Goal: Task Accomplishment & Management: Manage account settings

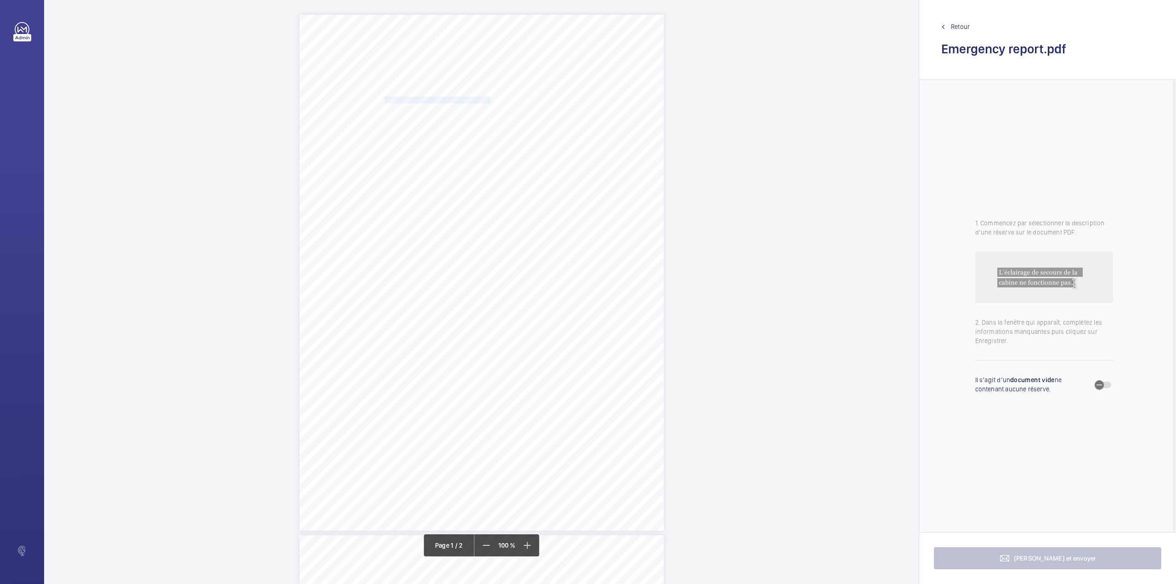
drag, startPoint x: 385, startPoint y: 101, endPoint x: 489, endPoint y: 102, distance: 103.8
click at [489, 102] on span "SHURGARD UK LNS HOLDINGS LTD" at bounding box center [438, 100] width 106 height 6
copy span "SHURGARD UK LNS HOLDINGS LTD"
drag, startPoint x: 541, startPoint y: 261, endPoint x: 524, endPoint y: 228, distance: 37.6
click at [541, 261] on button "Annuler" at bounding box center [529, 263] width 51 height 22
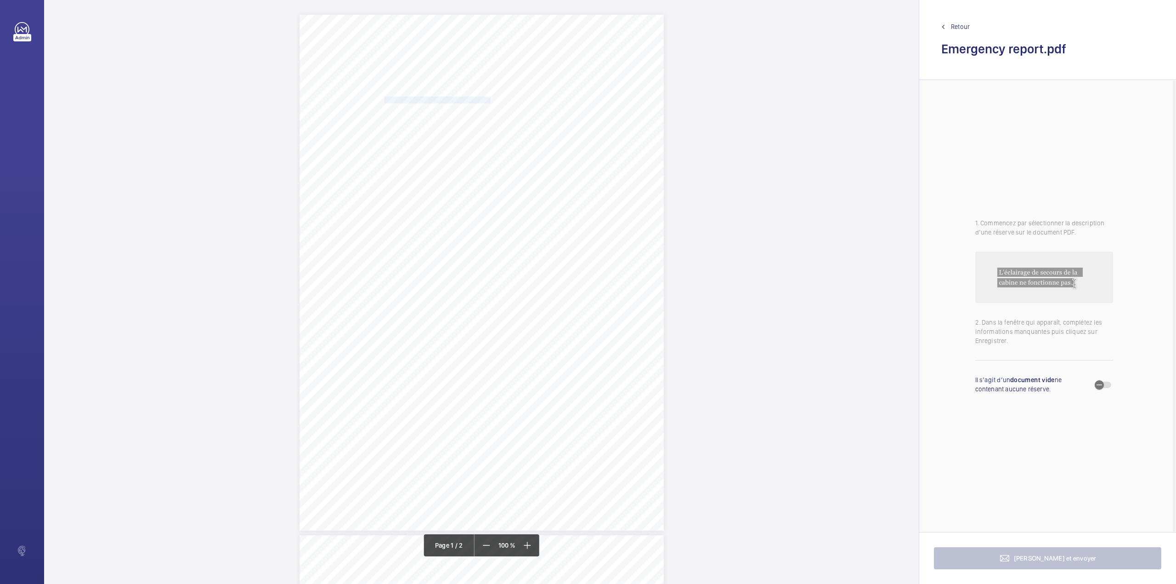
drag, startPoint x: 384, startPoint y: 114, endPoint x: 455, endPoint y: 115, distance: 70.8
click at [446, 115] on span "47A MAYLANDS AVENUE" at bounding box center [415, 114] width 62 height 6
copy span "47A MAYLANDS AVENUE"
drag, startPoint x: 503, startPoint y: 274, endPoint x: 464, endPoint y: 221, distance: 66.4
click at [503, 274] on button "Annuler" at bounding box center [495, 276] width 51 height 22
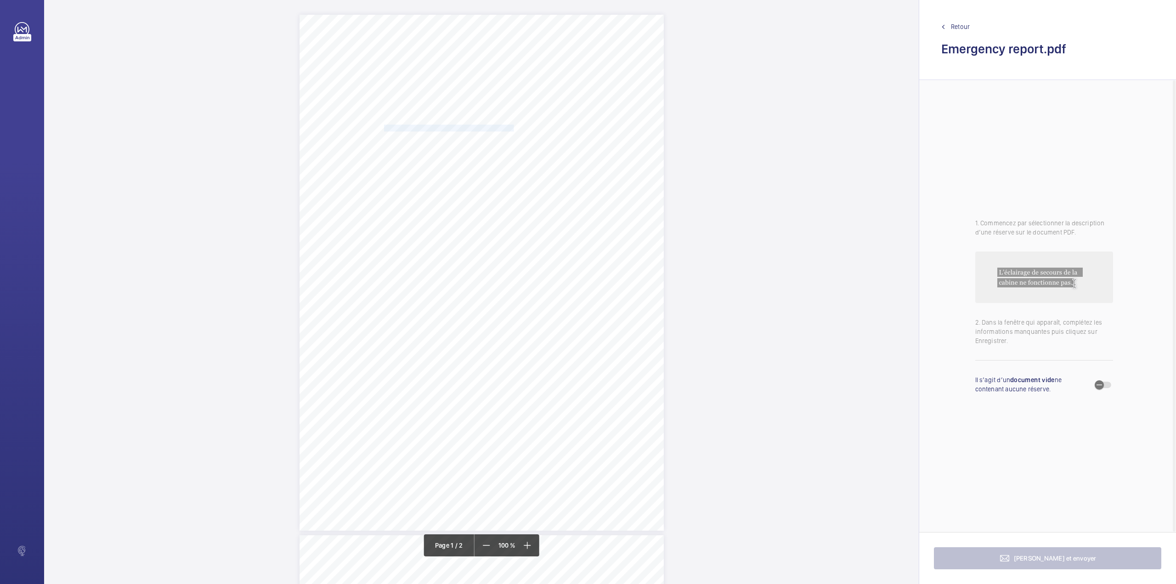
drag, startPoint x: 383, startPoint y: 127, endPoint x: 508, endPoint y: 128, distance: 125.0
click at [508, 128] on span "HEMEL HEMPSTEAD, HERTFORDSHIRE, , ," at bounding box center [452, 128] width 136 height 6
copy span "HEMEL HEMPSTEAD, HERTFORDSHIRE, , ,"
drag, startPoint x: 539, startPoint y: 288, endPoint x: 530, endPoint y: 286, distance: 9.8
click at [539, 288] on button "Annuler" at bounding box center [548, 289] width 51 height 22
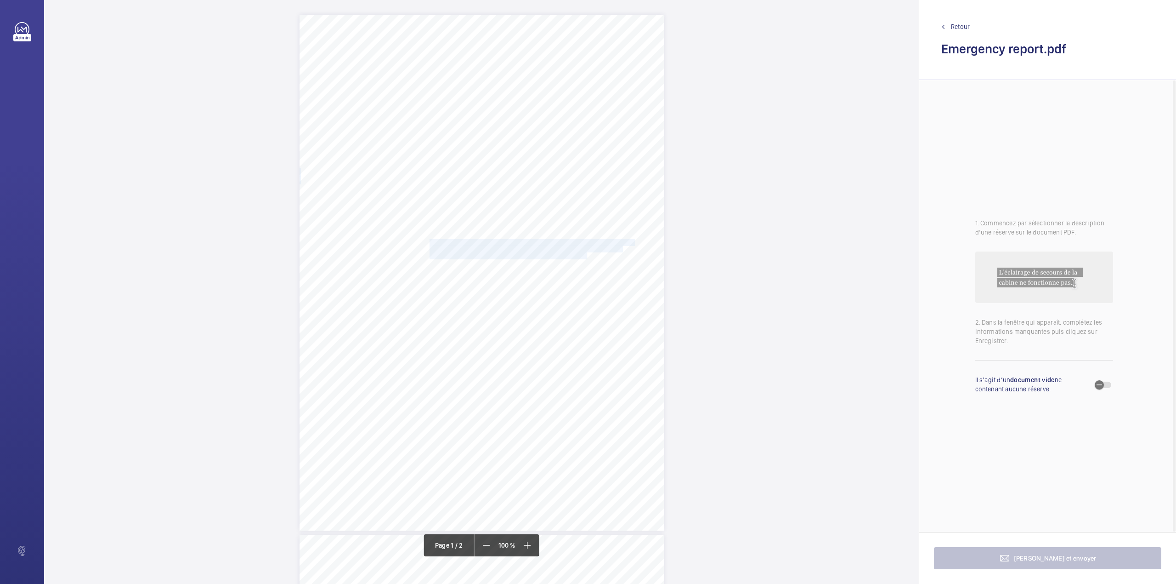
drag, startPoint x: 429, startPoint y: 238, endPoint x: 585, endPoint y: 256, distance: 156.8
click at [585, 256] on div "HP2 7FU HEMEL HEMPSTEAD, HERTFORDSHIRE, , , Location Address: Client Name: Post…" at bounding box center [482, 273] width 364 height 516
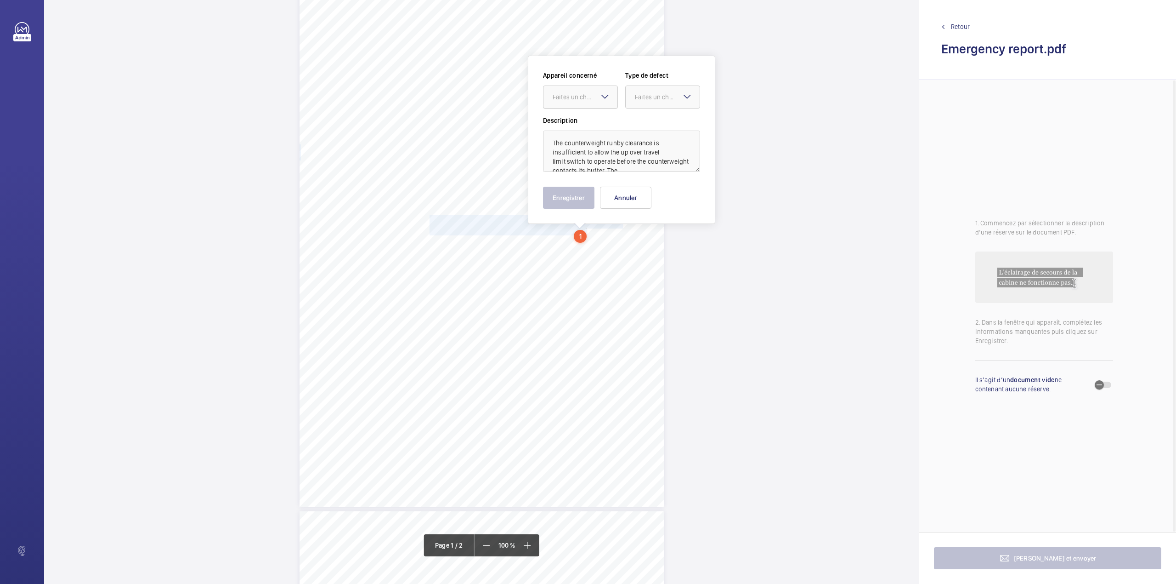
drag, startPoint x: 569, startPoint y: 97, endPoint x: 570, endPoint y: 103, distance: 6.0
click at [569, 96] on div "Faites un choix" at bounding box center [585, 96] width 65 height 9
drag, startPoint x: 573, startPoint y: 114, endPoint x: 620, endPoint y: 107, distance: 48.3
click at [576, 114] on div "E46995015849" at bounding box center [581, 125] width 74 height 22
drag, startPoint x: 638, startPoint y: 102, endPoint x: 641, endPoint y: 123, distance: 21.9
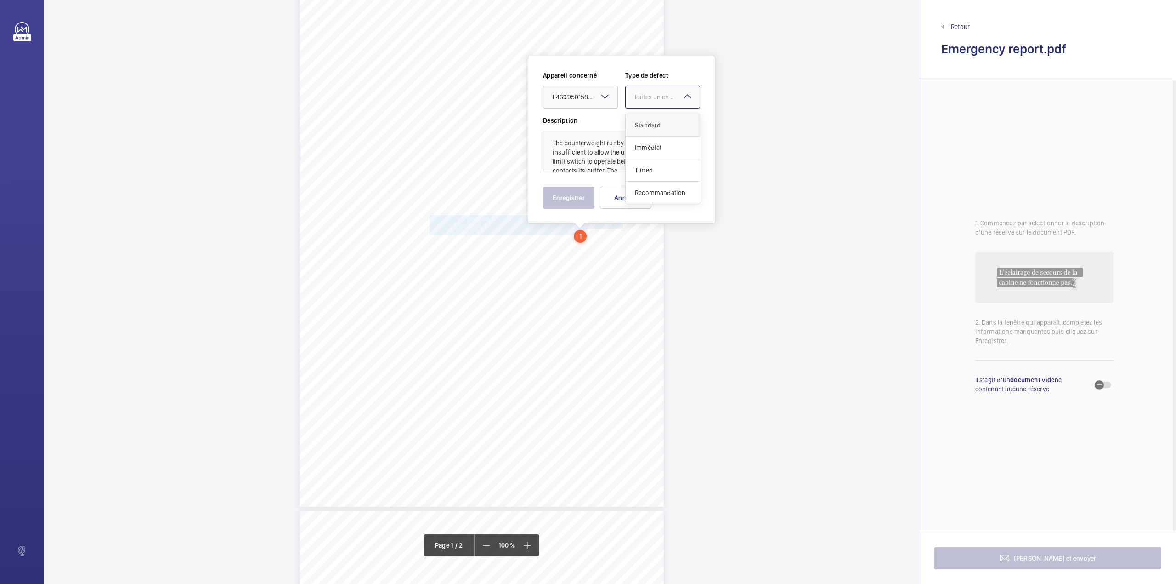
click at [638, 102] on div at bounding box center [663, 97] width 74 height 22
click at [641, 145] on span "Immédiat" at bounding box center [663, 147] width 56 height 9
click at [570, 192] on button "Enregistrer" at bounding box center [568, 198] width 51 height 22
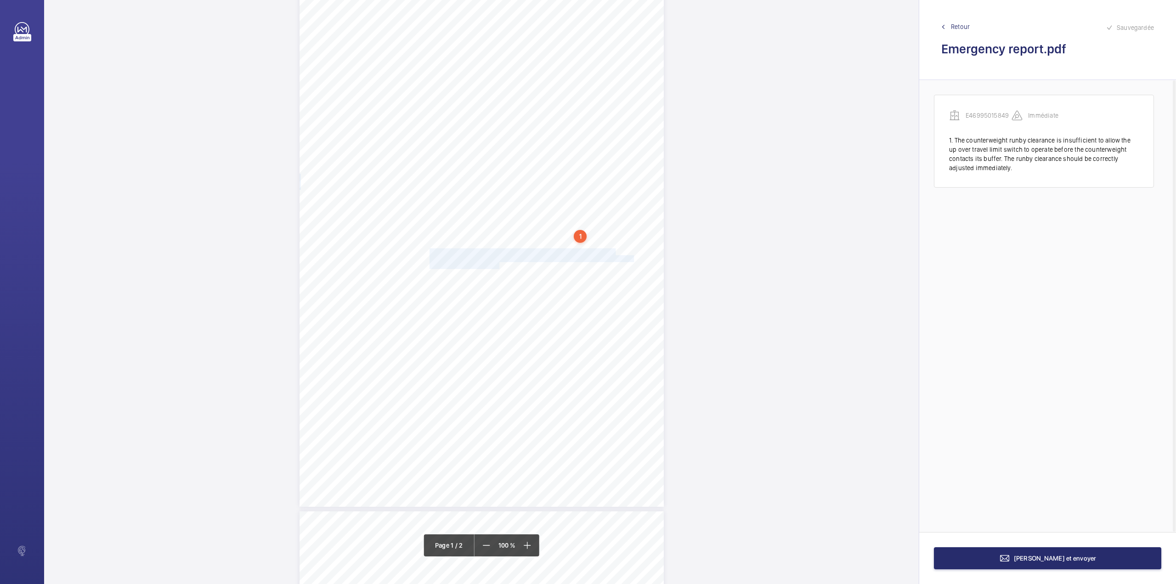
drag, startPoint x: 429, startPoint y: 251, endPoint x: 497, endPoint y: 265, distance: 69.8
click at [497, 265] on div "HP2 7FU HEMEL HEMPSTEAD, HERTFORDSHIRE, , , Location Address: Client Name: Post…" at bounding box center [482, 249] width 364 height 516
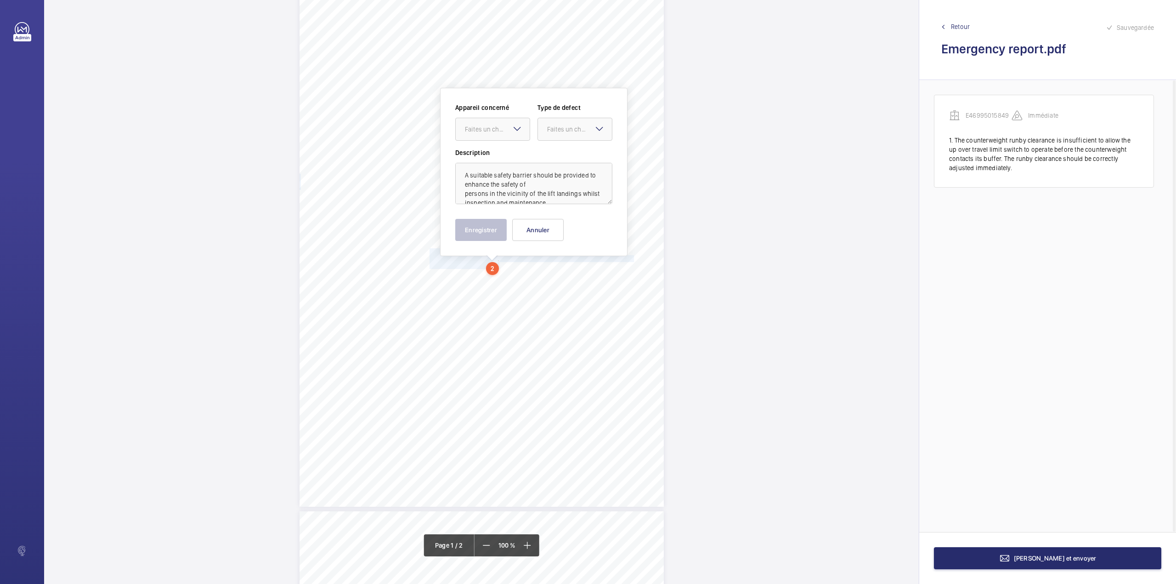
scroll to position [56, 0]
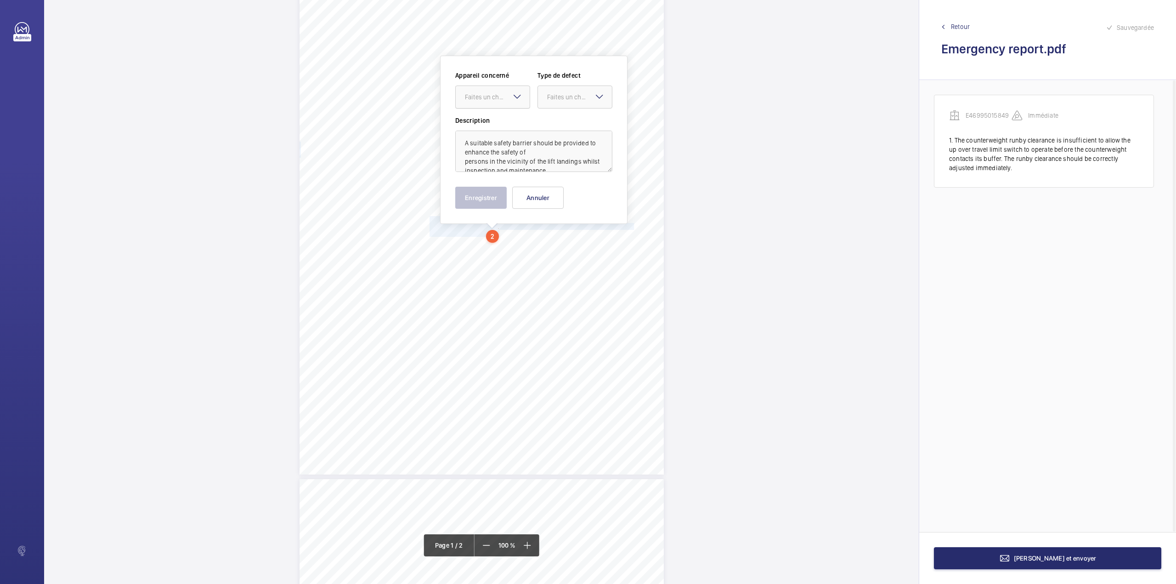
click at [490, 94] on div "Faites un choix" at bounding box center [497, 96] width 65 height 9
click at [494, 120] on span "E46995015849" at bounding box center [493, 124] width 56 height 9
drag, startPoint x: 558, startPoint y: 97, endPoint x: 557, endPoint y: 107, distance: 9.2
click at [558, 102] on div "Faites un choix" at bounding box center [575, 96] width 74 height 9
click at [561, 131] on div "Standard" at bounding box center [575, 125] width 74 height 23
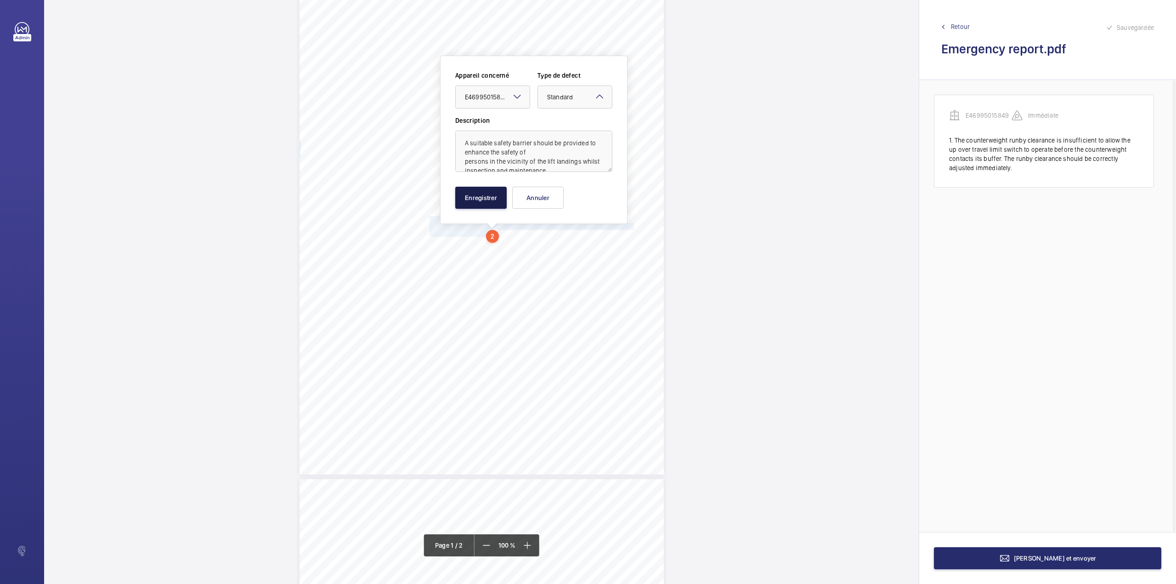
click at [498, 197] on button "Enregistrer" at bounding box center [480, 198] width 51 height 22
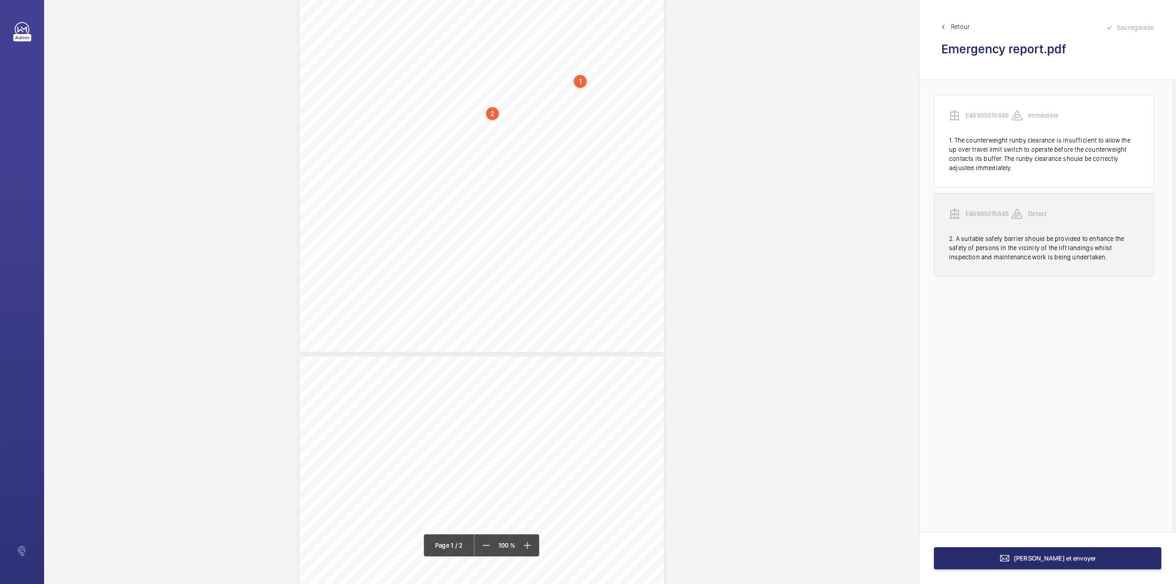
click at [987, 213] on p "E46995015849" at bounding box center [989, 213] width 46 height 9
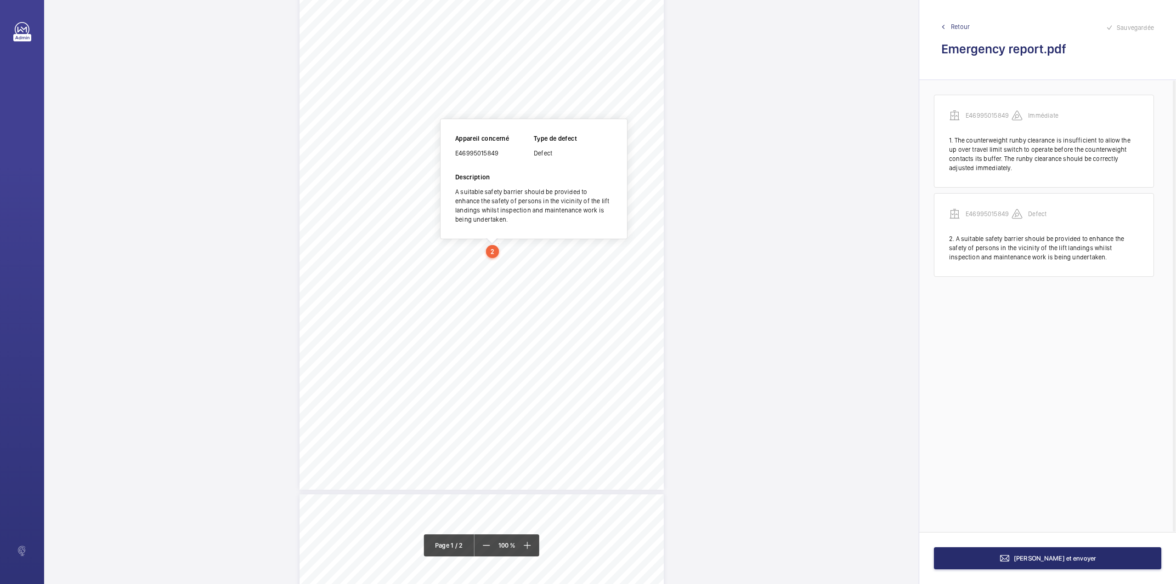
scroll to position [0, 0]
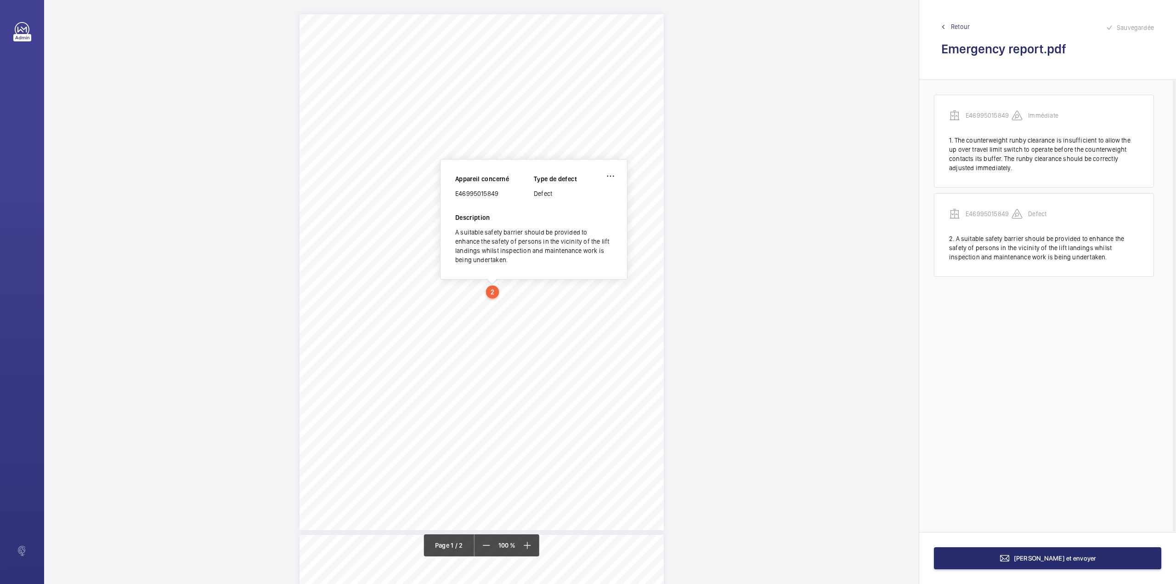
drag, startPoint x: 457, startPoint y: 192, endPoint x: 502, endPoint y: 193, distance: 45.1
click at [502, 193] on div "E46995015849" at bounding box center [494, 193] width 79 height 9
copy div "E46995015849"
click at [992, 551] on button "Terminer et envoyer" at bounding box center [1047, 558] width 227 height 22
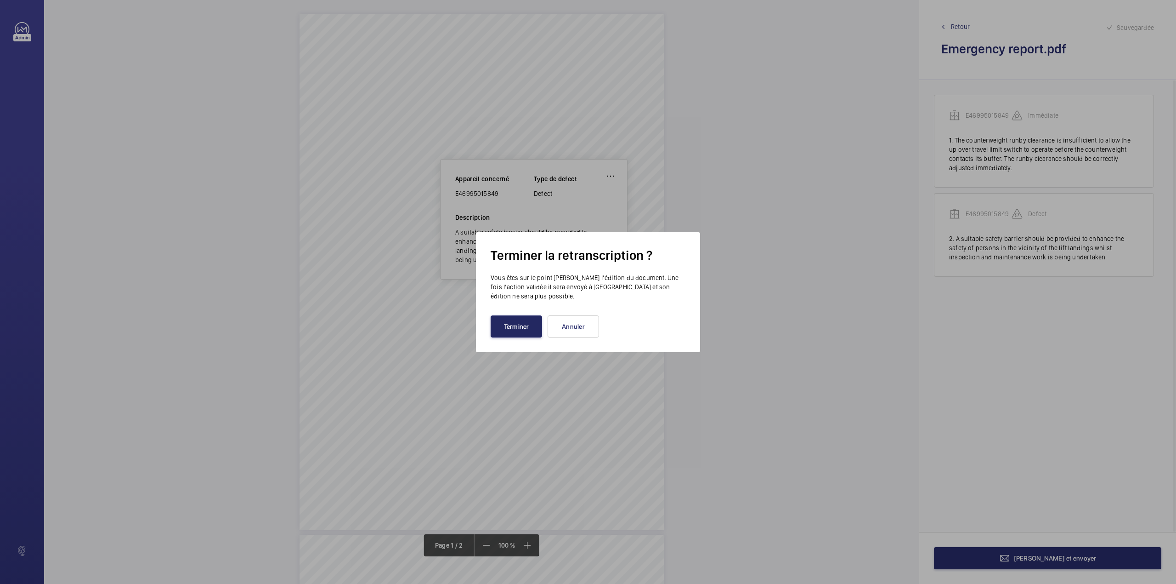
click at [506, 328] on button "Terminer" at bounding box center [516, 326] width 51 height 22
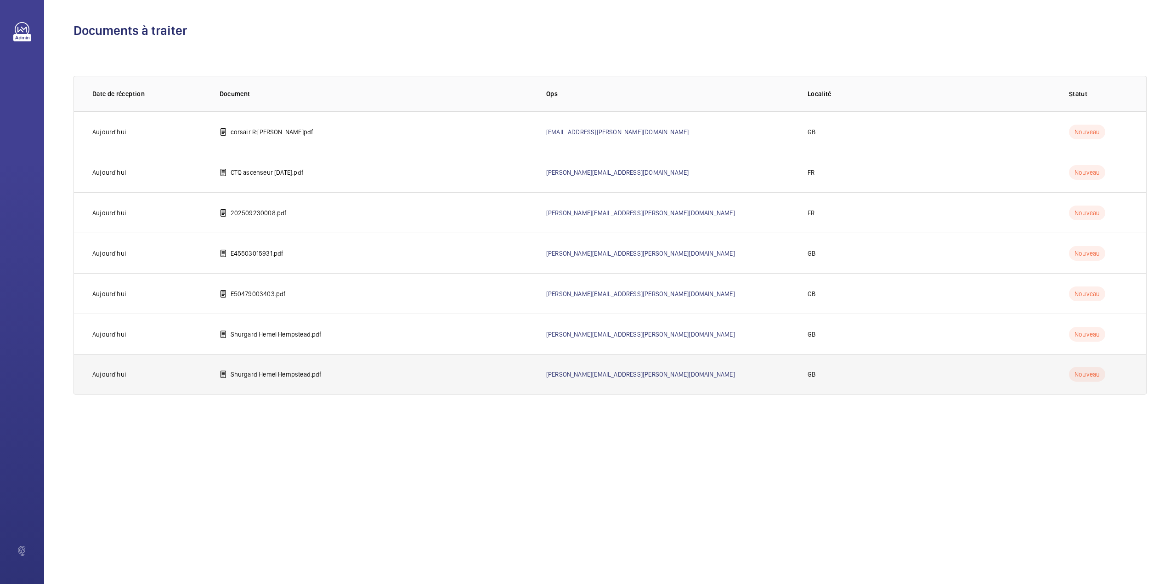
click at [272, 380] on td "Shurgard Hemel Hempstead.pdf" at bounding box center [368, 374] width 327 height 40
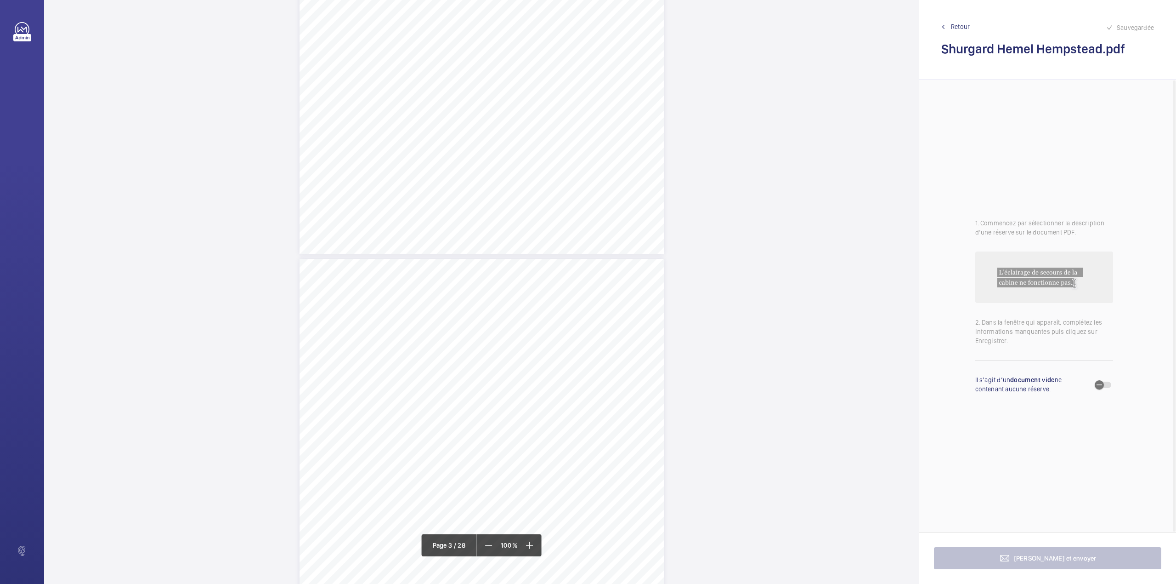
drag, startPoint x: 528, startPoint y: 282, endPoint x: 500, endPoint y: 242, distance: 48.6
click at [528, 282] on div "Lifting Machines and Accessories Report Lifting Operations & Lifting Equipment …" at bounding box center [482, 517] width 364 height 516
click at [521, 98] on div "Faites un choix" at bounding box center [528, 96] width 65 height 9
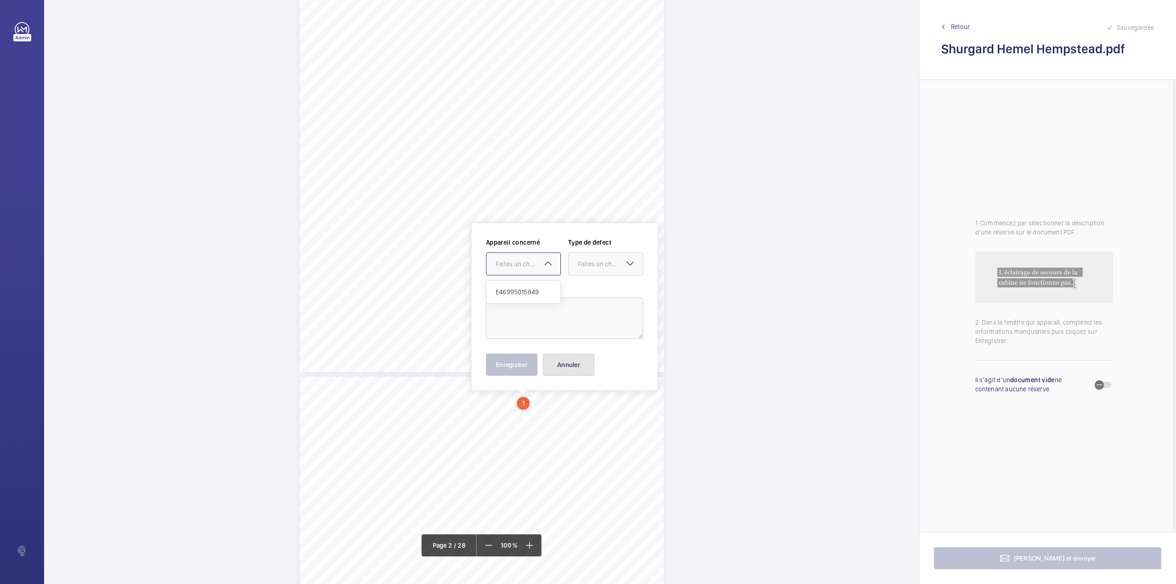
click at [576, 368] on button "Annuler" at bounding box center [568, 364] width 51 height 22
click at [949, 28] on link "Retour" at bounding box center [1047, 26] width 213 height 9
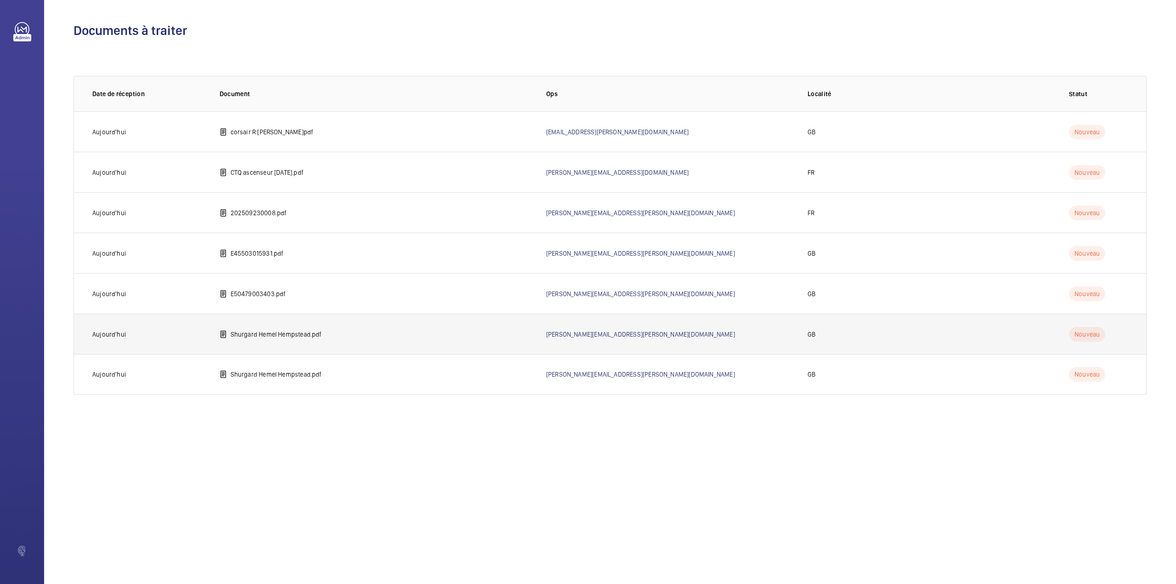
click at [264, 340] on td "Shurgard Hemel Hempstead.pdf" at bounding box center [368, 333] width 327 height 40
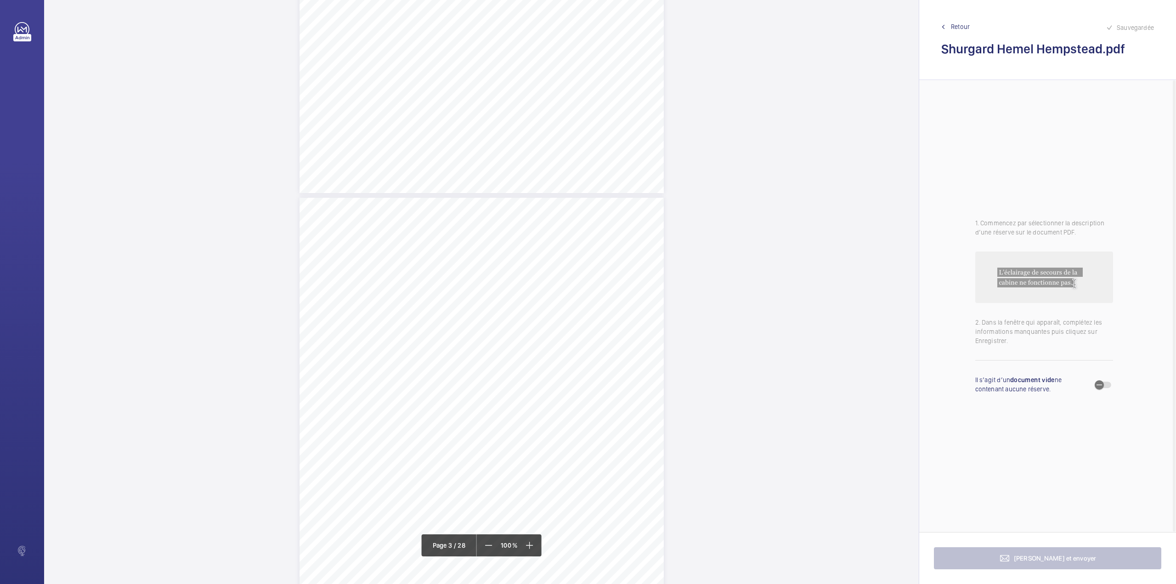
click at [528, 250] on div "Lifting Machines and Accessories Report Lifting Operations & Lifting Equipment …" at bounding box center [482, 456] width 364 height 516
click at [543, 99] on div "Faites un choix" at bounding box center [524, 96] width 75 height 23
click at [581, 193] on button "Annuler" at bounding box center [569, 198] width 51 height 22
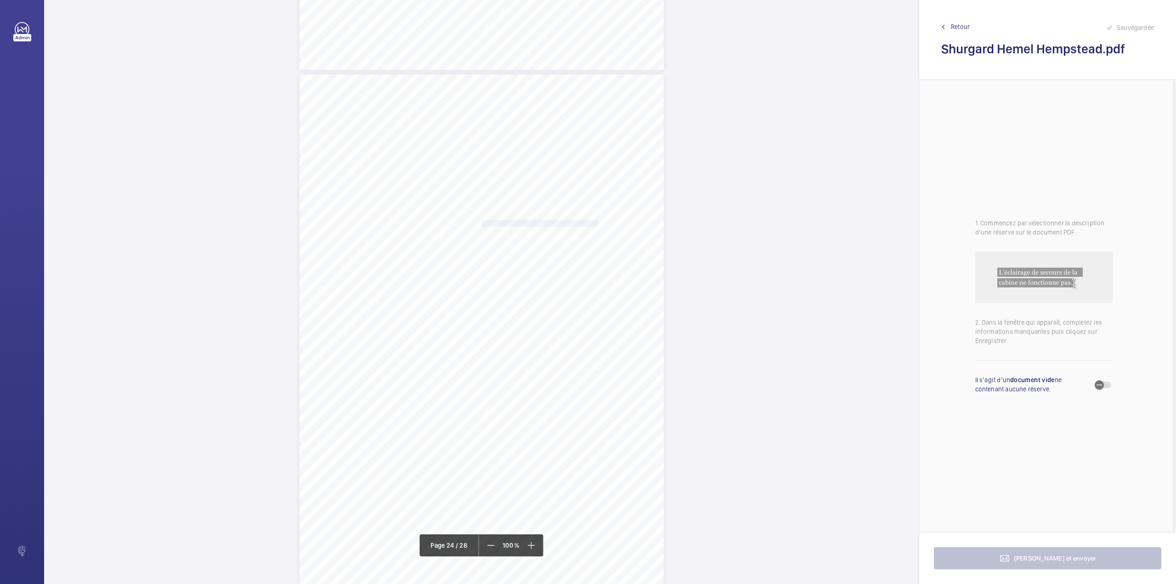
drag, startPoint x: 480, startPoint y: 223, endPoint x: 586, endPoint y: 223, distance: 106.1
click at [586, 223] on span "Counterweight runby clearance is minimal." at bounding box center [540, 223] width 117 height 6
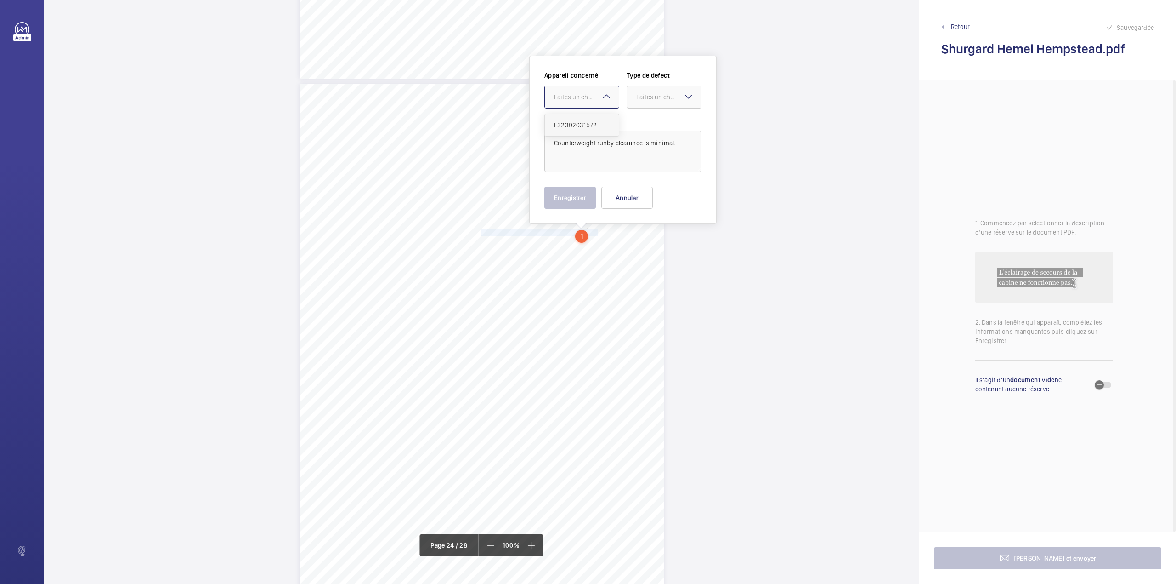
drag, startPoint x: 581, startPoint y: 102, endPoint x: 582, endPoint y: 120, distance: 17.9
click at [581, 106] on div at bounding box center [582, 97] width 74 height 22
click at [582, 120] on span "E32302031572" at bounding box center [582, 124] width 56 height 9
drag, startPoint x: 657, startPoint y: 94, endPoint x: 655, endPoint y: 122, distance: 27.6
click at [658, 97] on div "Faites un choix" at bounding box center [668, 96] width 65 height 9
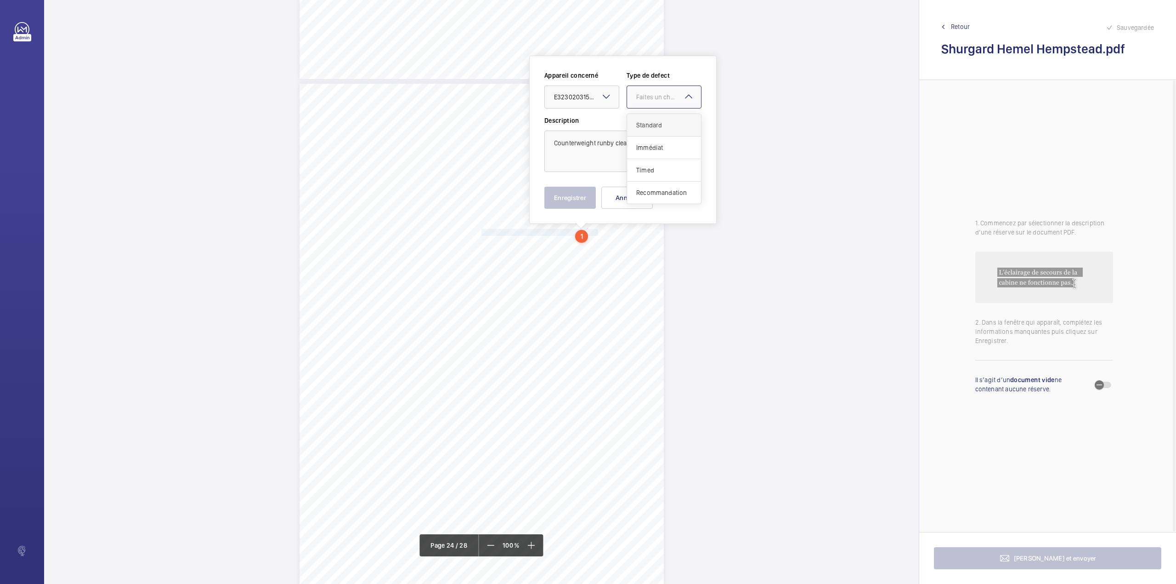
click at [655, 122] on span "Standard" at bounding box center [664, 124] width 56 height 9
click at [565, 199] on button "Enregistrer" at bounding box center [569, 198] width 51 height 22
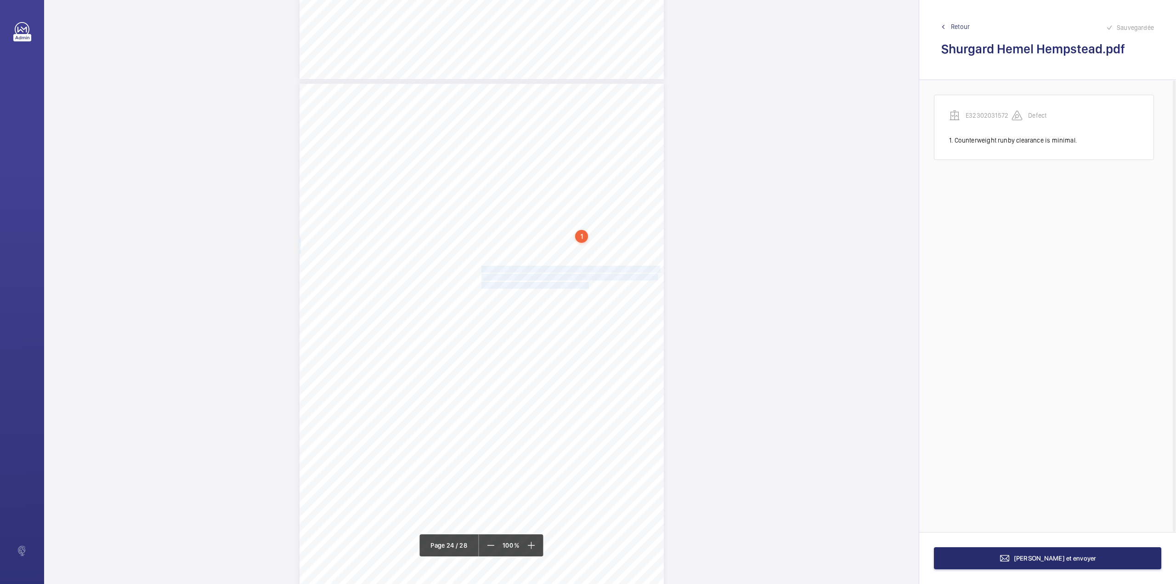
drag, startPoint x: 480, startPoint y: 267, endPoint x: 578, endPoint y: 285, distance: 99.6
click at [578, 285] on div "Lift Report Lifting Operations & Lifting Equipment Regulation 1998 Provision & …" at bounding box center [482, 342] width 364 height 516
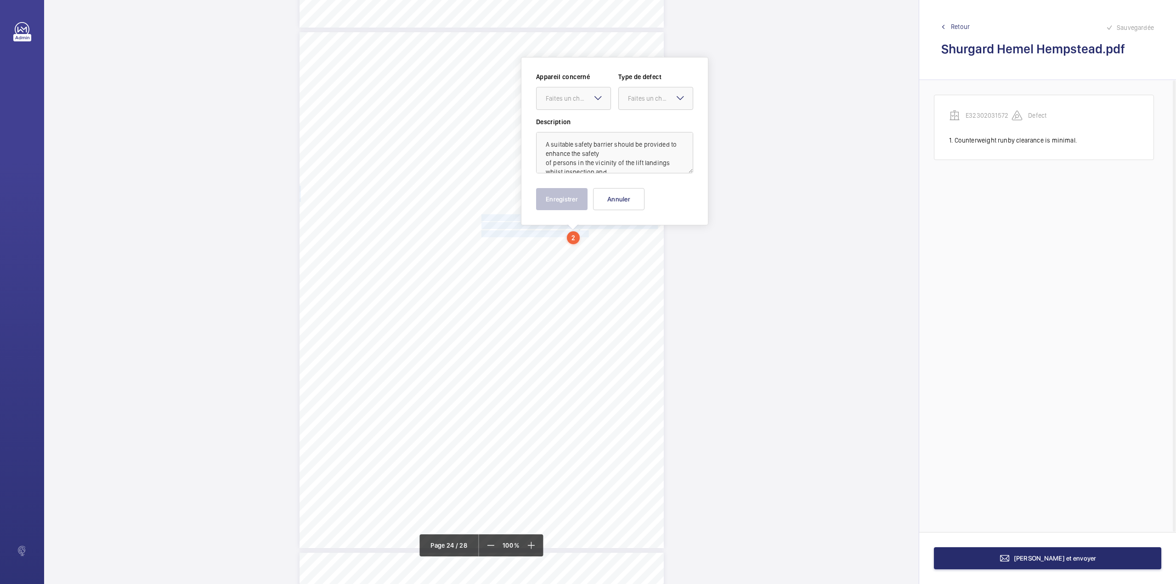
scroll to position [11947, 0]
drag, startPoint x: 578, startPoint y: 96, endPoint x: 578, endPoint y: 109, distance: 13.8
click at [578, 96] on div "Faites un choix" at bounding box center [578, 96] width 65 height 9
click at [580, 122] on span "E32302031572" at bounding box center [574, 124] width 56 height 9
click at [633, 103] on div at bounding box center [656, 97] width 74 height 22
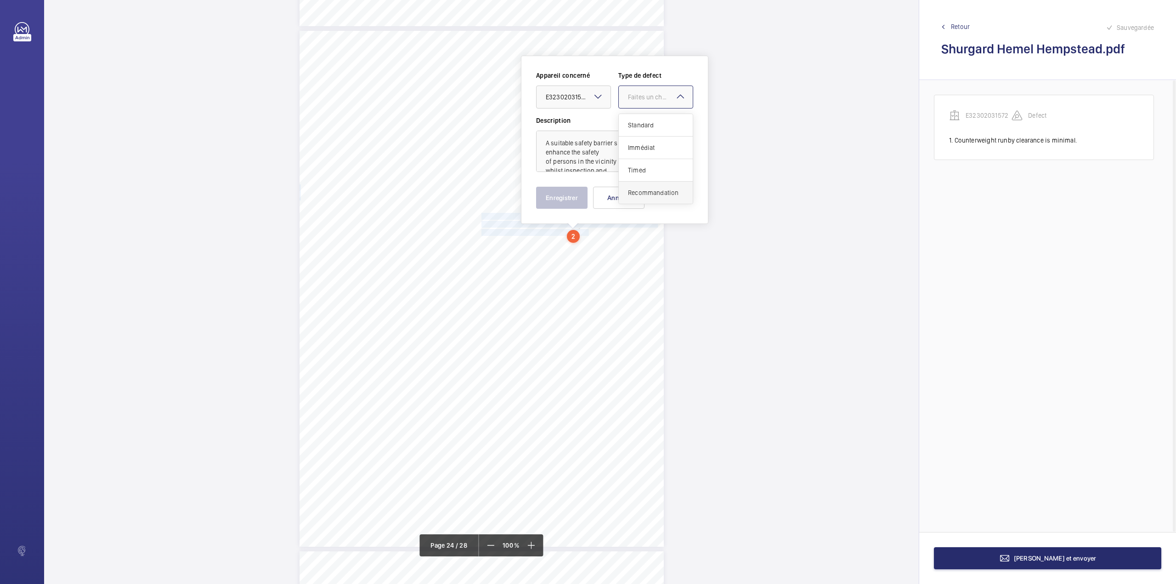
click at [631, 201] on div "Recommandation" at bounding box center [656, 192] width 74 height 22
click at [565, 199] on button "Enregistrer" at bounding box center [561, 198] width 51 height 22
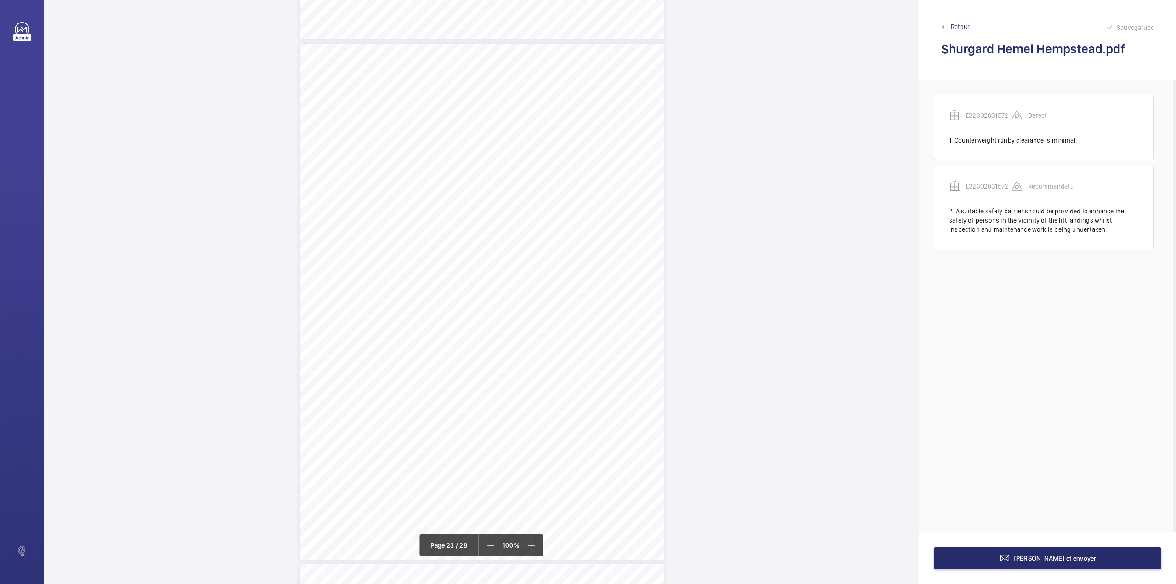
scroll to position [11335, 0]
drag, startPoint x: 388, startPoint y: 215, endPoint x: 472, endPoint y: 216, distance: 84.6
click at [472, 216] on span "SHURGARD UK LNS HOLDINGS LTD" at bounding box center [435, 216] width 93 height 6
copy span "SHURGARD UK LNS HOLDINGS LTD"
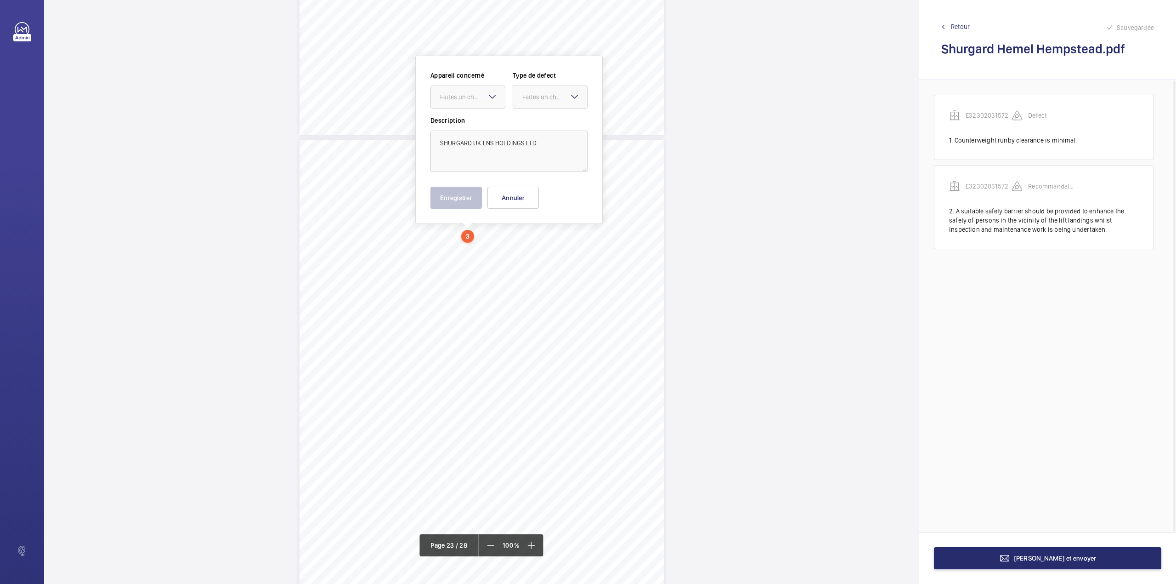
drag, startPoint x: 995, startPoint y: 184, endPoint x: 892, endPoint y: 192, distance: 103.2
click at [995, 184] on p "E32302031572" at bounding box center [989, 185] width 46 height 9
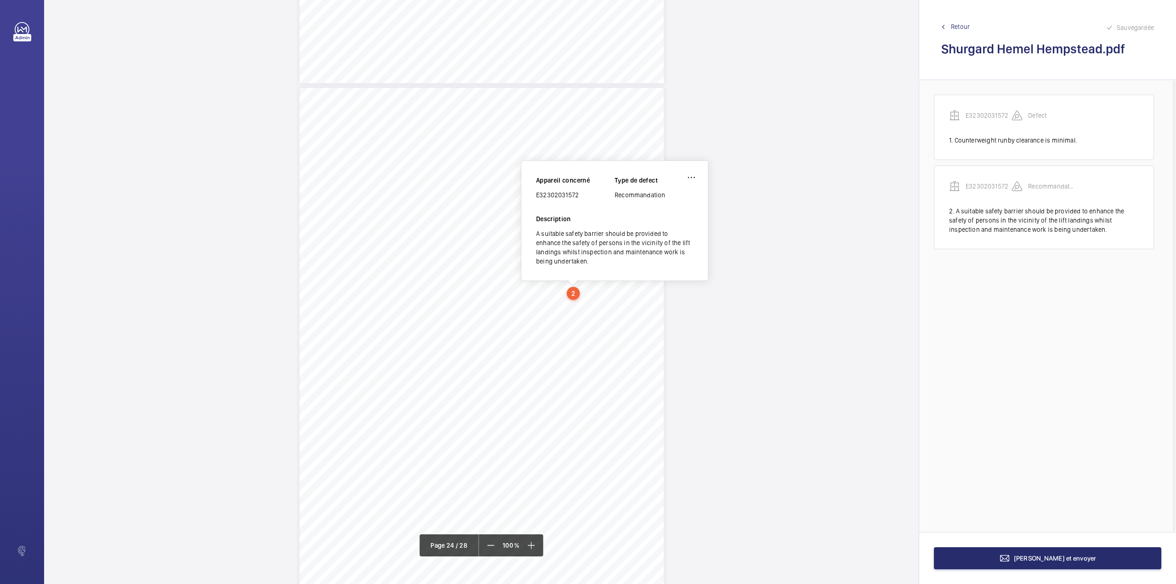
scroll to position [11892, 0]
drag, startPoint x: 537, startPoint y: 194, endPoint x: 581, endPoint y: 194, distance: 43.7
click at [581, 194] on div "E32302031572" at bounding box center [575, 193] width 79 height 9
copy div "E32302031572"
click at [960, 27] on span "Retour" at bounding box center [960, 26] width 19 height 9
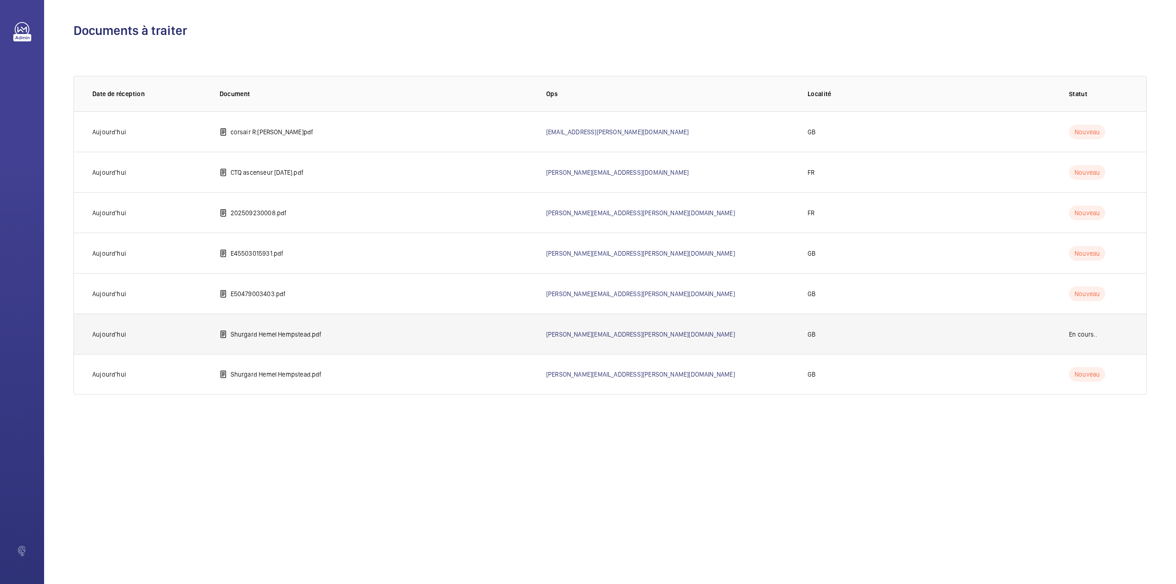
click at [285, 338] on p "Shurgard Hemel Hempstead.pdf" at bounding box center [276, 333] width 91 height 9
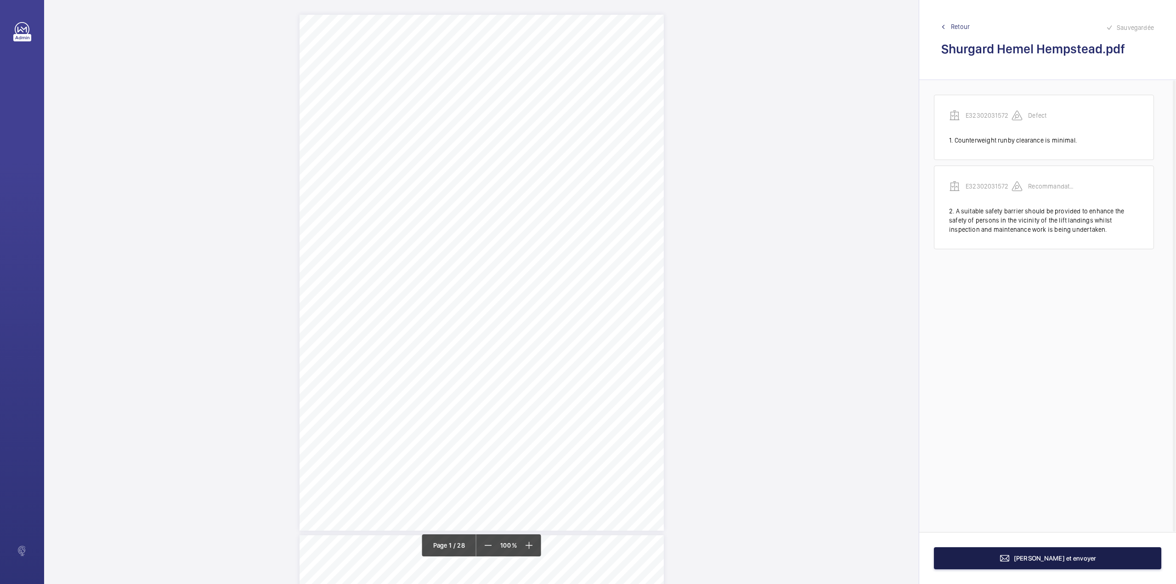
click at [1010, 556] on button "Terminer et envoyer" at bounding box center [1047, 558] width 227 height 22
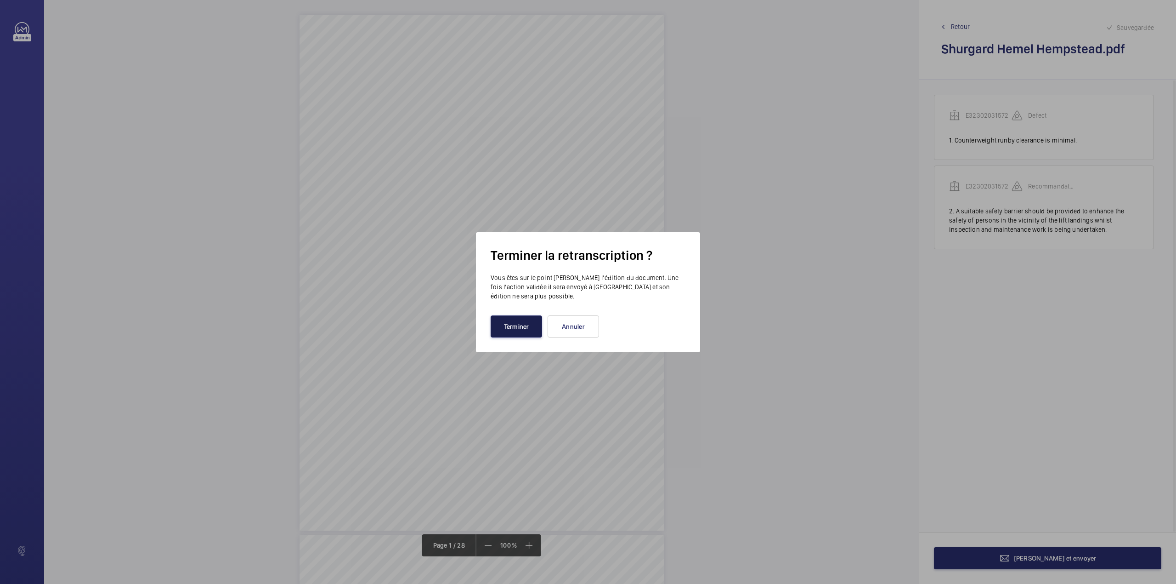
click at [520, 335] on button "Terminer" at bounding box center [516, 326] width 51 height 22
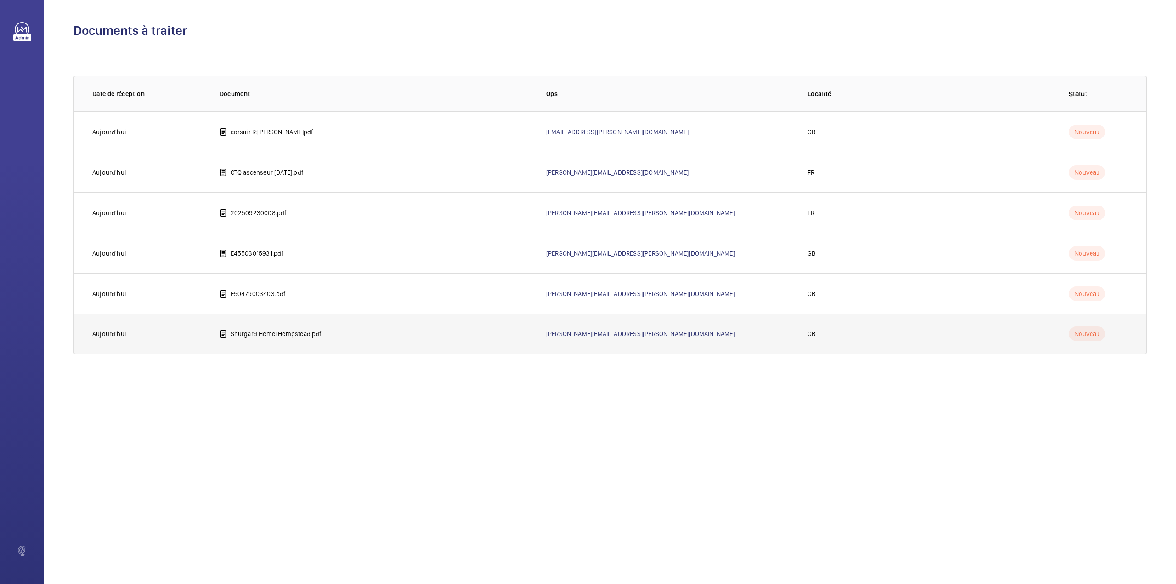
click at [262, 337] on p "Shurgard Hemel Hempstead.pdf" at bounding box center [276, 333] width 91 height 9
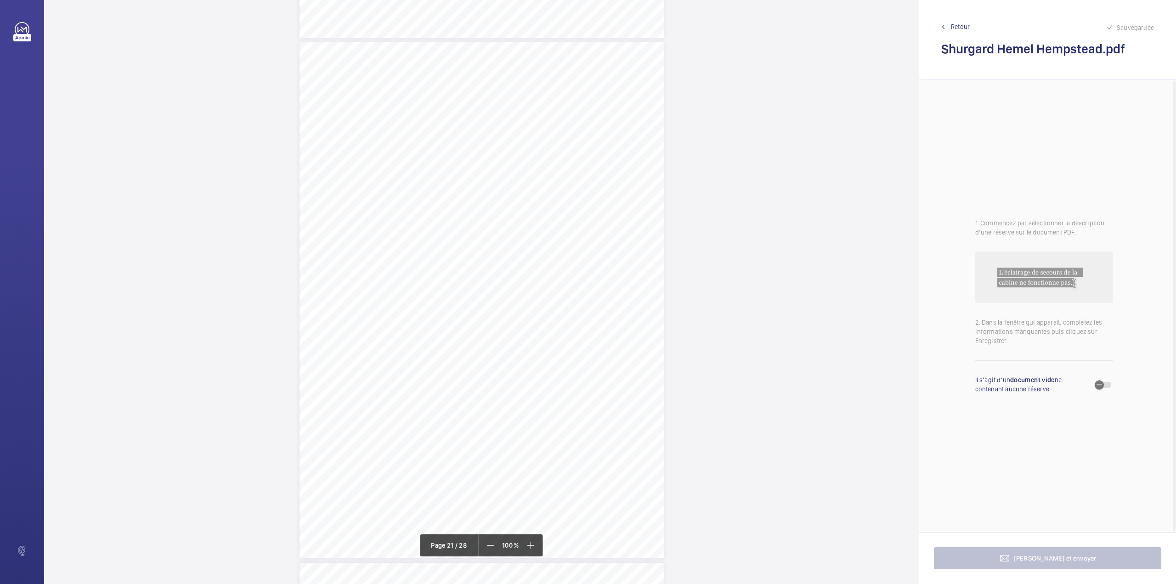
scroll to position [10354, 0]
click at [480, 180] on div "Lifting Machines and Accessories Report Lifting Operations & Lifting Equipment …" at bounding box center [482, 322] width 364 height 516
click at [513, 190] on button "Annuler" at bounding box center [520, 198] width 51 height 22
drag, startPoint x: 480, startPoint y: 232, endPoint x: 519, endPoint y: 234, distance: 38.7
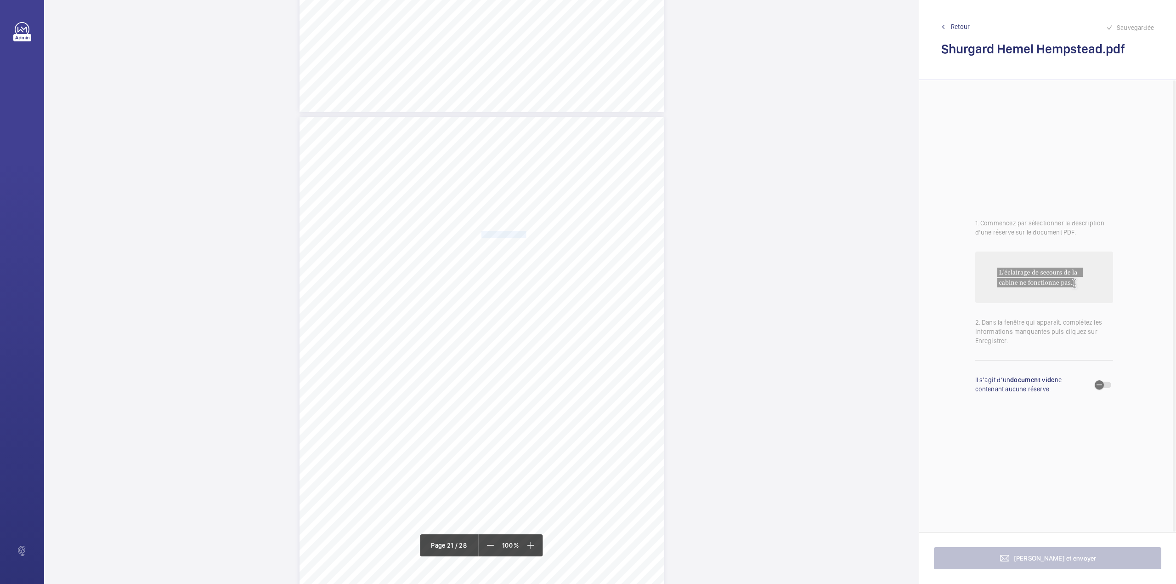
click at [519, 234] on div "Lifting Machines and Accessories Report Lifting Operations & Lifting Equipment …" at bounding box center [482, 375] width 364 height 516
copy span "E32302031571"
drag, startPoint x: 1103, startPoint y: 383, endPoint x: 1101, endPoint y: 391, distance: 8.4
click at [1103, 383] on icon "button" at bounding box center [1099, 384] width 8 height 8
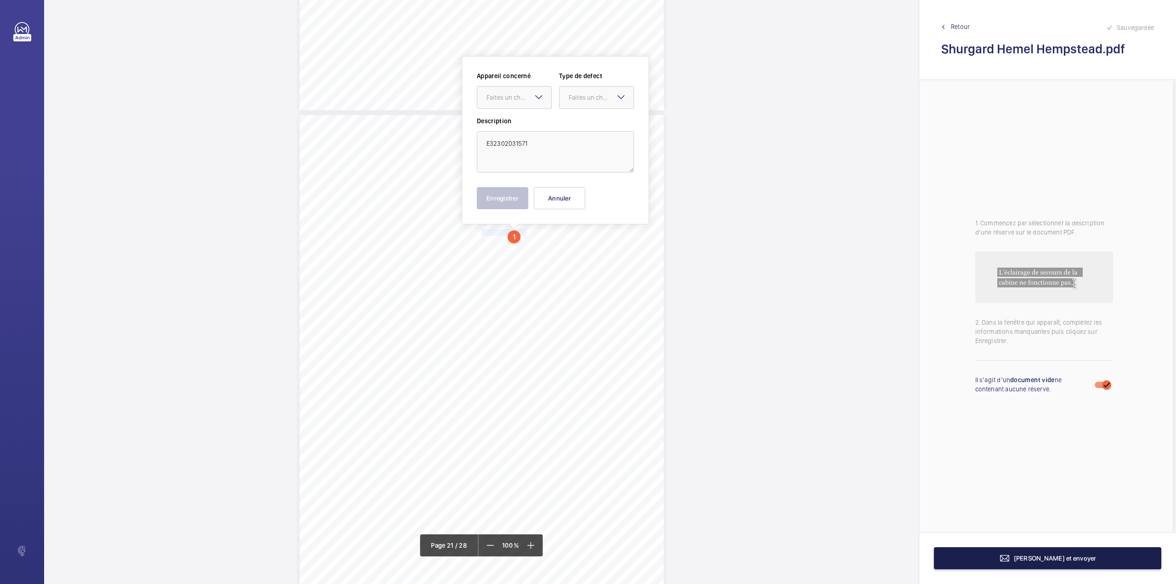
click at [1055, 562] on button "Terminer et envoyer" at bounding box center [1047, 558] width 227 height 22
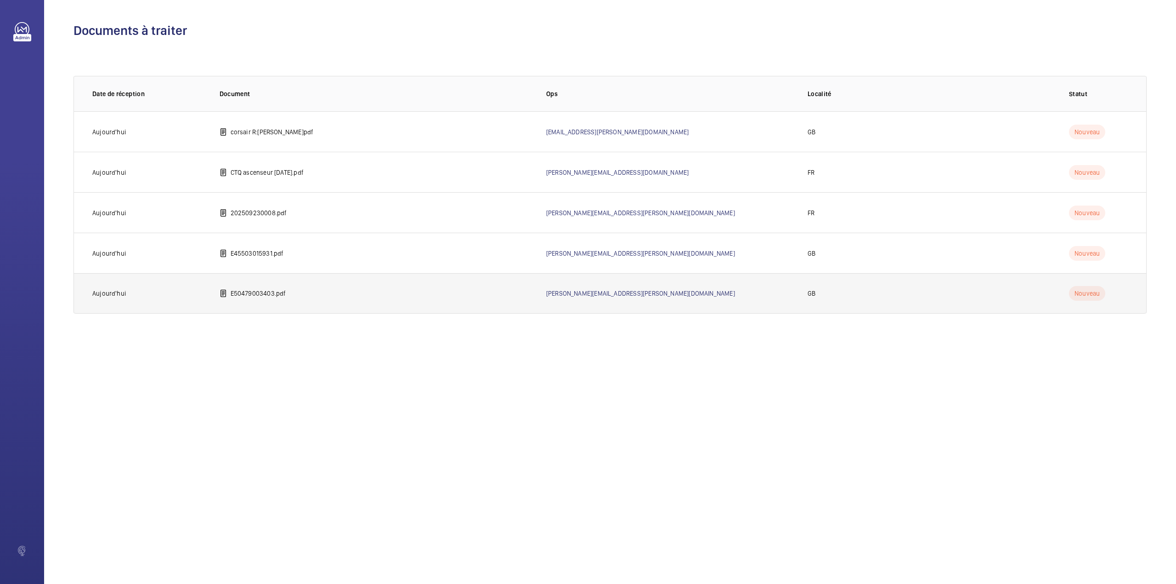
click at [235, 293] on p "E50479003403.pdf" at bounding box center [259, 293] width 56 height 9
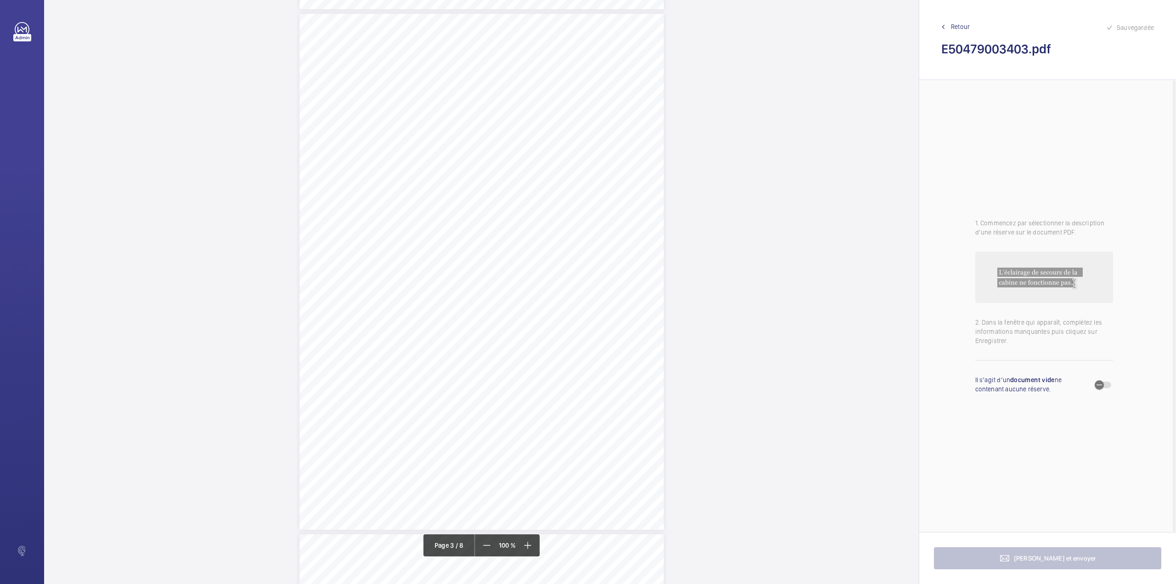
click at [581, 92] on div "Lift Report Lifting Operations & Lifting Equipment Regulation 1998 Provision & …" at bounding box center [482, 272] width 364 height 516
click at [582, 93] on div "Faites un choix" at bounding box center [581, 96] width 65 height 9
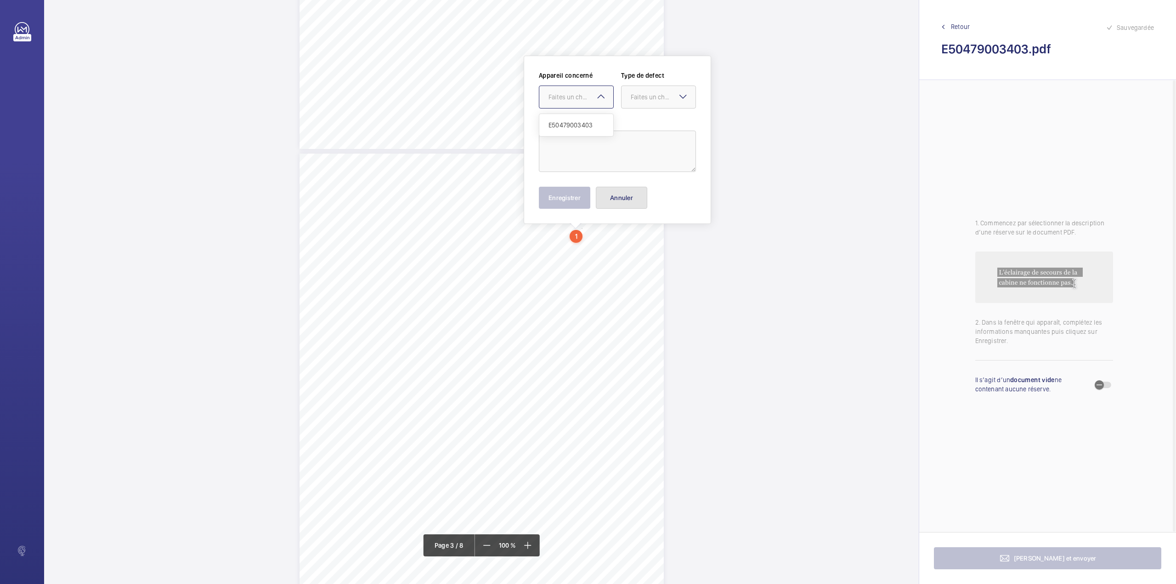
click at [625, 189] on button "Annuler" at bounding box center [621, 198] width 51 height 22
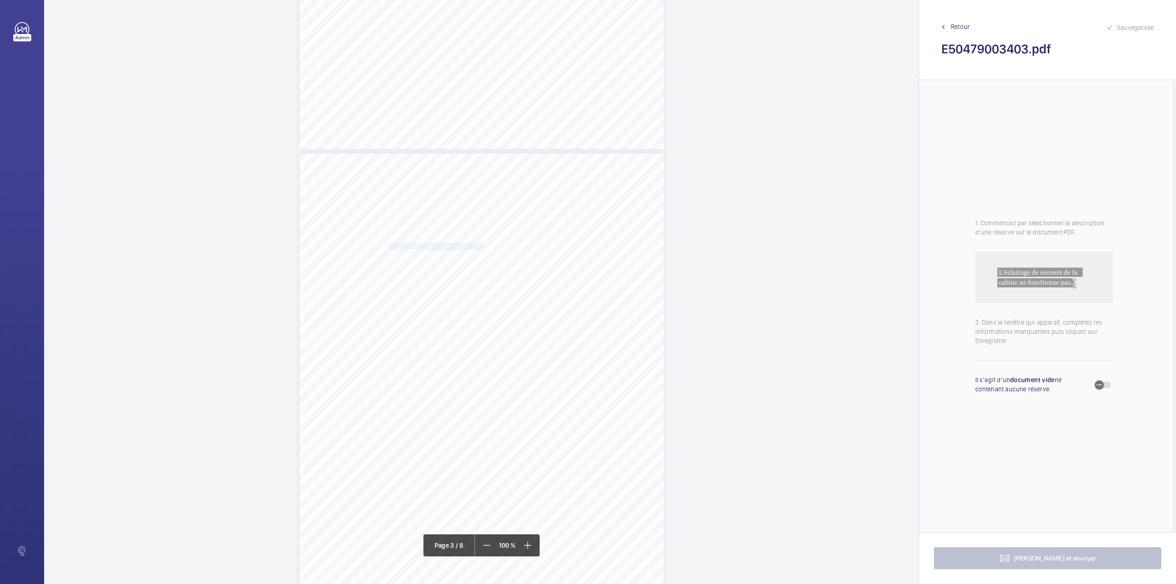
drag, startPoint x: 388, startPoint y: 244, endPoint x: 471, endPoint y: 245, distance: 83.6
click at [471, 245] on span "SHURGARD UK LNS HOLDINGS LTD" at bounding box center [435, 246] width 93 height 6
copy span "SHURGARD UK LNS HOLDINGS LTD"
drag, startPoint x: 508, startPoint y: 187, endPoint x: 508, endPoint y: 204, distance: 16.5
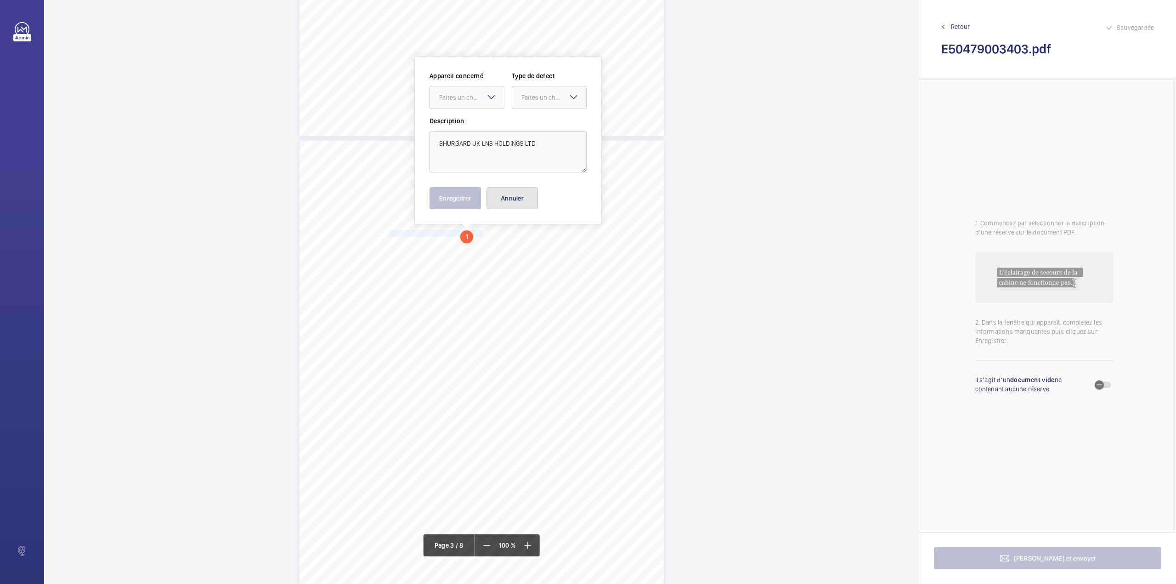
click at [508, 188] on button "Annuler" at bounding box center [512, 198] width 51 height 22
drag, startPoint x: 428, startPoint y: 240, endPoint x: 601, endPoint y: 243, distance: 173.3
click at [441, 243] on span "LOCK N STORE, SUSSEX MANOR BUSINESS PARK, GATWICK ROAD, CRAWLEY, RH10 9NH" at bounding box center [414, 241] width 51 height 6
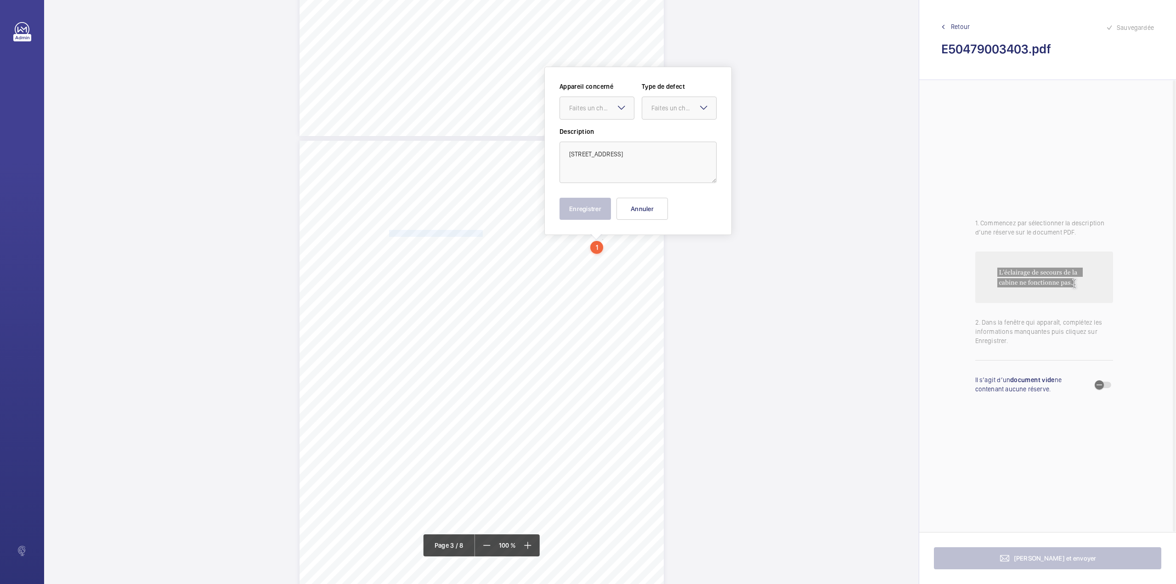
scroll to position [925, 0]
copy span "LOCK N STORE, SUSSEX MANOR BUSINESS PARK, GATWICK ROAD, CRAWLEY, RH10 9NH"
click at [535, 361] on span "Defects which could cause a danger to persons. Particulars of any repairs, rene…" at bounding box center [511, 364] width 301 height 6
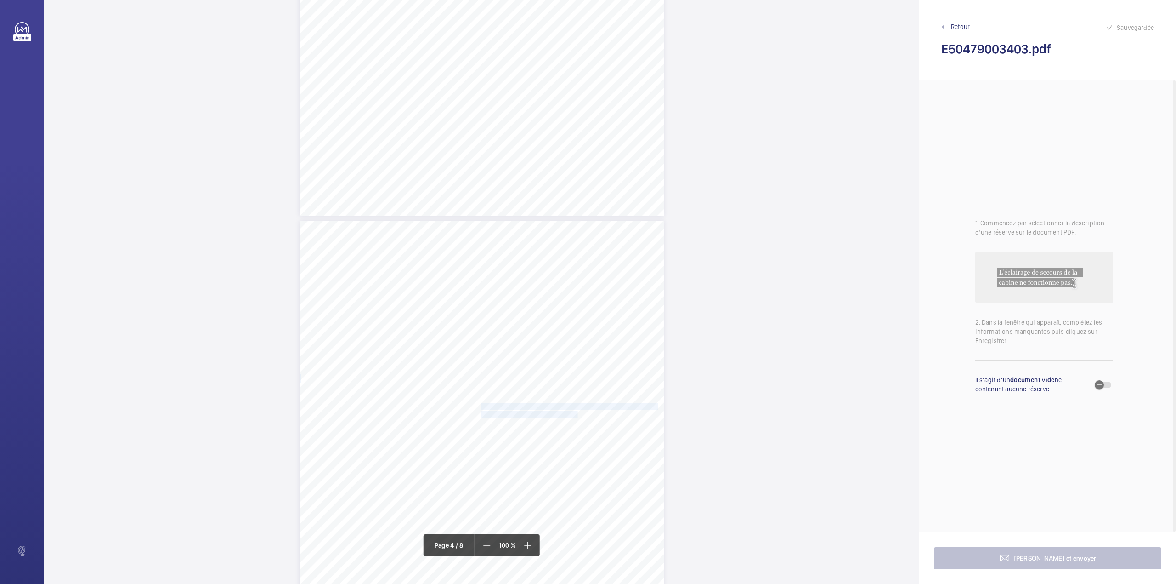
drag, startPoint x: 480, startPoint y: 406, endPoint x: 567, endPoint y: 417, distance: 87.5
click at [567, 417] on div "Lift Report Lifting Operations & Lifting Equipment Regulation 1998 Provision & …" at bounding box center [482, 479] width 364 height 516
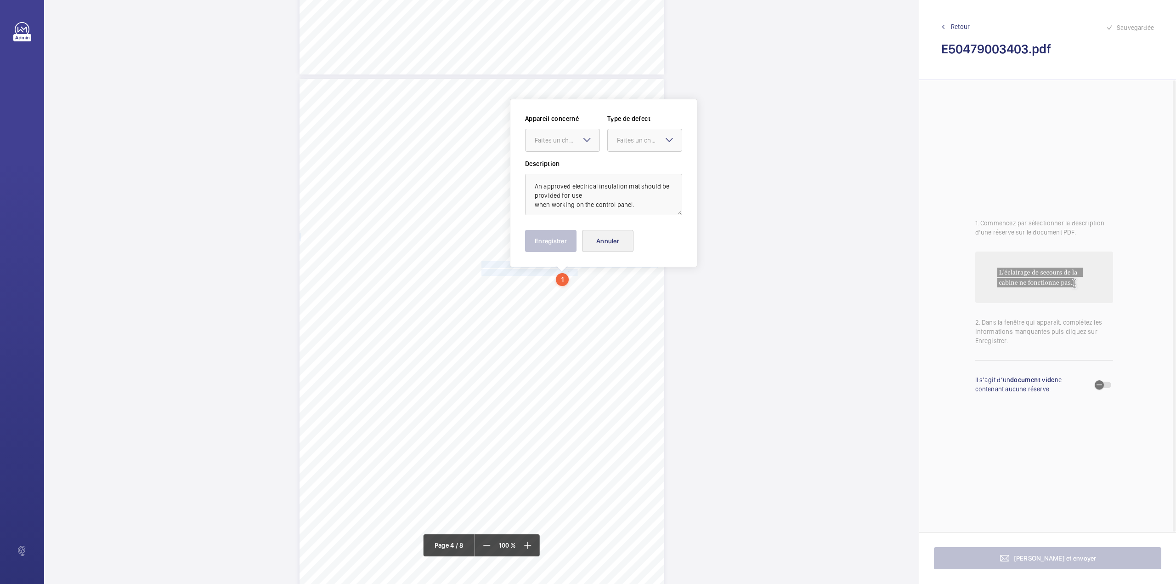
scroll to position [1539, 0]
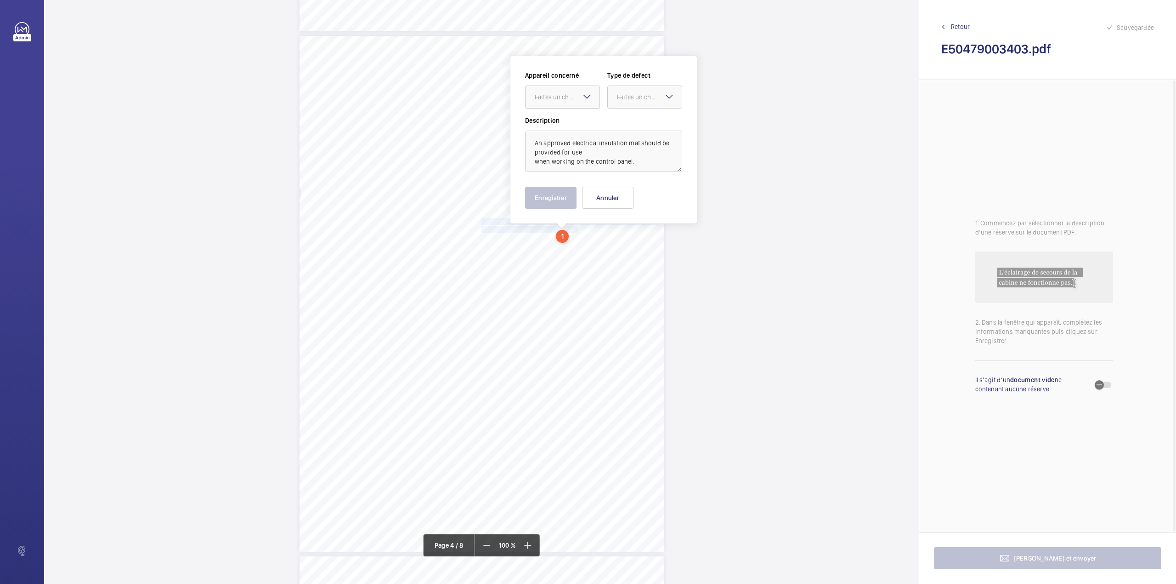
click at [573, 98] on div "Faites un choix" at bounding box center [567, 96] width 65 height 9
click at [573, 110] on div "Appareil concerné Faites un choix Type de defect Faites un choix" at bounding box center [603, 93] width 157 height 45
drag, startPoint x: 584, startPoint y: 96, endPoint x: 580, endPoint y: 120, distance: 23.7
click at [583, 99] on mat-icon at bounding box center [587, 96] width 11 height 11
click at [580, 120] on span "E50479003403" at bounding box center [563, 124] width 56 height 9
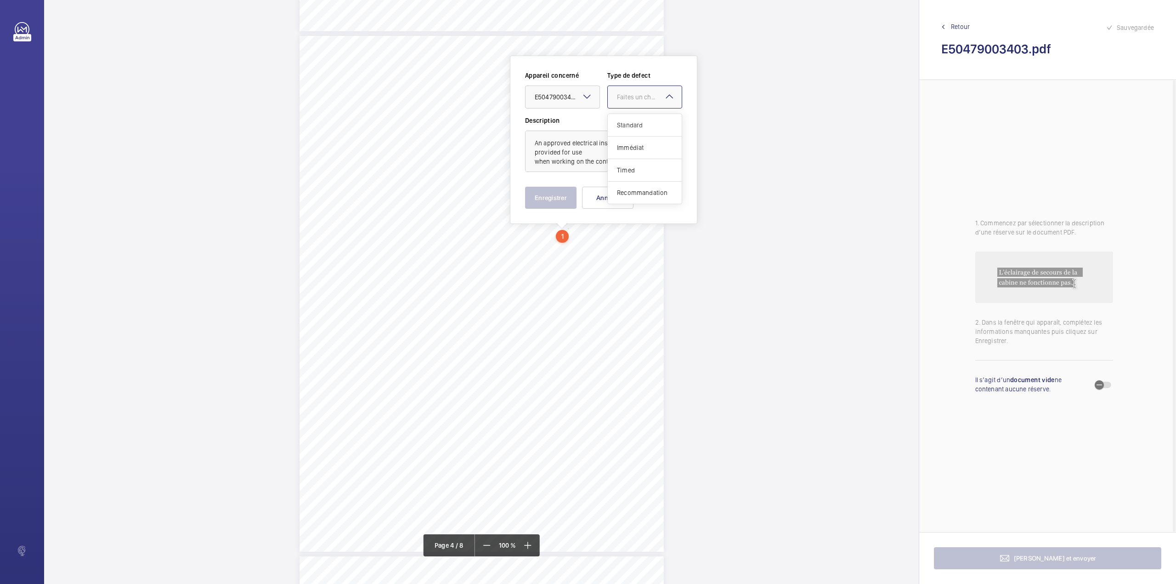
click at [629, 102] on div at bounding box center [645, 97] width 74 height 22
click at [626, 193] on span "Recommandation" at bounding box center [645, 192] width 56 height 9
click at [556, 204] on button "Enregistrer" at bounding box center [550, 198] width 51 height 22
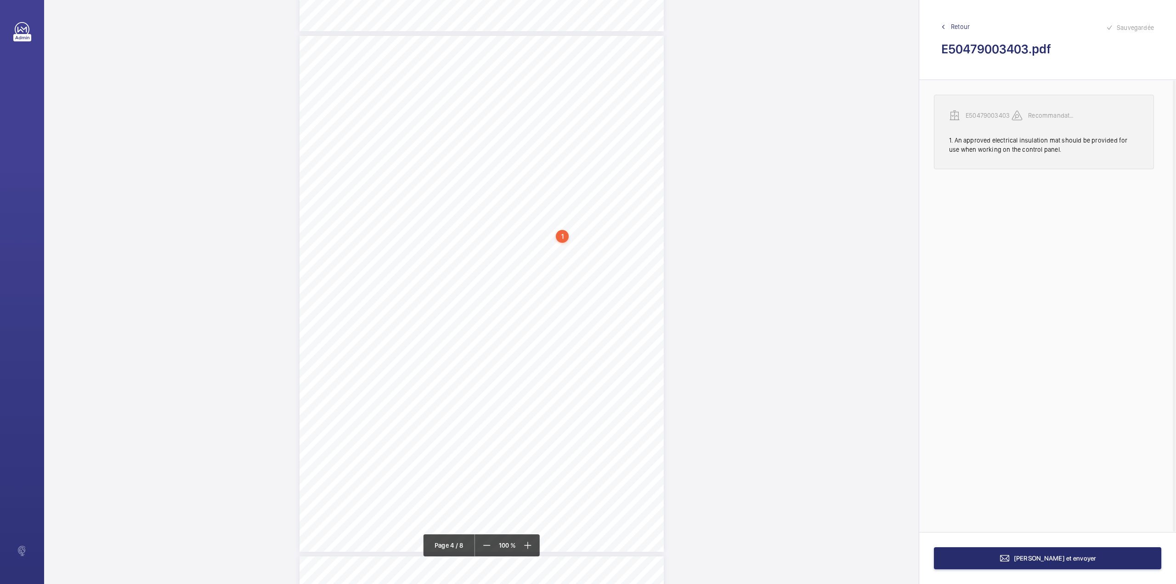
click at [991, 114] on p "E50479003403" at bounding box center [989, 115] width 46 height 9
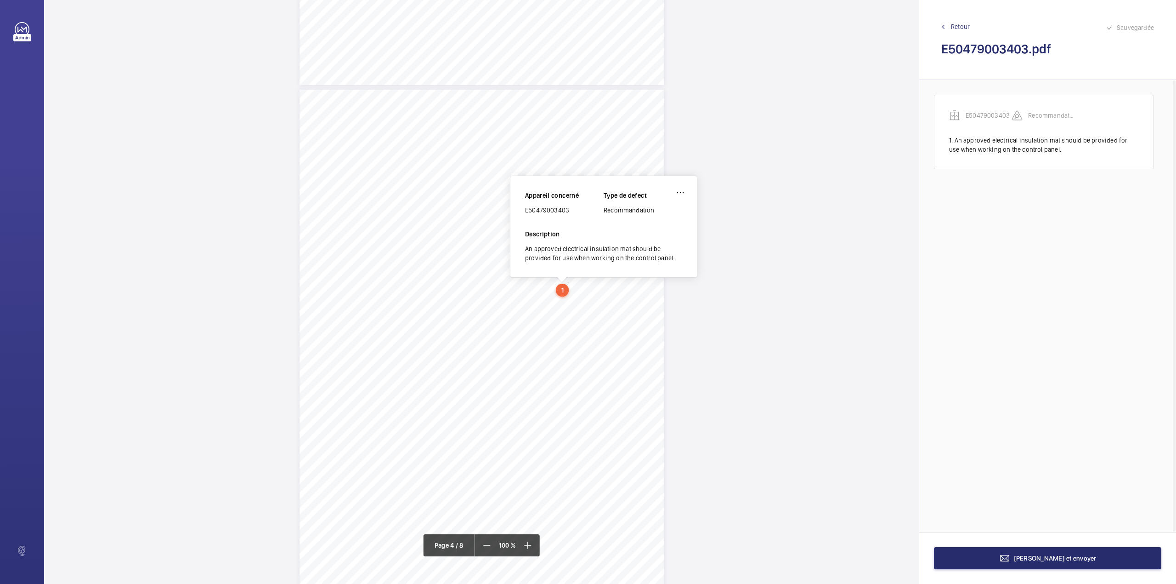
scroll to position [1484, 0]
drag, startPoint x: 526, startPoint y: 212, endPoint x: 570, endPoint y: 212, distance: 44.1
click at [570, 212] on div "E50479003403" at bounding box center [564, 211] width 79 height 9
copy div "E50479003403"
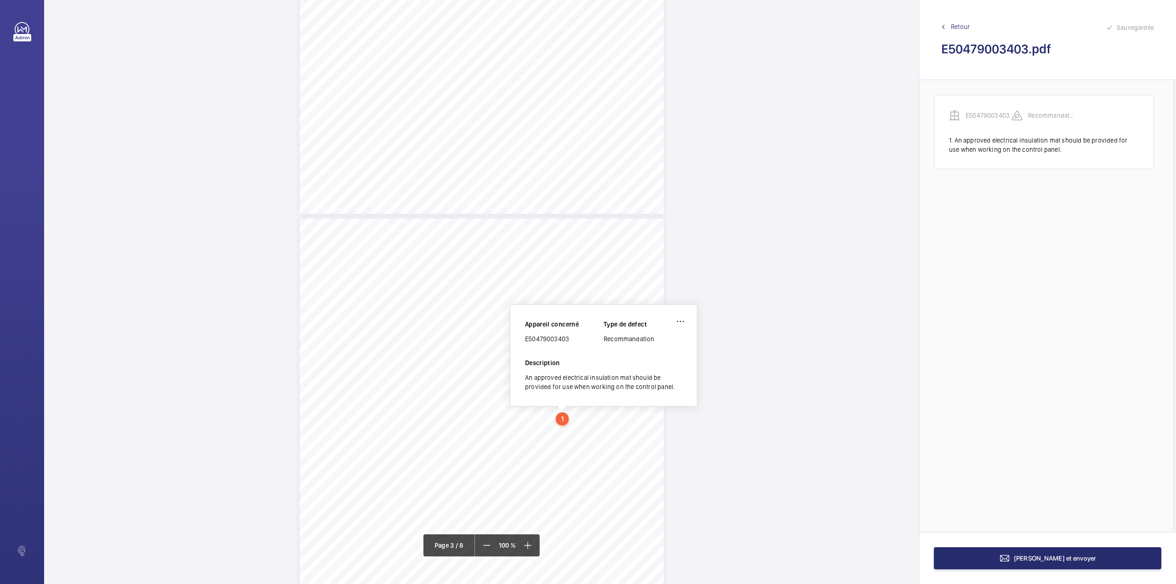
scroll to position [1361, 0]
click at [1044, 556] on span "Terminer et envoyer" at bounding box center [1055, 557] width 83 height 7
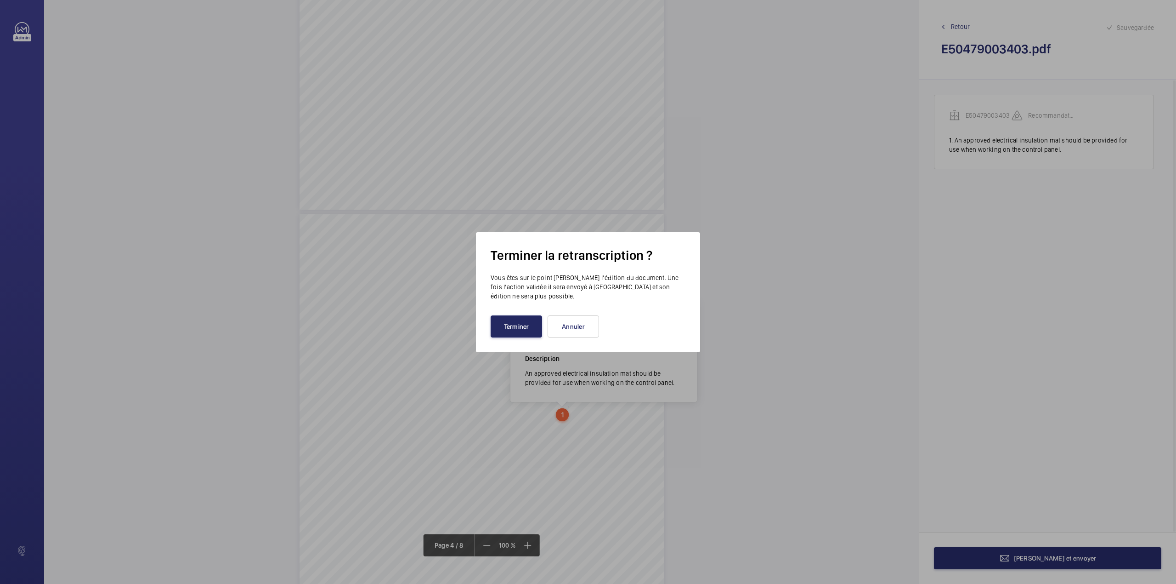
click at [514, 330] on button "Terminer" at bounding box center [516, 326] width 51 height 22
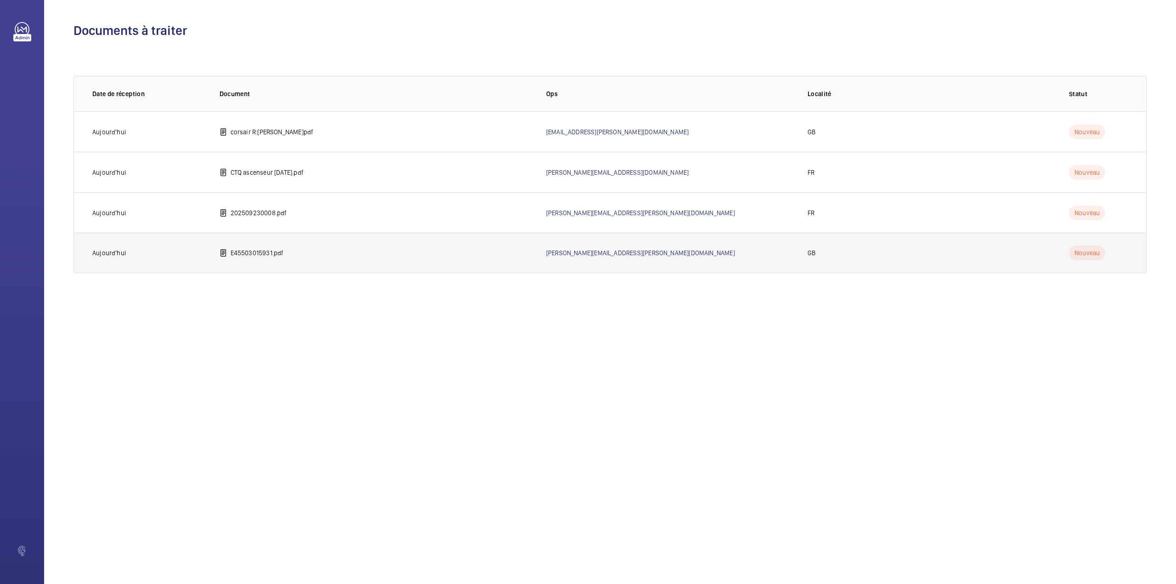
click at [262, 257] on p "E45503015931.pdf" at bounding box center [257, 252] width 53 height 9
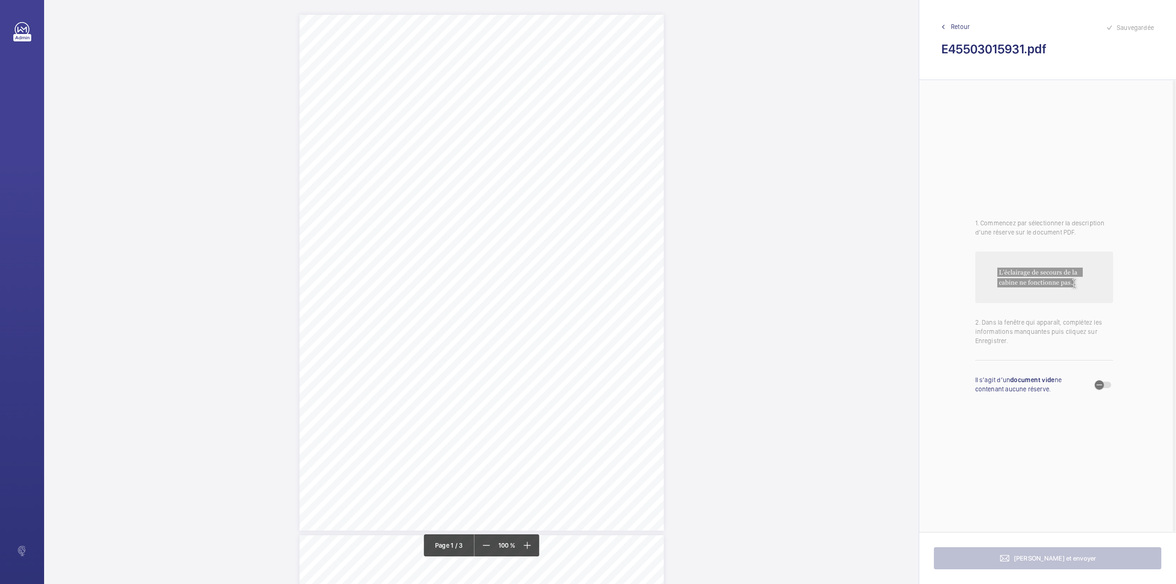
click at [680, 50] on div at bounding box center [675, 58] width 74 height 22
click at [724, 155] on button "Annuler" at bounding box center [719, 159] width 51 height 22
click at [613, 151] on div "Report of Partial Examination Name of User: M&G REAL ESTATE LIMITED Policy Numb…" at bounding box center [482, 273] width 364 height 516
click at [663, 315] on button "Annuler" at bounding box center [653, 312] width 51 height 22
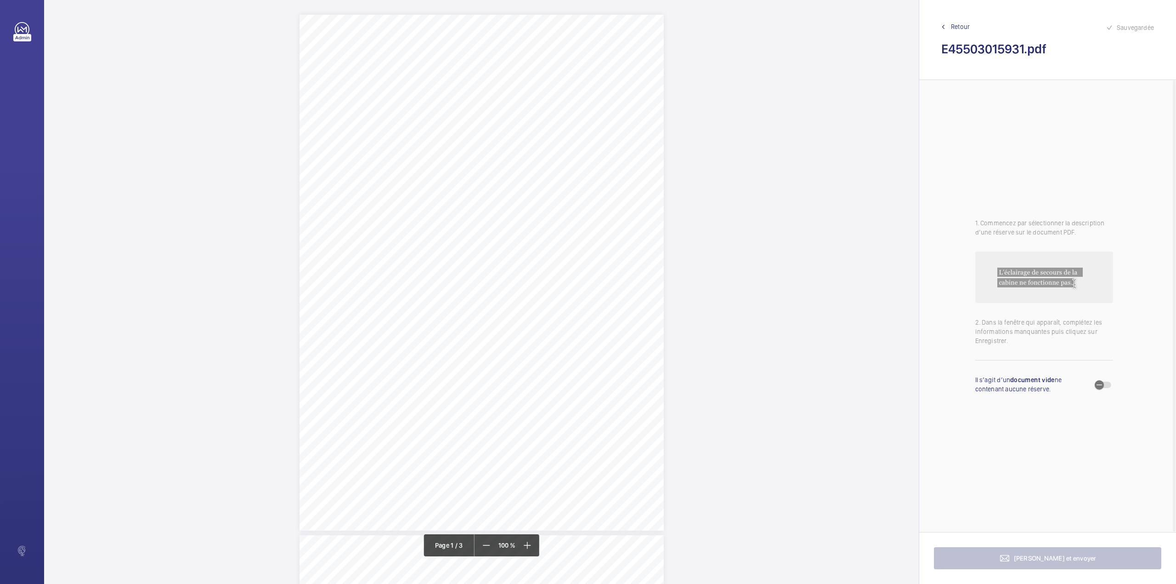
click at [621, 142] on div "Report of Partial Examination Name of User: M&G REAL ESTATE LIMITED Policy Numb…" at bounding box center [482, 273] width 364 height 516
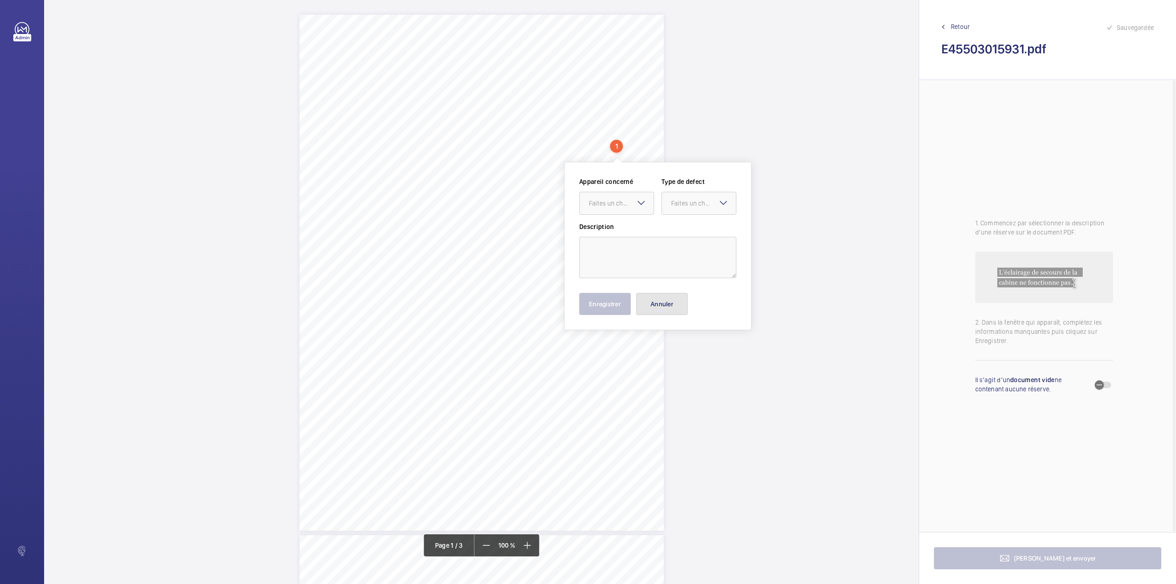
click at [662, 298] on button "Annuler" at bounding box center [661, 304] width 51 height 22
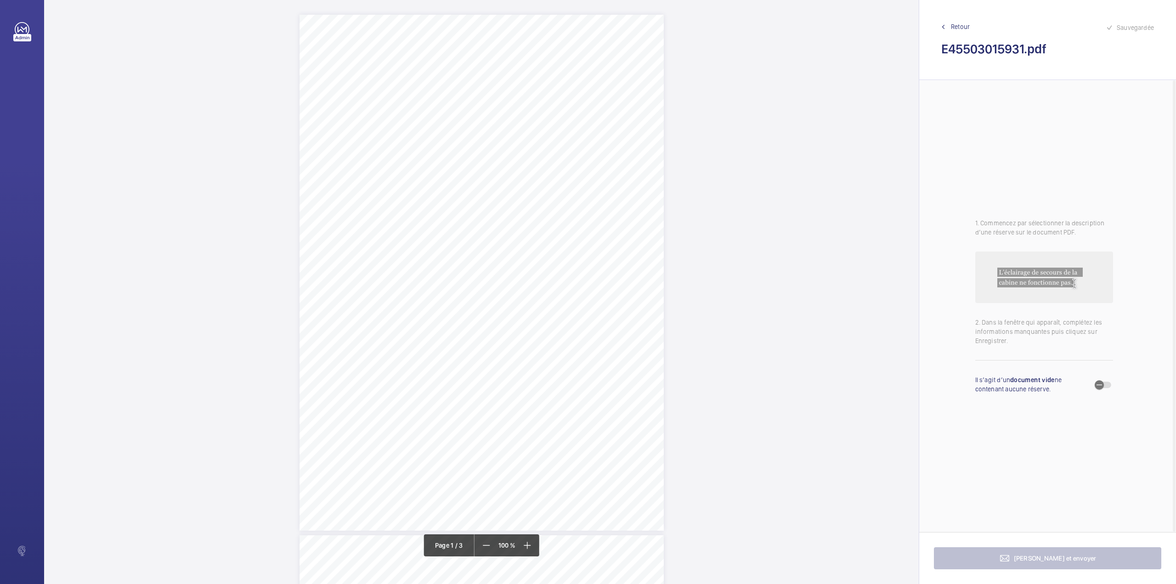
click at [594, 146] on div "Report of Partial Examination Name of User: M&G REAL ESTATE LIMITED Policy Numb…" at bounding box center [482, 273] width 364 height 516
click at [645, 311] on button "Annuler" at bounding box center [634, 307] width 51 height 22
click at [625, 170] on div "Report of Partial Examination Name of User: M&G REAL ESTATE LIMITED Policy Numb…" at bounding box center [482, 273] width 364 height 516
click at [628, 275] on textarea at bounding box center [662, 283] width 157 height 41
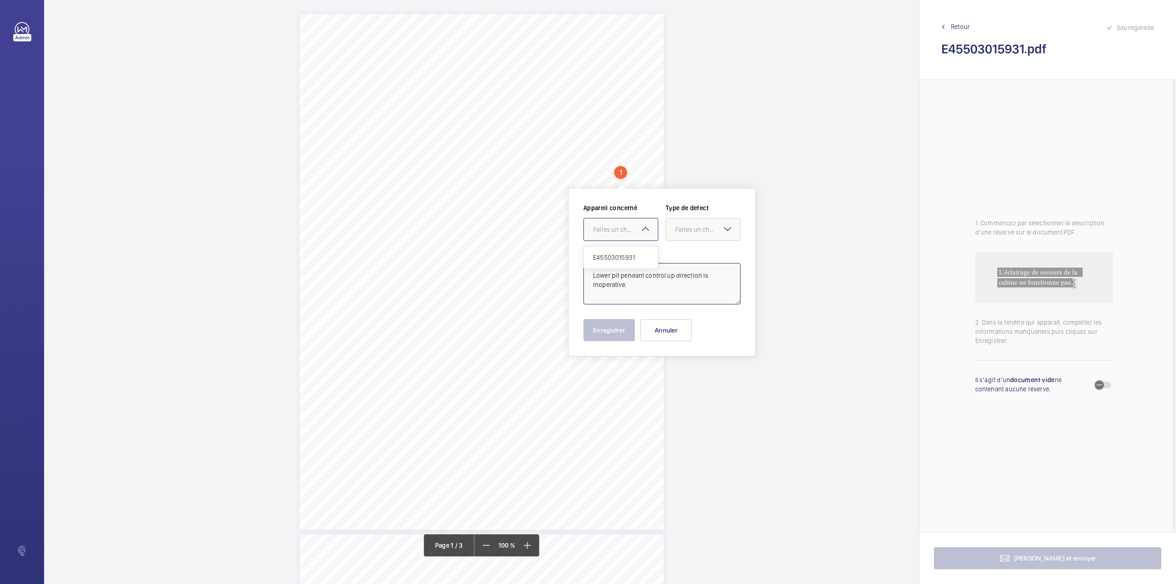
drag, startPoint x: 608, startPoint y: 233, endPoint x: 614, endPoint y: 261, distance: 29.5
click at [608, 234] on div "Faites un choix" at bounding box center [621, 229] width 74 height 9
drag, startPoint x: 614, startPoint y: 261, endPoint x: 677, endPoint y: 238, distance: 67.2
click at [616, 261] on span "E45503015931" at bounding box center [621, 257] width 56 height 9
drag, startPoint x: 682, startPoint y: 234, endPoint x: 682, endPoint y: 245, distance: 10.6
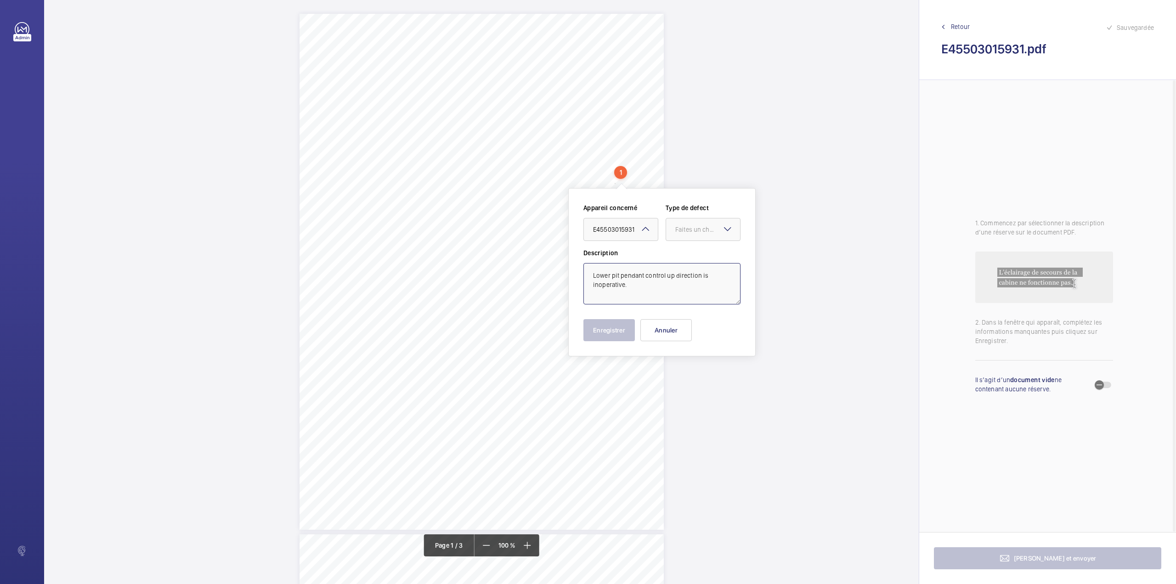
click at [682, 242] on div "Appareil concerné Faites un choix × E45503015931 × Type de defect Faites un cho…" at bounding box center [662, 225] width 157 height 45
click at [685, 256] on span "Standard" at bounding box center [703, 257] width 56 height 9
type textarea "Lower pit pendant control up direction is inoperative."
click at [622, 331] on button "Enregistrer" at bounding box center [609, 330] width 51 height 22
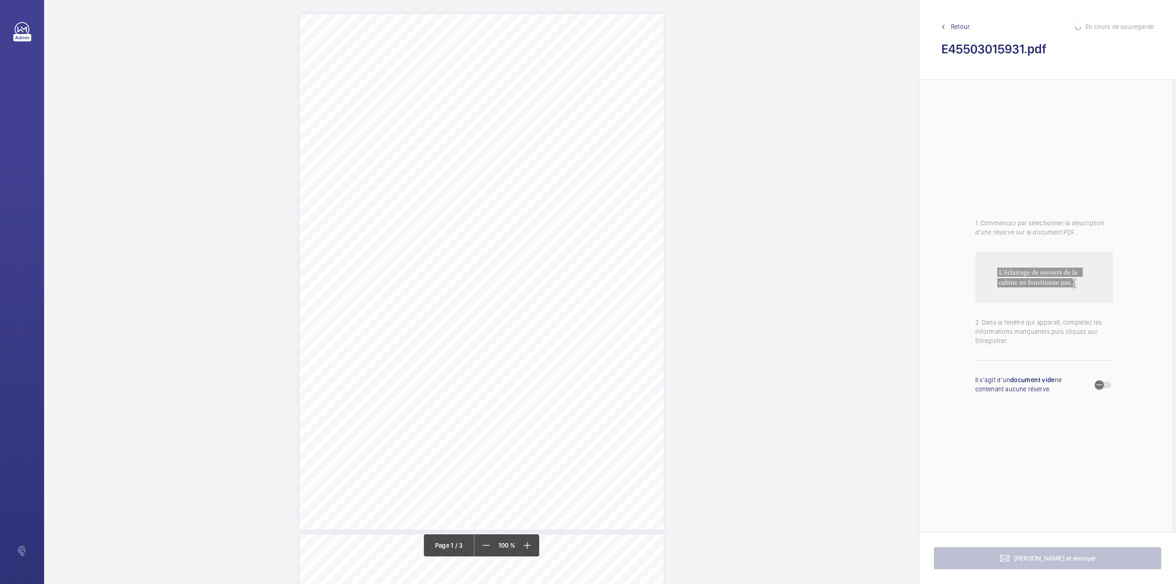
click at [614, 179] on div "Report of Partial Examination Name of User: M&G REAL ESTATE LIMITED Policy Numb…" at bounding box center [482, 272] width 364 height 516
click at [665, 326] on button "Annuler" at bounding box center [654, 330] width 51 height 22
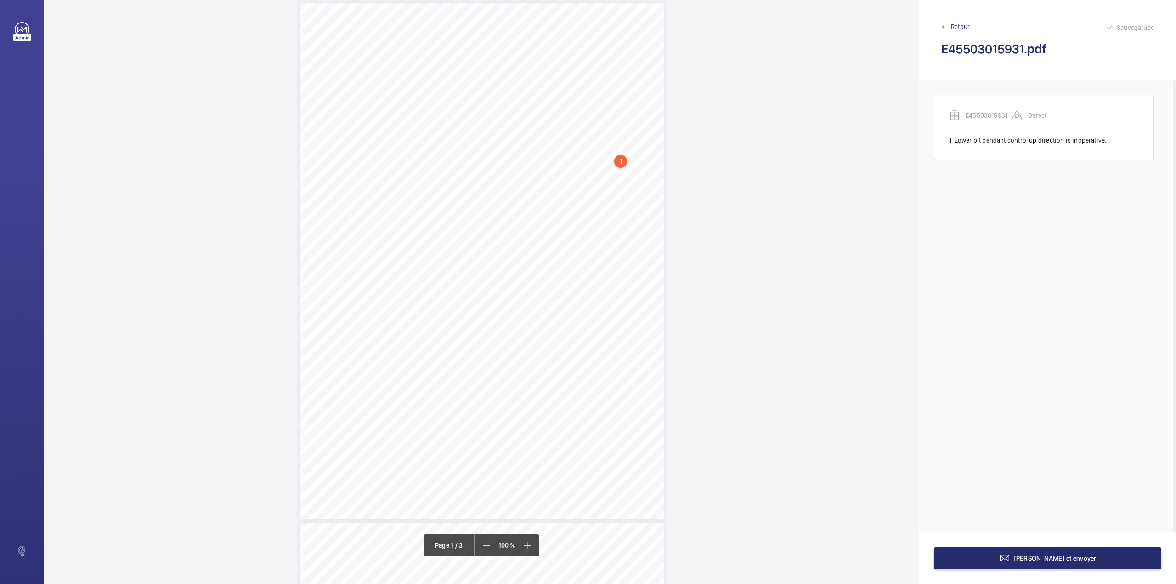
click at [633, 169] on div "Report of Partial Examination Name of User: M&G REAL ESTATE LIMITED Policy Numb…" at bounding box center [482, 261] width 364 height 516
click at [637, 275] on textarea at bounding box center [669, 282] width 157 height 41
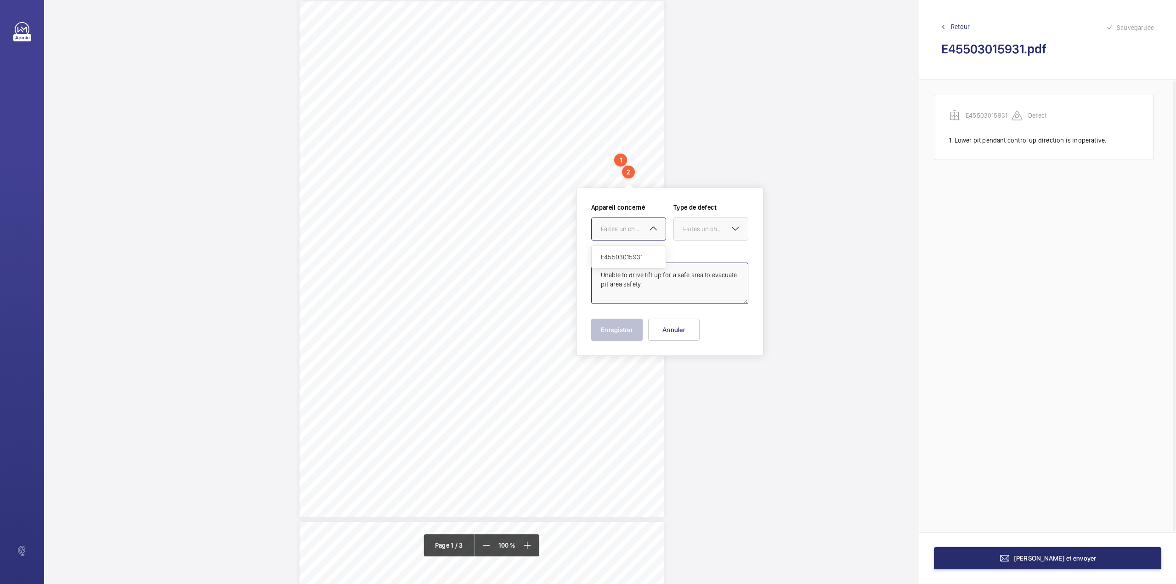
drag, startPoint x: 642, startPoint y: 229, endPoint x: 647, endPoint y: 249, distance: 20.8
click at [642, 230] on div "Faites un choix" at bounding box center [633, 228] width 65 height 9
drag, startPoint x: 647, startPoint y: 249, endPoint x: 655, endPoint y: 248, distance: 7.4
click at [648, 249] on div "E45503015931" at bounding box center [629, 257] width 74 height 22
drag, startPoint x: 699, startPoint y: 228, endPoint x: 699, endPoint y: 234, distance: 6.0
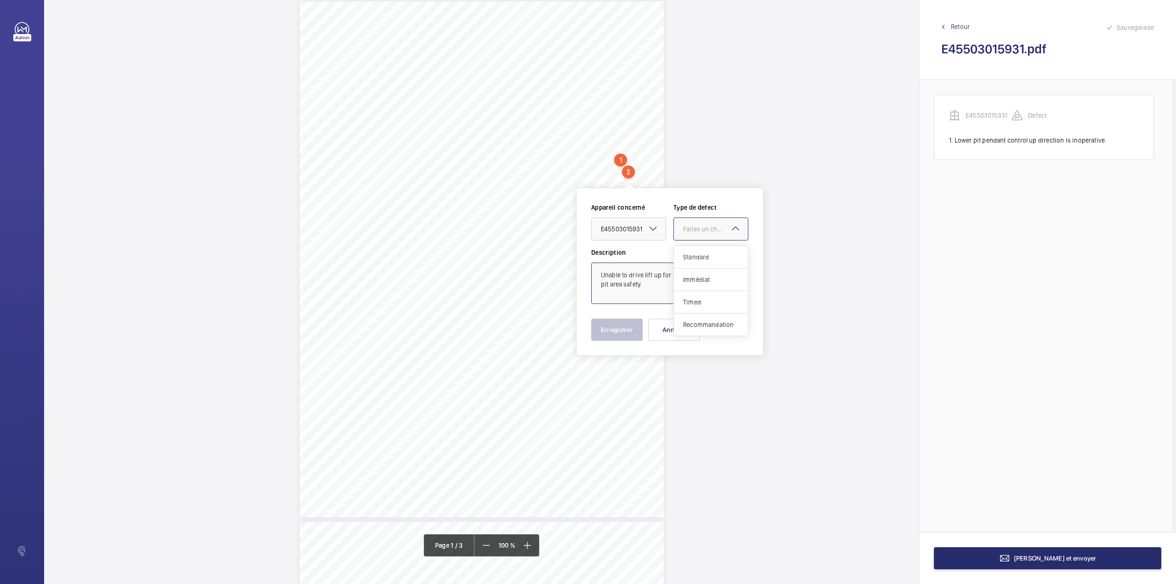
click at [699, 231] on div "Faites un choix" at bounding box center [715, 228] width 65 height 9
click at [699, 246] on div "Standard" at bounding box center [711, 257] width 74 height 23
type textarea "Unable to drive lift up for a safe area to evacuate pit area safety."
click at [635, 323] on button "Enregistrer" at bounding box center [616, 329] width 51 height 22
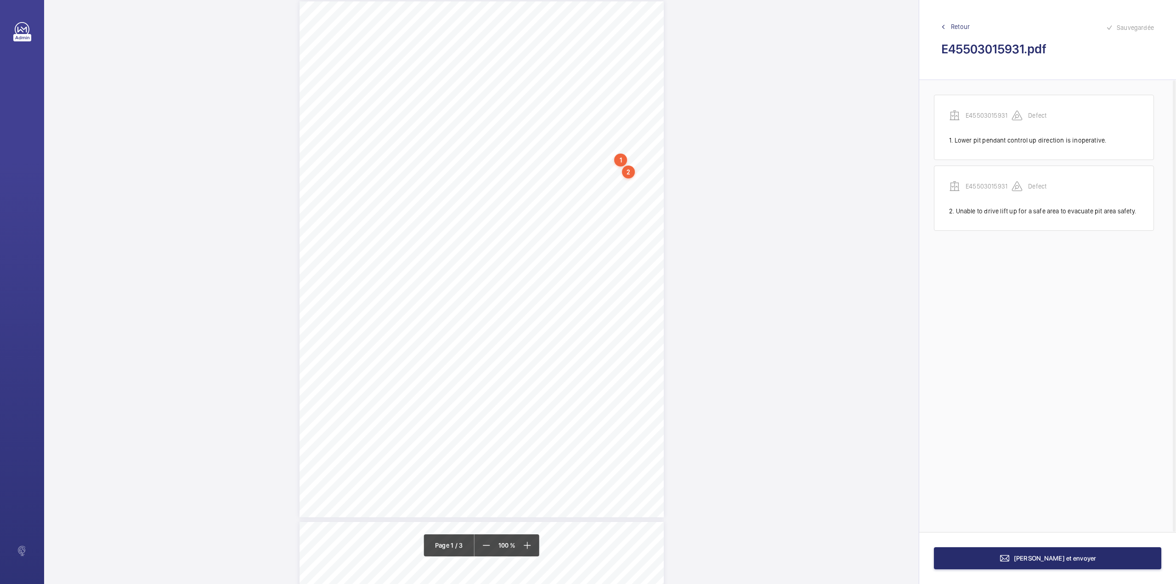
click at [629, 193] on div "Report of Partial Examination Name of User: M&G REAL ESTATE LIMITED Policy Numb…" at bounding box center [482, 259] width 364 height 516
click at [649, 133] on textarea at bounding box center [665, 125] width 157 height 41
drag, startPoint x: 634, startPoint y: 68, endPoint x: 634, endPoint y: 83, distance: 14.2
click at [634, 70] on div "Faites un choix" at bounding box center [629, 71] width 65 height 9
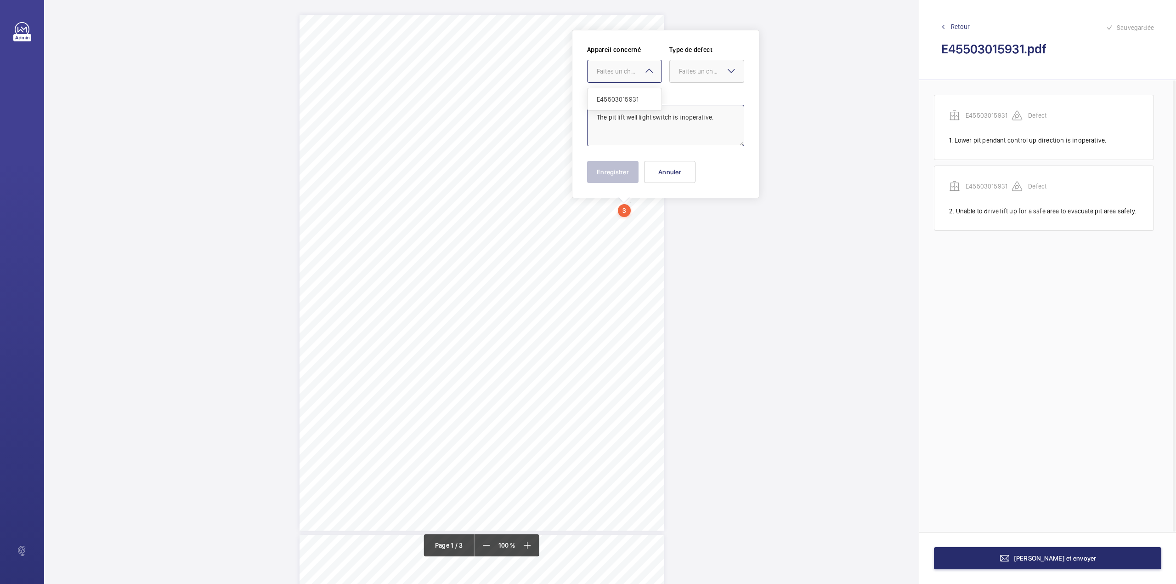
click at [636, 96] on span "E45503015931" at bounding box center [625, 99] width 56 height 9
drag, startPoint x: 679, startPoint y: 65, endPoint x: 687, endPoint y: 98, distance: 34.1
click at [681, 70] on div "Faites un choix" at bounding box center [707, 71] width 74 height 9
click at [687, 98] on span "Standard" at bounding box center [707, 99] width 56 height 9
type textarea "The pit lift well light switch is inoperative."
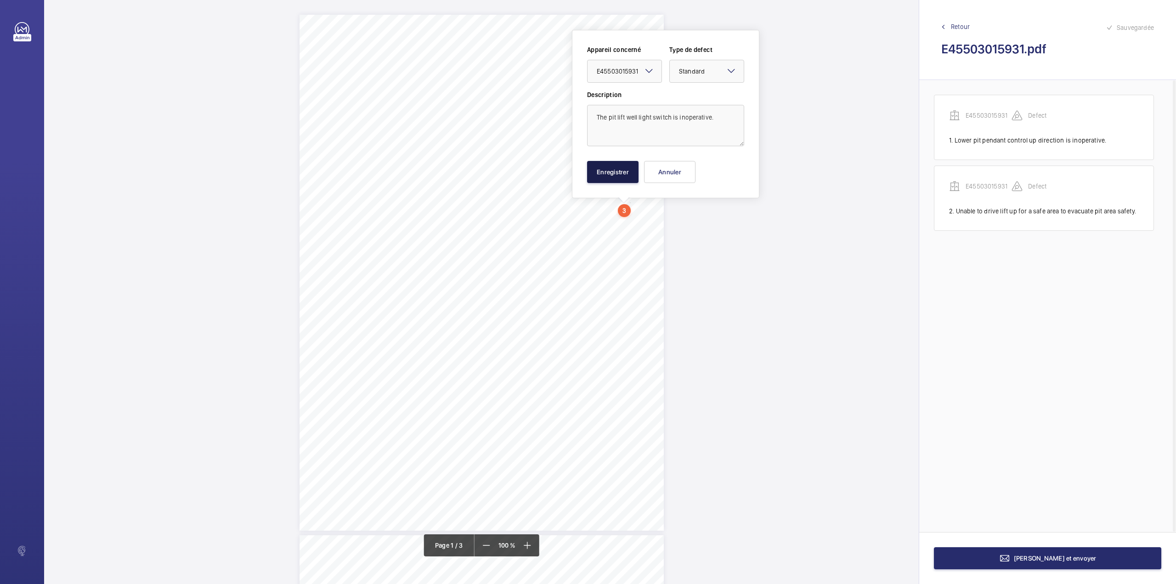
click at [626, 177] on button "Enregistrer" at bounding box center [612, 172] width 51 height 22
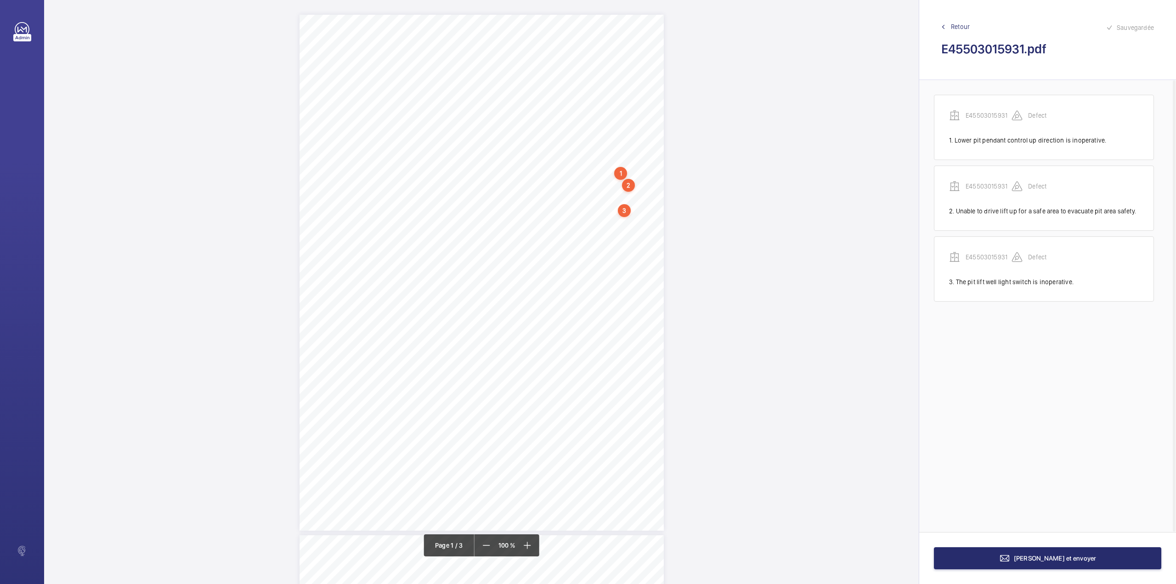
click at [641, 219] on div "Report of Partial Examination Name of User: M&G REAL ESTATE LIMITED Policy Numb…" at bounding box center [482, 273] width 364 height 516
click at [662, 123] on textarea at bounding box center [677, 137] width 157 height 41
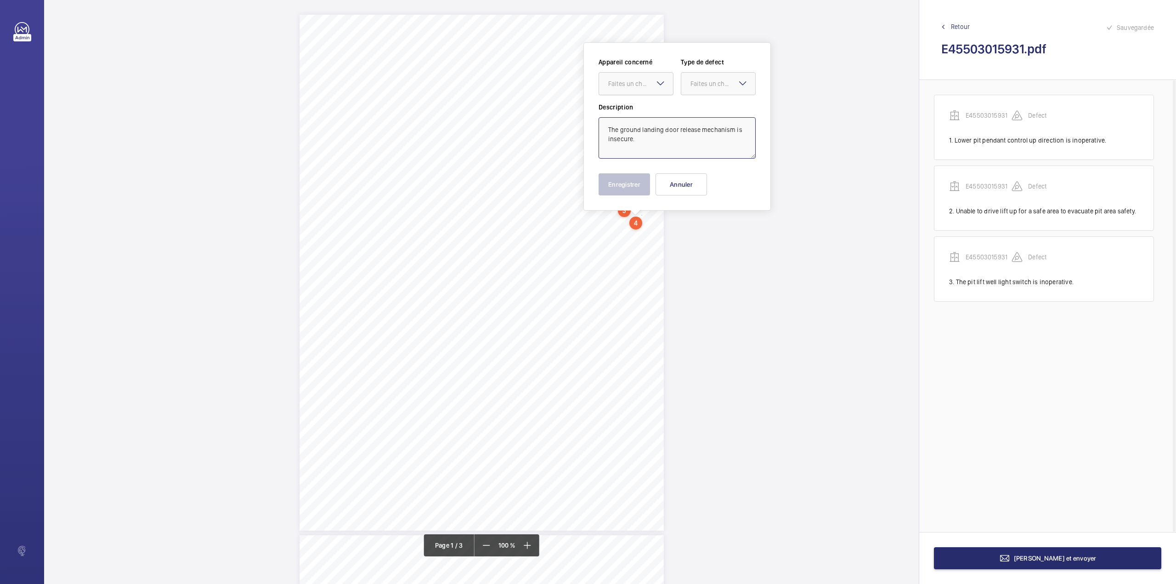
click at [652, 91] on div at bounding box center [636, 84] width 74 height 22
click at [653, 105] on div "E45503015931" at bounding box center [636, 112] width 74 height 22
click at [692, 86] on div "Faites un choix" at bounding box center [723, 83] width 65 height 9
click at [698, 106] on div "Standard" at bounding box center [718, 112] width 74 height 23
type textarea "The ground landing door release mechanism is insecure."
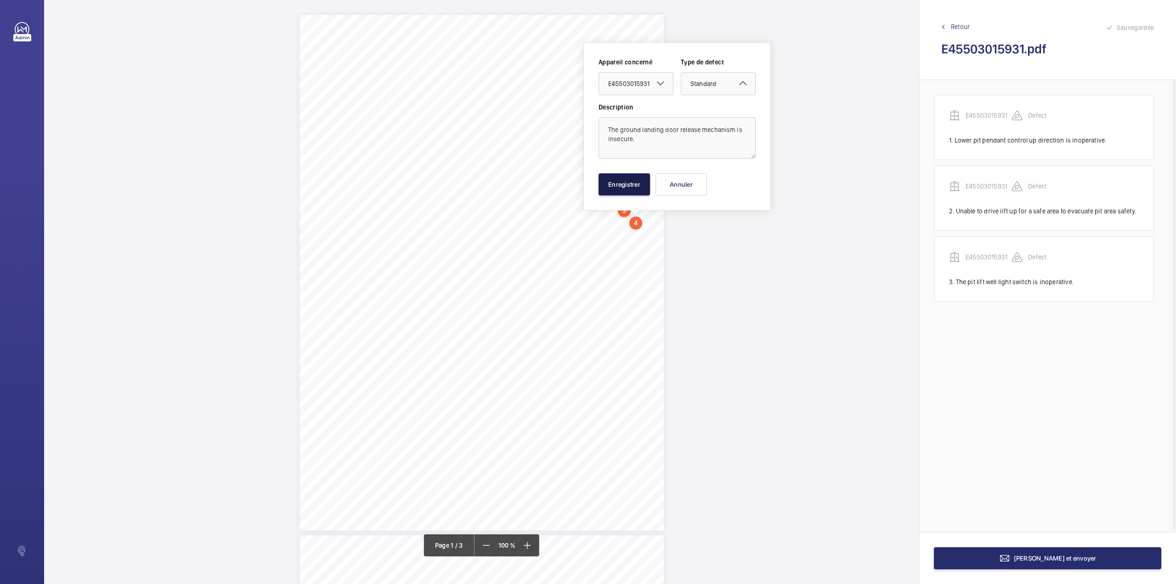
click at [646, 185] on button "Enregistrer" at bounding box center [624, 184] width 51 height 22
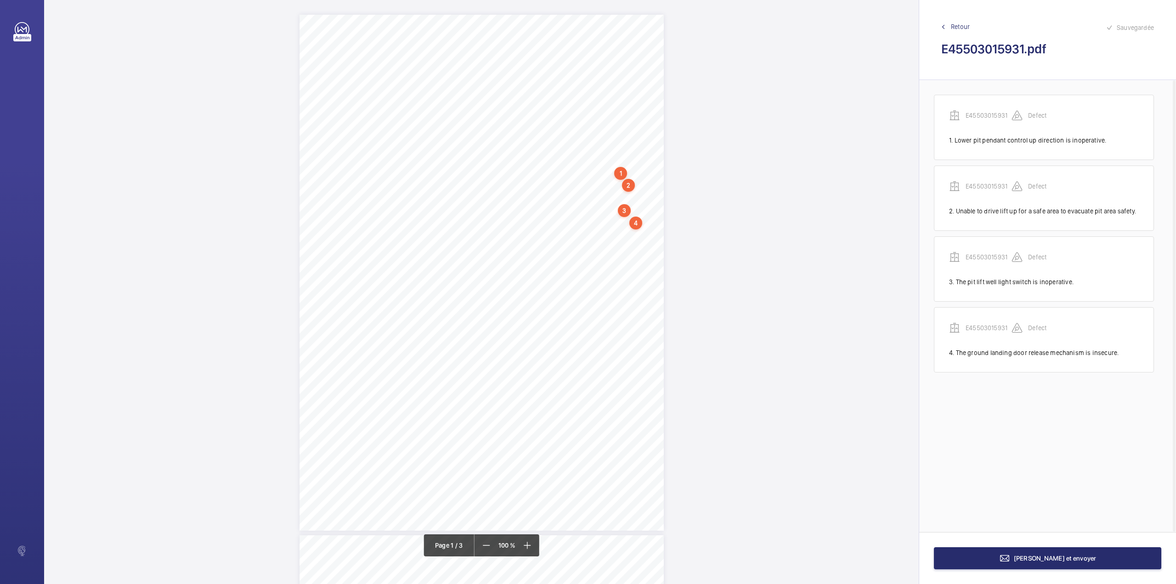
click at [622, 243] on div "Report of Partial Examination Name of User: M&G REAL ESTATE LIMITED Policy Numb…" at bounding box center [482, 273] width 364 height 516
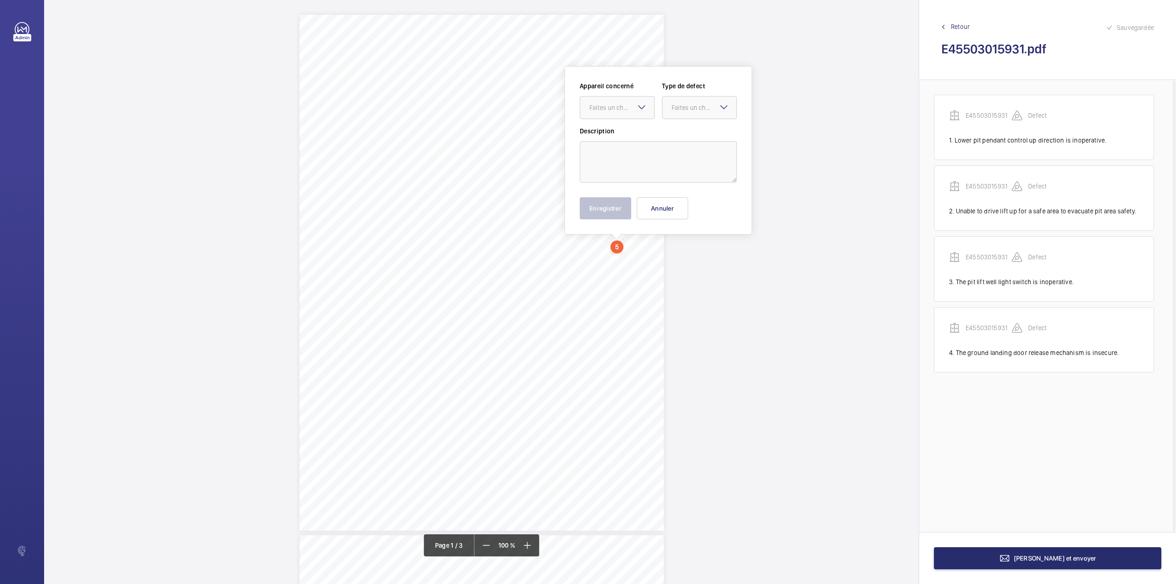
scroll to position [10, 0]
click at [609, 151] on textarea at bounding box center [658, 151] width 157 height 41
click at [616, 93] on div "Faites un choix" at bounding box center [622, 97] width 65 height 9
drag, startPoint x: 616, startPoint y: 120, endPoint x: 652, endPoint y: 112, distance: 36.7
click at [617, 120] on div "E45503015931" at bounding box center [617, 125] width 74 height 22
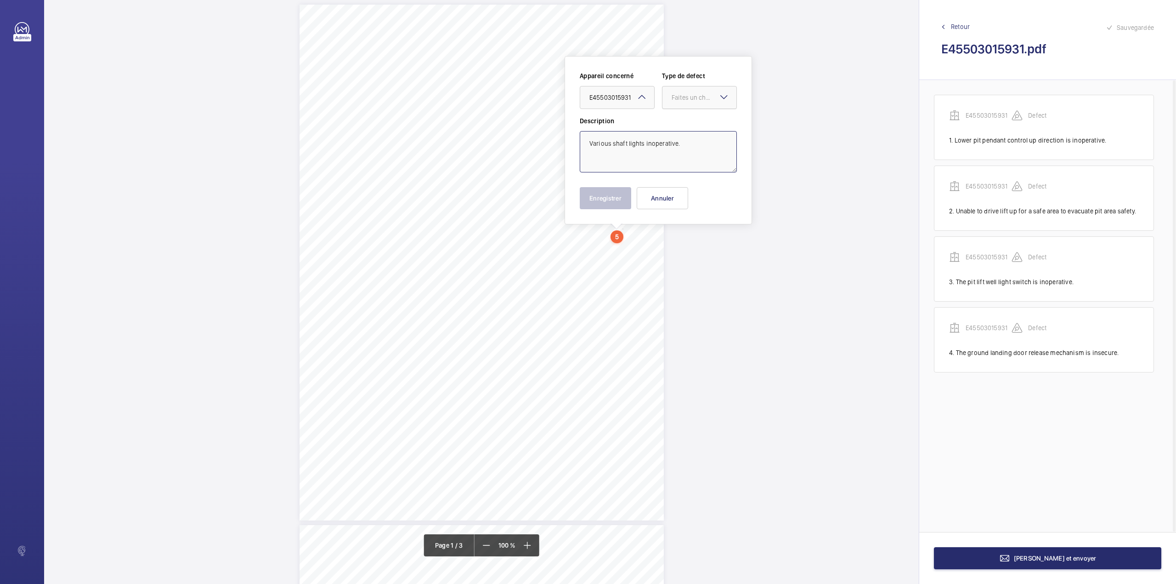
click at [675, 102] on div "Faites un choix" at bounding box center [704, 97] width 65 height 9
click at [677, 128] on span "Standard" at bounding box center [700, 125] width 56 height 9
type textarea "Various shaft lights inoperative."
click at [614, 195] on button "Enregistrer" at bounding box center [605, 198] width 51 height 22
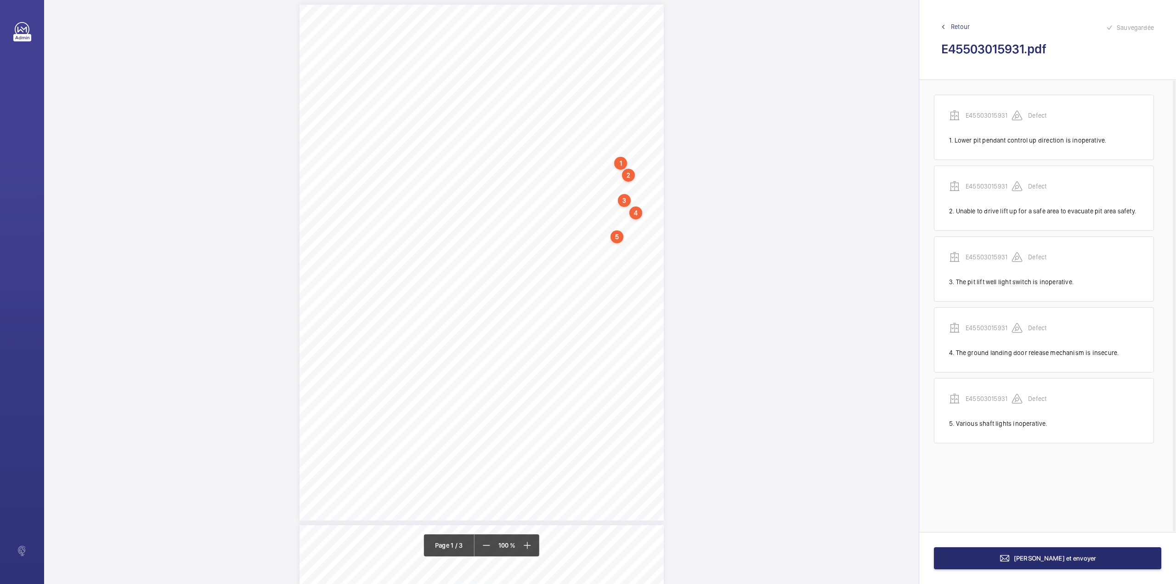
click at [625, 243] on div "Report of Partial Examination Name of User: M&G REAL ESTATE LIMITED Policy Numb…" at bounding box center [482, 263] width 364 height 516
click at [635, 152] on textarea at bounding box center [661, 150] width 157 height 41
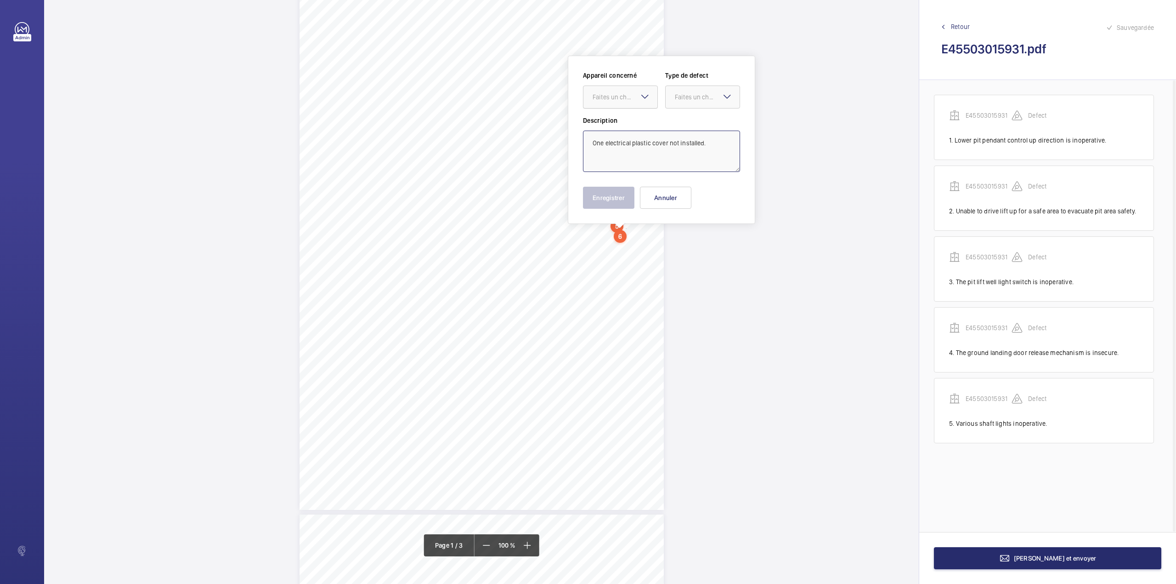
click at [633, 101] on div "Faites un choix" at bounding box center [625, 96] width 65 height 9
drag, startPoint x: 631, startPoint y: 123, endPoint x: 661, endPoint y: 110, distance: 32.5
click at [633, 123] on span "E45503015931" at bounding box center [621, 124] width 56 height 9
drag, startPoint x: 684, startPoint y: 98, endPoint x: 685, endPoint y: 107, distance: 8.7
click at [685, 101] on div "Faites un choix" at bounding box center [707, 96] width 65 height 9
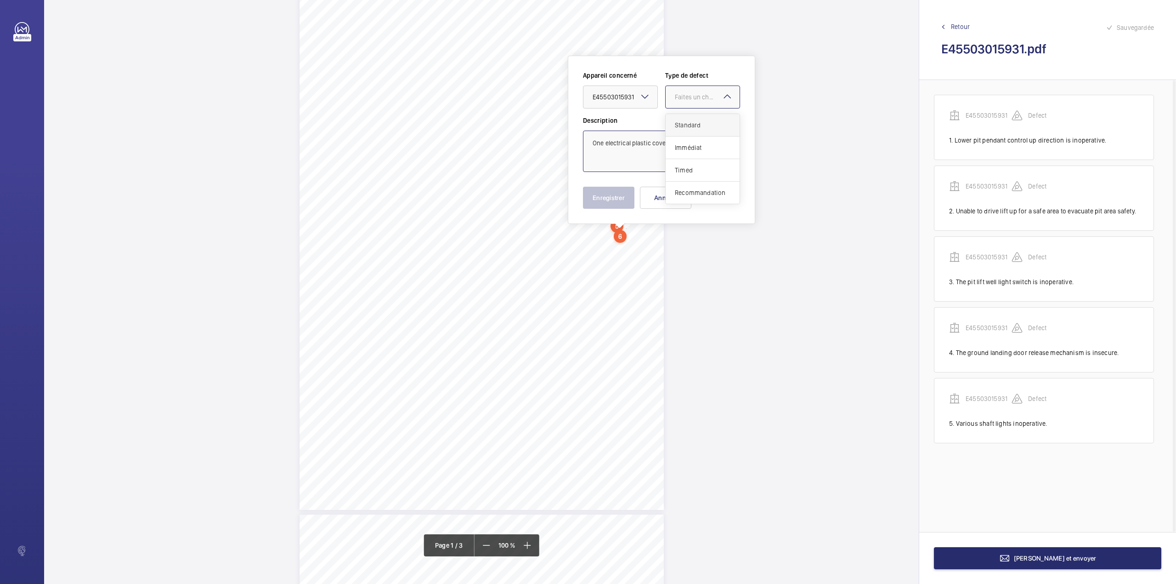
click at [686, 122] on span "Standard" at bounding box center [703, 124] width 56 height 9
type textarea "One electrical plastic cover not installed."
click at [626, 197] on button "Enregistrer" at bounding box center [608, 198] width 51 height 22
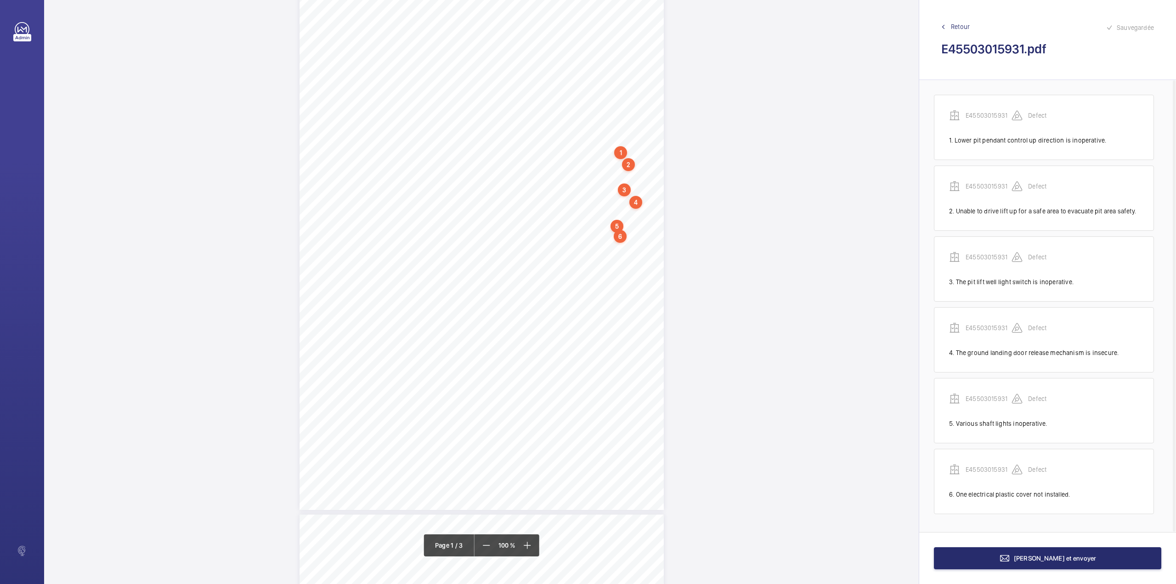
click at [636, 242] on div "Report of Partial Examination Name of User: M&G REAL ESTATE LIMITED Policy Numb…" at bounding box center [482, 252] width 364 height 516
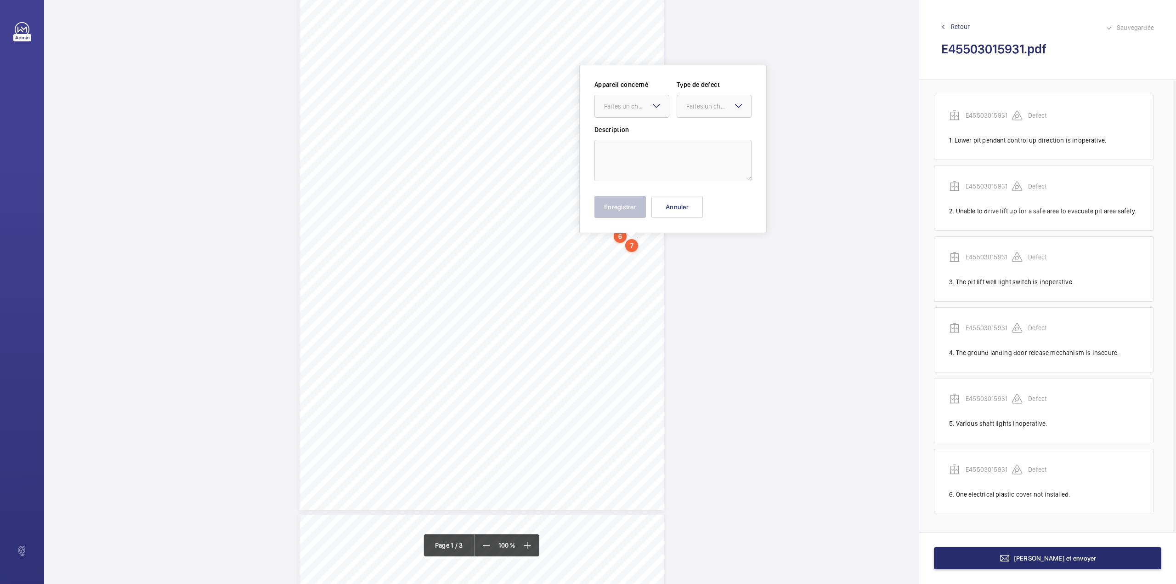
scroll to position [30, 0]
click at [637, 165] on textarea at bounding box center [673, 150] width 157 height 41
type textarea "A supplementary system is fitted which controls the function of the lift in the…"
click button "Annuler" at bounding box center [677, 198] width 51 height 22
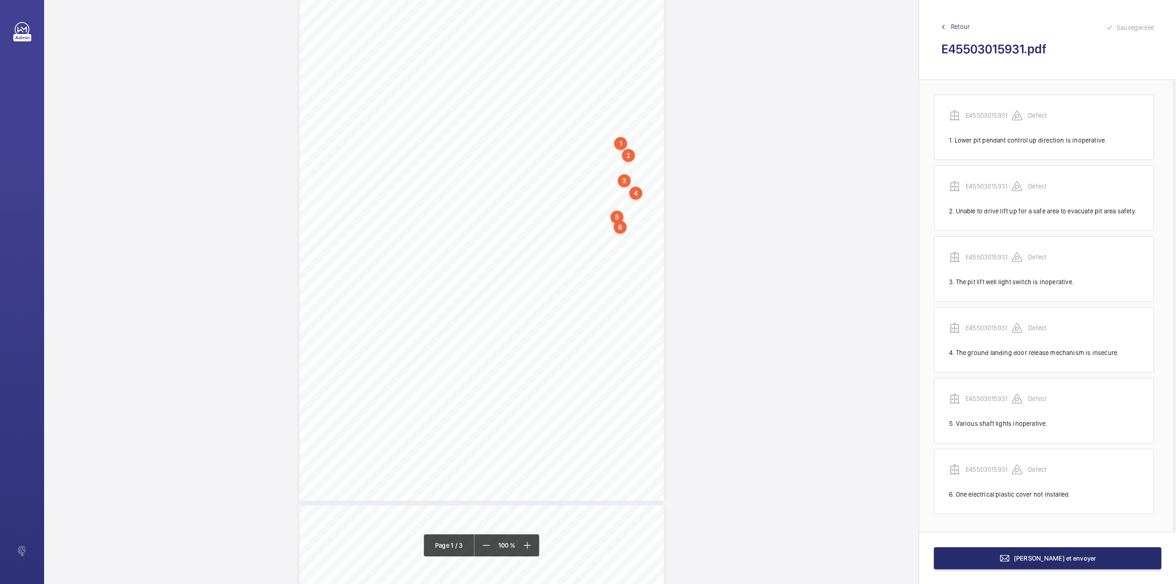
click at [642, 237] on div "Report of Partial Examination Name of User: M&G REAL ESTATE LIMITED Policy Numb…" at bounding box center [482, 243] width 364 height 516
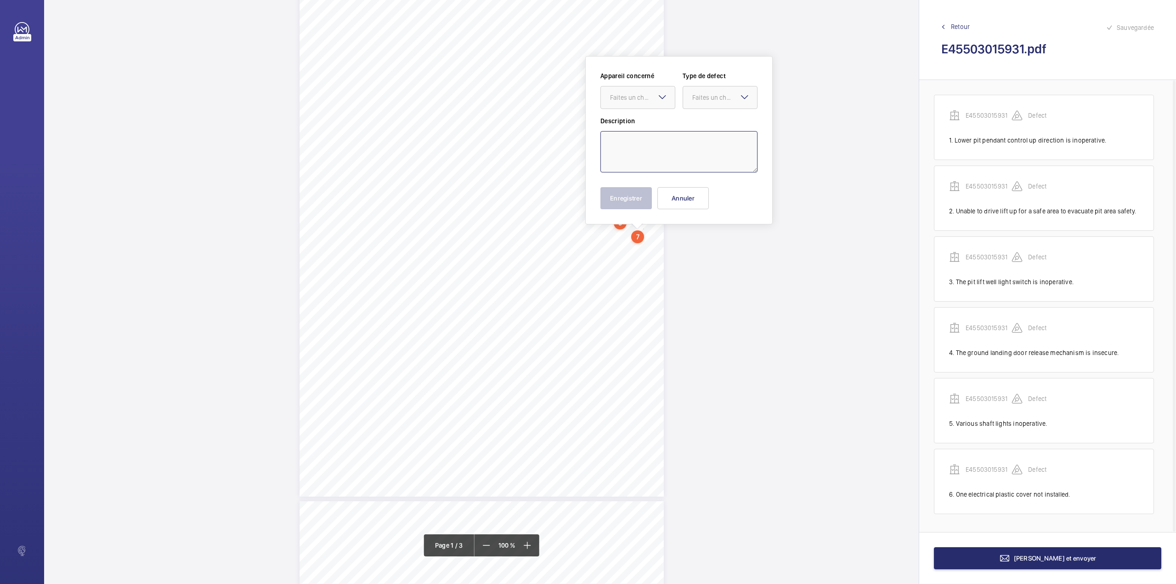
click at [642, 159] on textarea at bounding box center [679, 151] width 157 height 41
type textarea "a"
drag, startPoint x: 643, startPoint y: 102, endPoint x: 644, endPoint y: 107, distance: 5.1
click at [644, 107] on div at bounding box center [638, 97] width 74 height 22
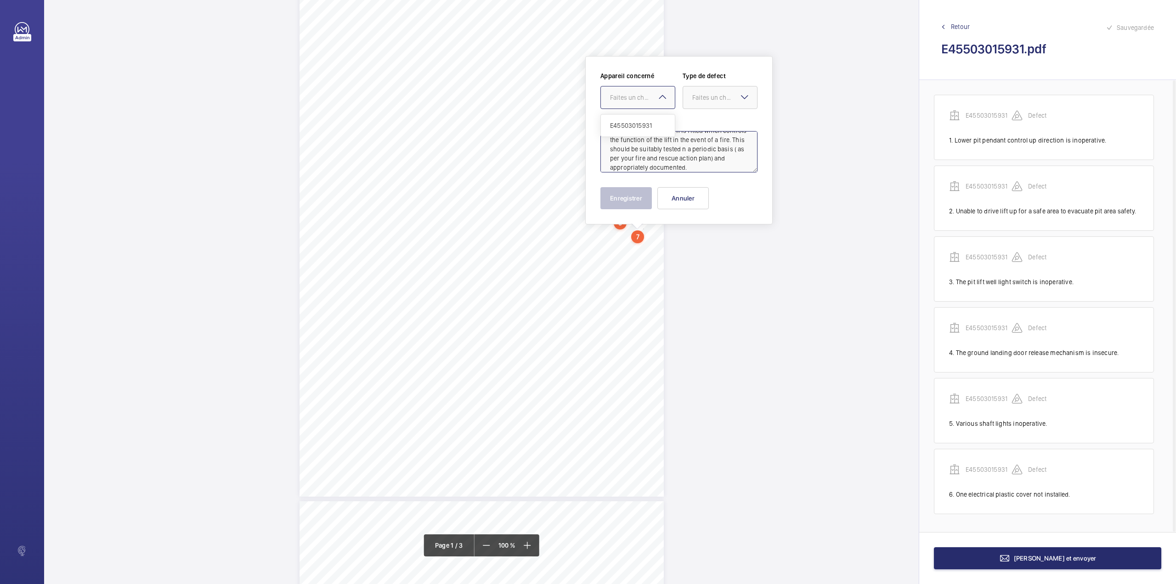
click at [648, 126] on div "E45503015931" at bounding box center [638, 125] width 74 height 22
type textarea "A supplementary system is fitted which controls the function of the lift in the…"
click at [651, 126] on div "Description A supplementary system is fitted which controls the function of the…" at bounding box center [679, 144] width 157 height 56
click at [708, 103] on div at bounding box center [720, 97] width 74 height 22
click at [714, 124] on span "Standard" at bounding box center [720, 125] width 56 height 9
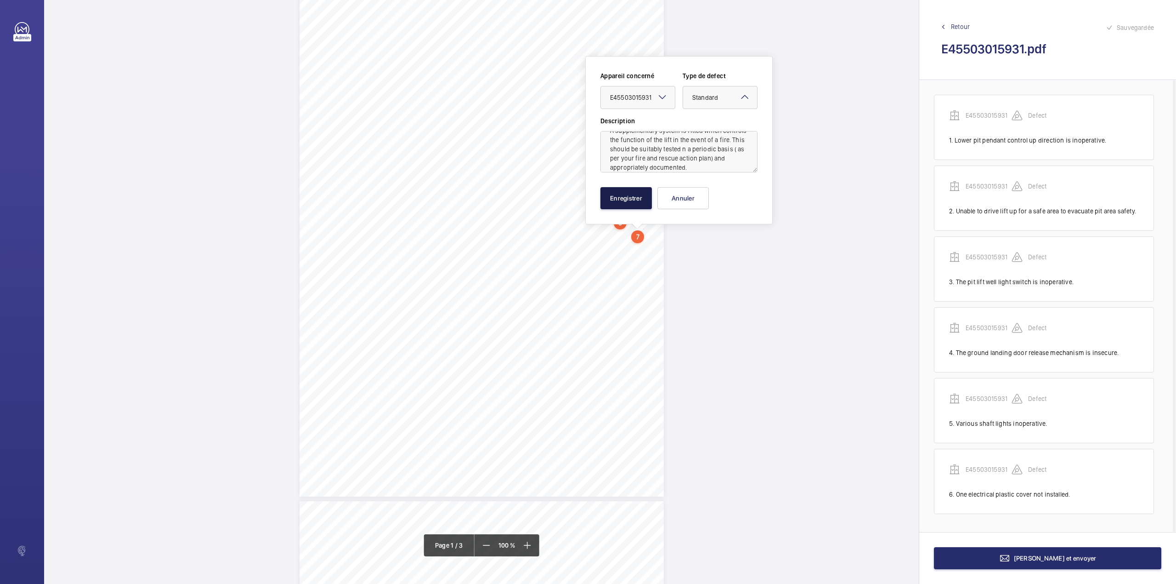
click at [629, 192] on button "Enregistrer" at bounding box center [626, 198] width 51 height 22
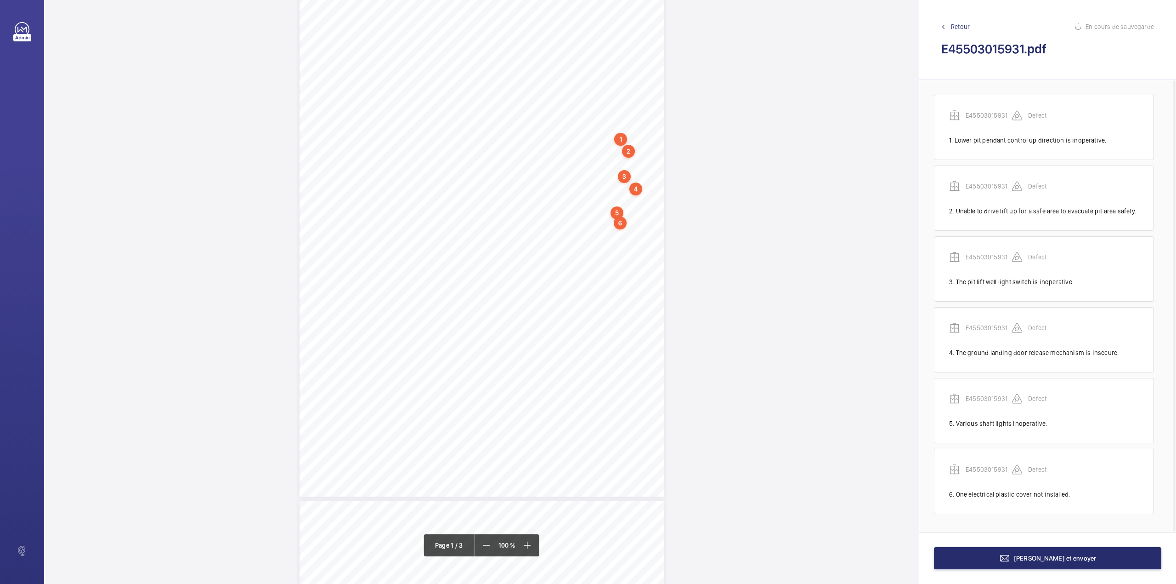
click at [637, 263] on div "Report of Partial Examination Name of User: M&G REAL ESTATE LIMITED Policy Numb…" at bounding box center [482, 239] width 364 height 516
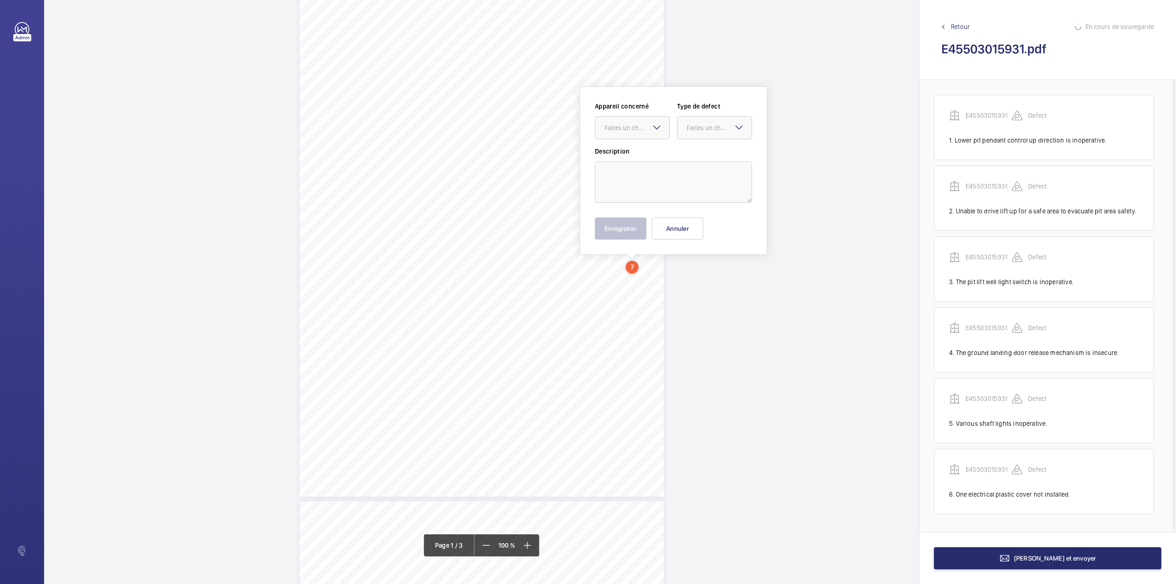
scroll to position [65, 0]
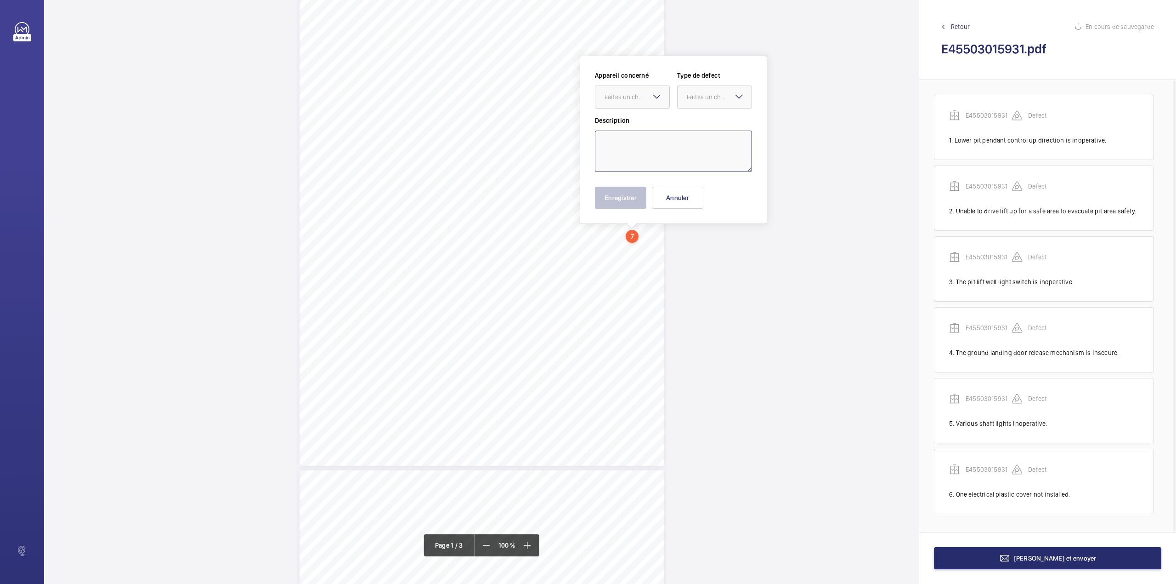
click at [644, 149] on textarea at bounding box center [673, 150] width 157 height 41
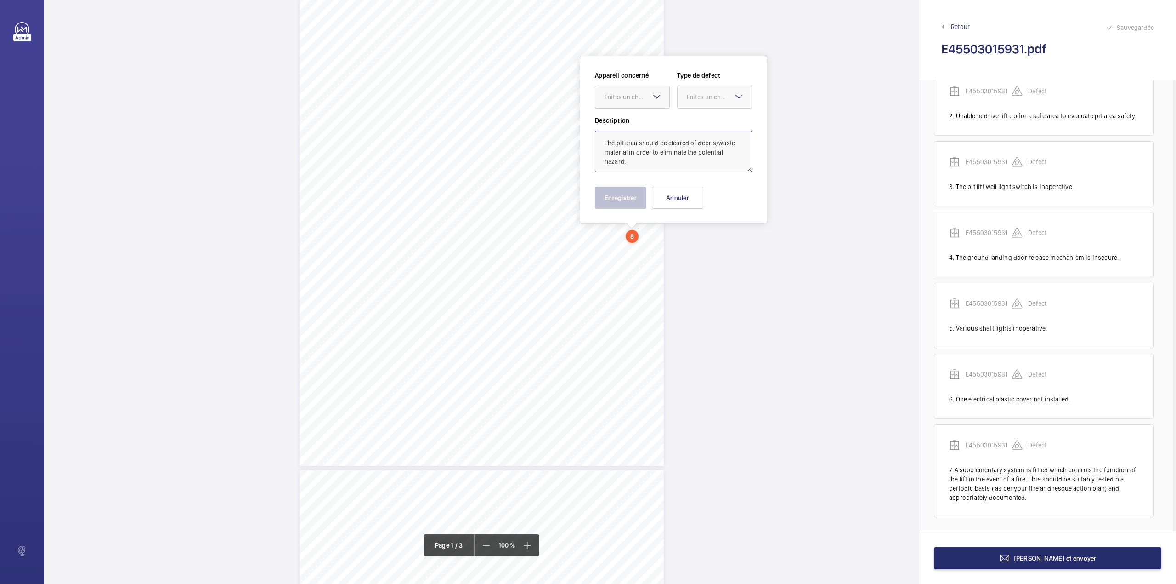
click at [638, 101] on div "Faites un choix" at bounding box center [637, 96] width 65 height 9
click at [640, 122] on span "E45503015931" at bounding box center [633, 124] width 56 height 9
click at [686, 103] on div at bounding box center [715, 97] width 74 height 22
click at [689, 116] on div "Standard" at bounding box center [715, 125] width 74 height 23
type textarea "The pit area should be cleared of debris/waste material in order to eliminate t…"
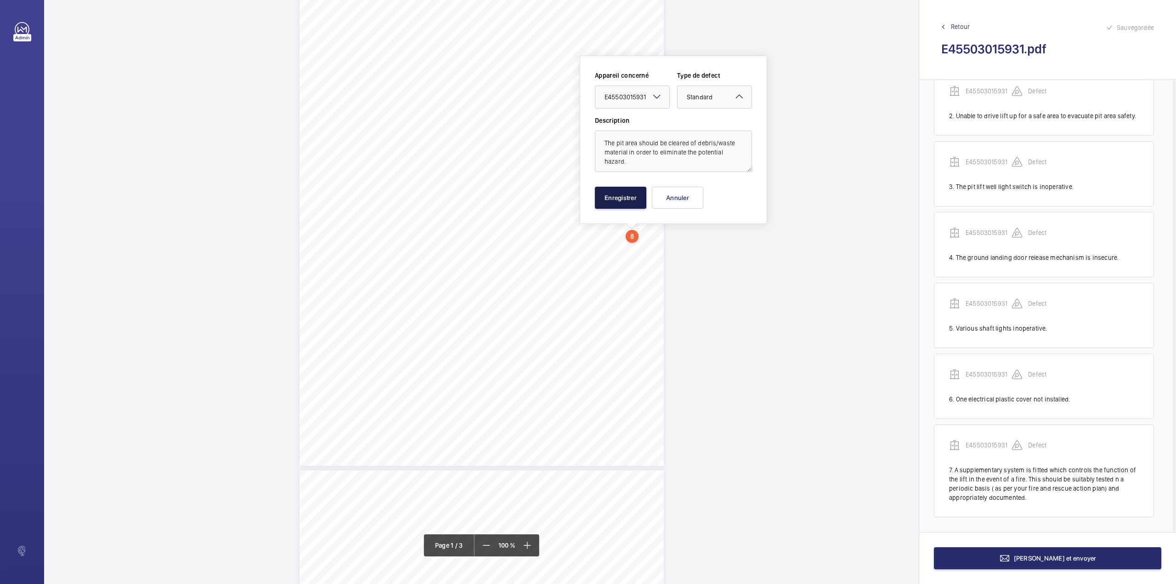
click at [626, 190] on button "Enregistrer" at bounding box center [620, 198] width 51 height 22
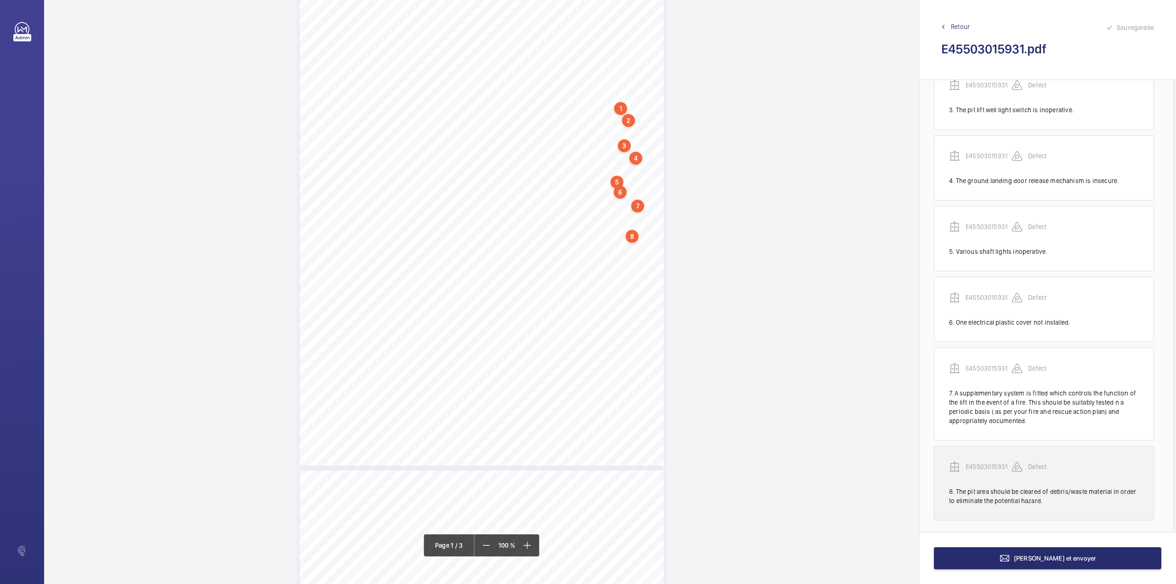
scroll to position [177, 0]
click at [990, 464] on p "E45503015931" at bounding box center [989, 463] width 46 height 9
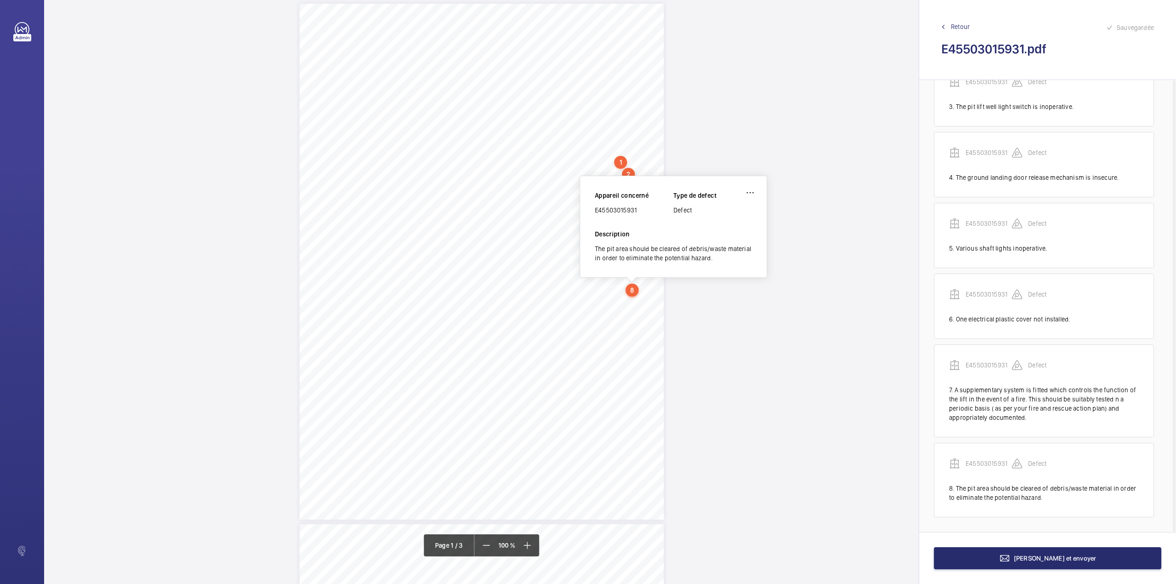
scroll to position [9, 0]
drag, startPoint x: 596, startPoint y: 214, endPoint x: 642, endPoint y: 214, distance: 45.5
click at [642, 214] on div "E45503015931" at bounding box center [634, 211] width 79 height 9
click at [1044, 557] on span "Terminer et envoyer" at bounding box center [1055, 557] width 83 height 7
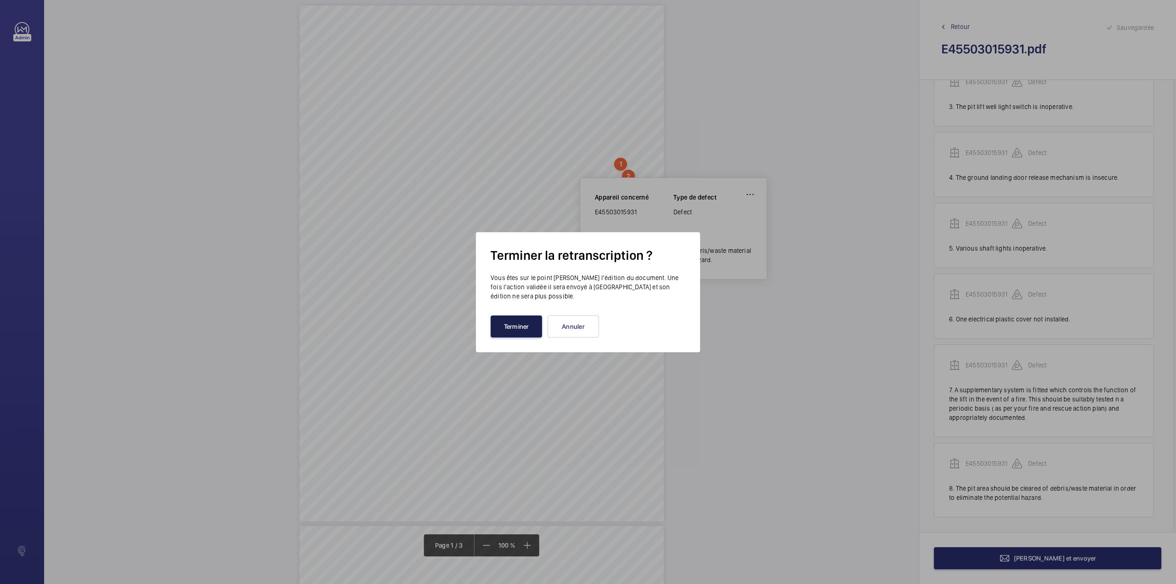
click at [492, 323] on button "Terminer" at bounding box center [516, 326] width 51 height 22
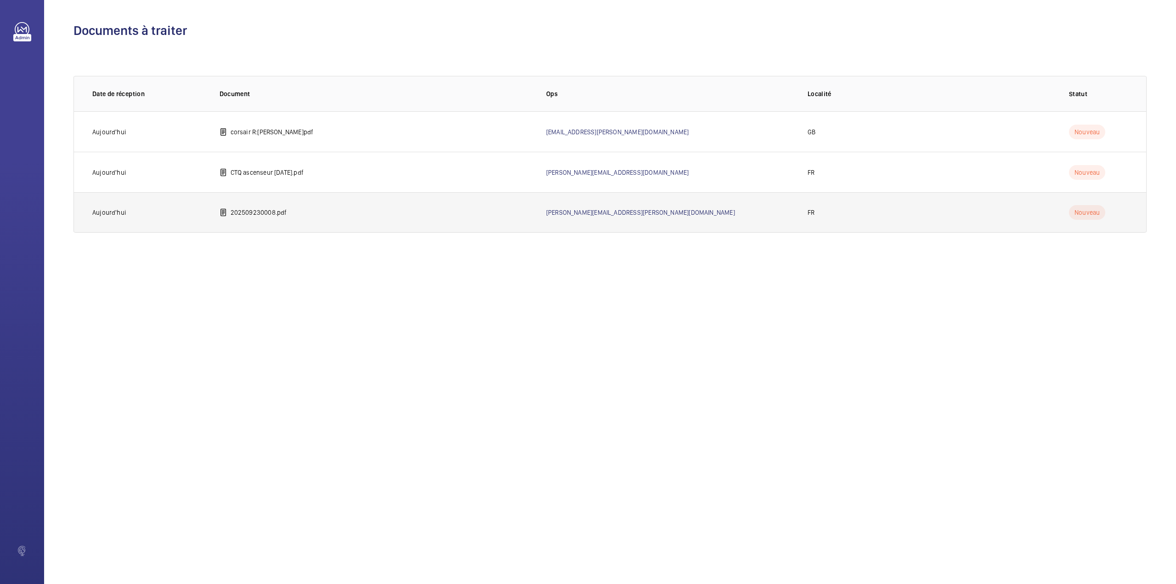
click at [244, 201] on td "202509230008.pdf" at bounding box center [368, 212] width 327 height 40
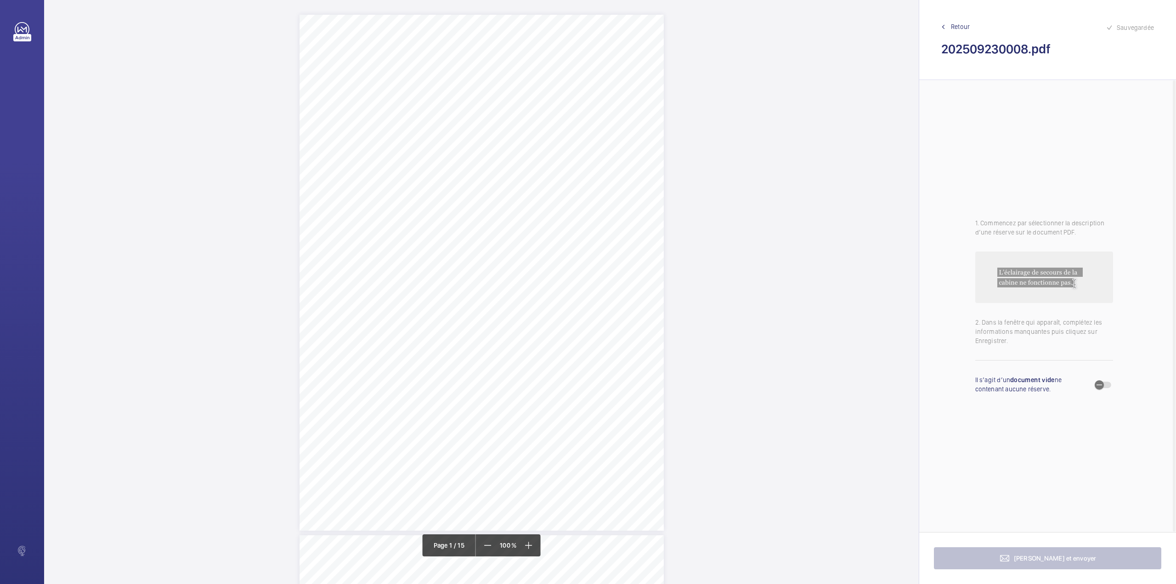
click at [516, 363] on div "N°202509230008 1/15 SARL ELTRON 73 Avenue du Campon - Central Buro - 06110 LE C…" at bounding box center [482, 273] width 364 height 516
click at [509, 97] on div "Faites un choix" at bounding box center [516, 96] width 65 height 9
click at [546, 197] on button "Annuler" at bounding box center [557, 198] width 51 height 22
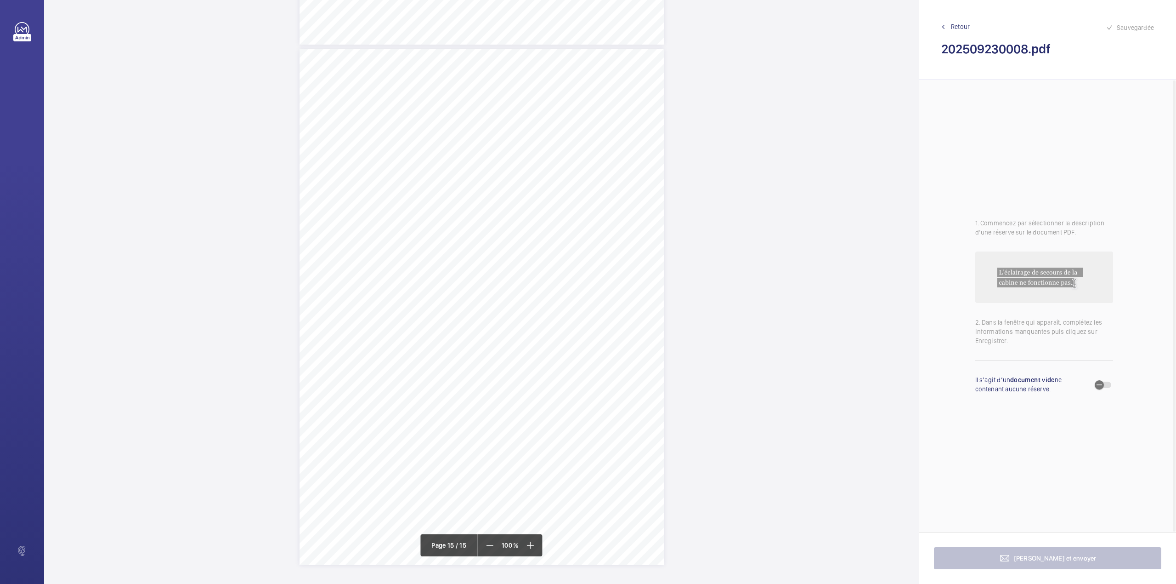
click at [574, 335] on div "N°202509230008 MODALITE ET CONDUITE DU CONTROLE TECHNIQUE 15/15 SARL ELTRON 73 …" at bounding box center [482, 307] width 364 height 516
click at [563, 282] on div "N°202509230008 1/15 SARL ELTRON 73 Avenue du Campon - Central Buro - 06110 LE C…" at bounding box center [482, 273] width 364 height 516
click at [622, 217] on div "N°202509230008 1/15 SARL ELTRON 73 Avenue du Campon - Central Buro - 06110 LE C…" at bounding box center [482, 273] width 364 height 516
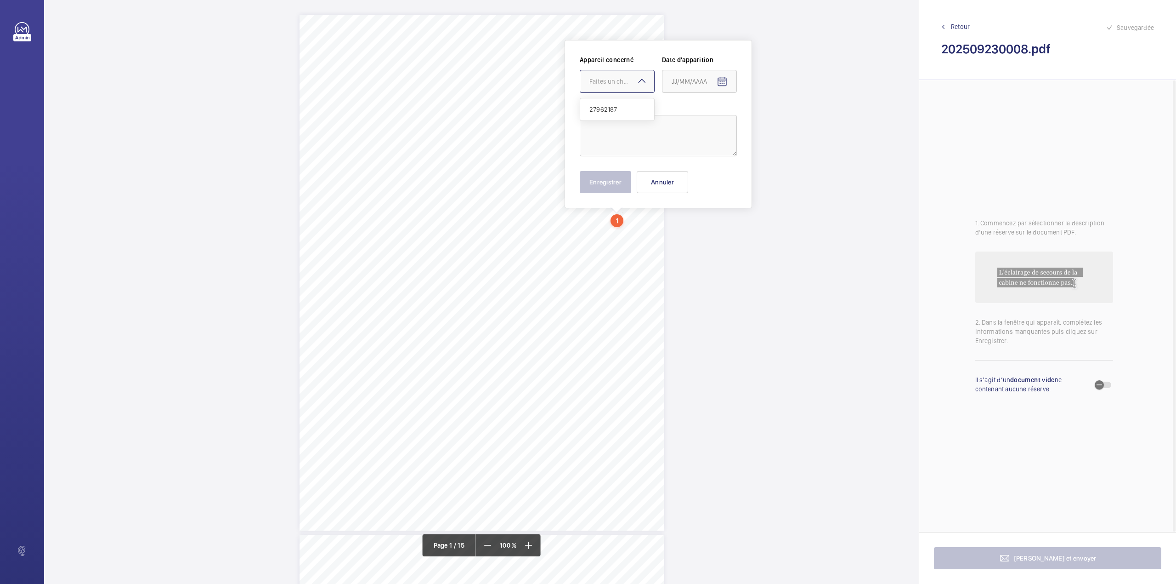
click at [622, 85] on div "Faites un choix" at bounding box center [622, 81] width 65 height 9
click at [619, 105] on span "27962187" at bounding box center [618, 109] width 56 height 9
click at [708, 84] on input at bounding box center [699, 81] width 75 height 23
click at [717, 83] on mat-icon "Open calendar" at bounding box center [722, 81] width 11 height 11
click at [714, 155] on span "1" at bounding box center [712, 156] width 17 height 17
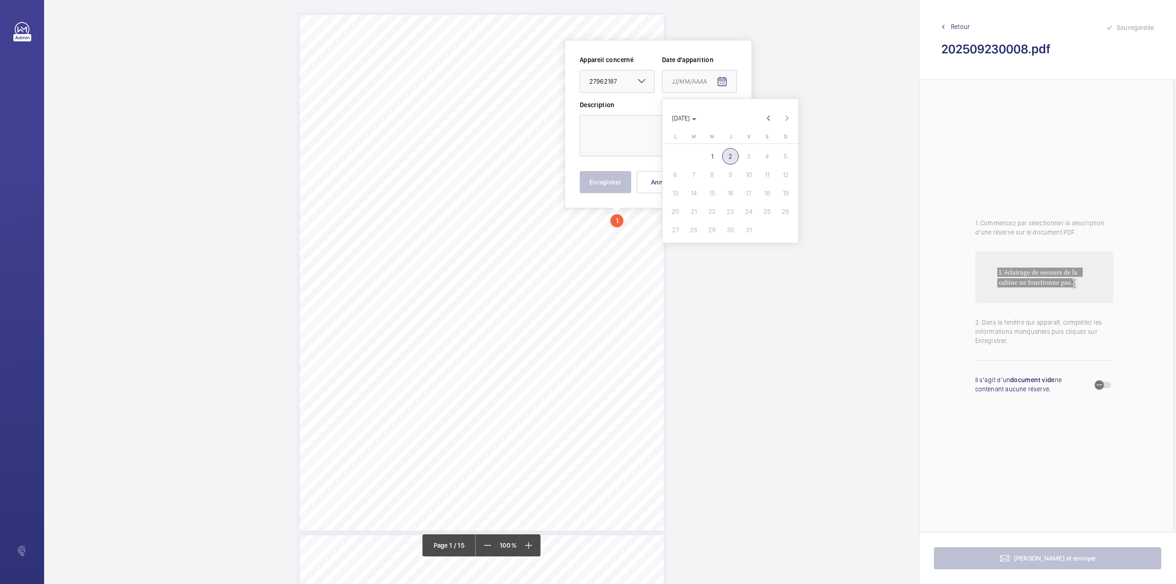
type input "01/10/2025"
click at [679, 136] on textarea at bounding box center [658, 135] width 157 height 41
type textarea "G"
click at [612, 172] on button "Enregistrer" at bounding box center [605, 182] width 51 height 22
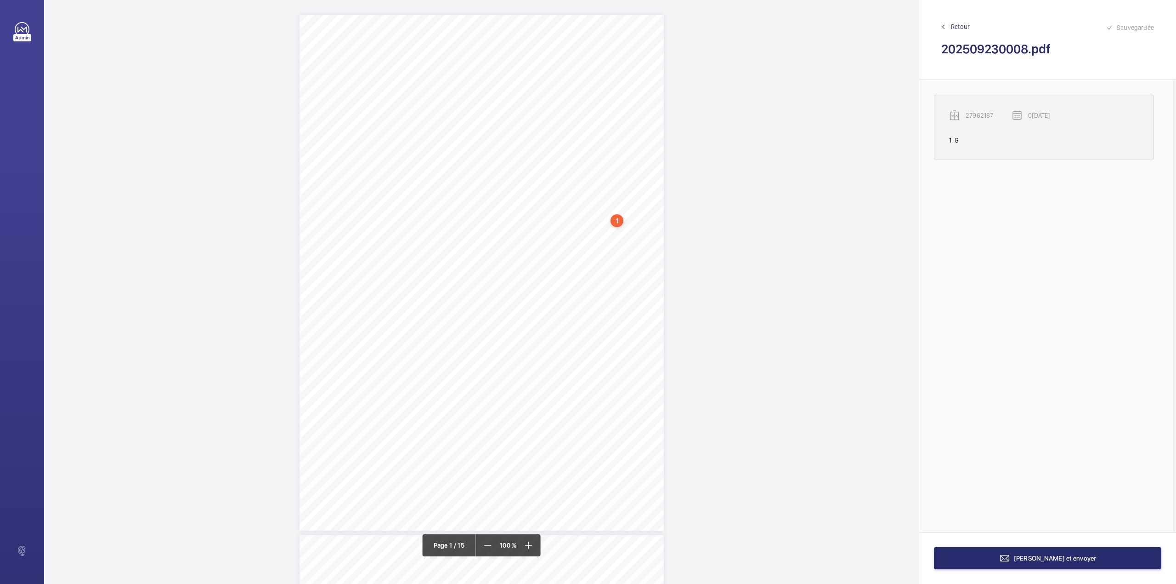
click at [982, 109] on wm-front-transcription-audit-report-line "27962187 01/10/2025 1. G" at bounding box center [1044, 127] width 220 height 65
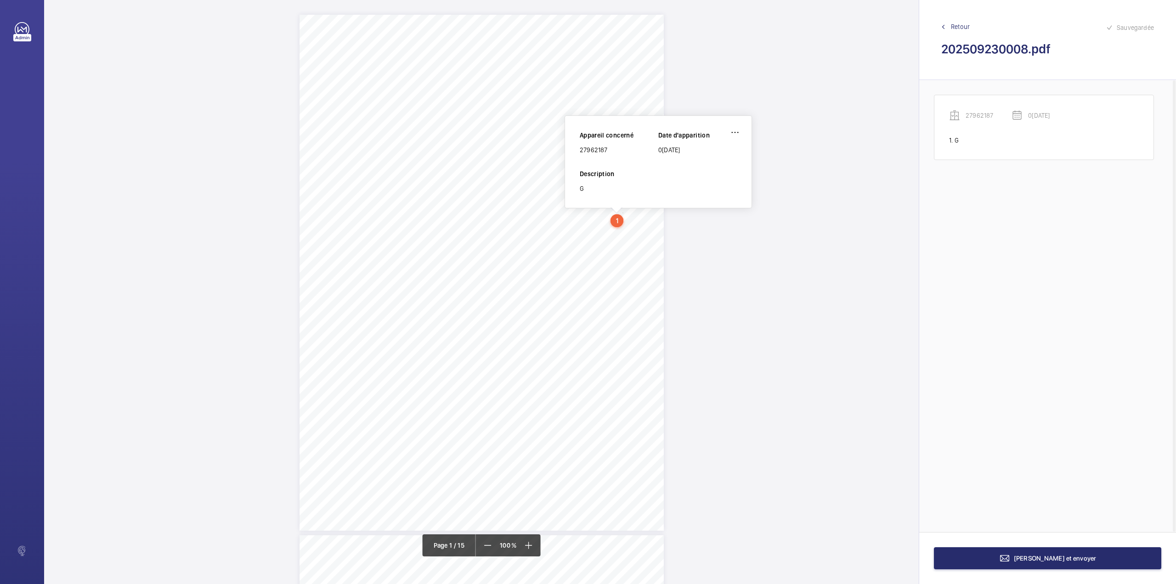
drag, startPoint x: 581, startPoint y: 151, endPoint x: 608, endPoint y: 151, distance: 27.1
click at [608, 151] on div "27962187" at bounding box center [619, 149] width 79 height 9
click at [732, 132] on wm-front-icon-button at bounding box center [735, 132] width 22 height 22
click at [693, 181] on div "Supprimer" at bounding box center [709, 176] width 73 height 17
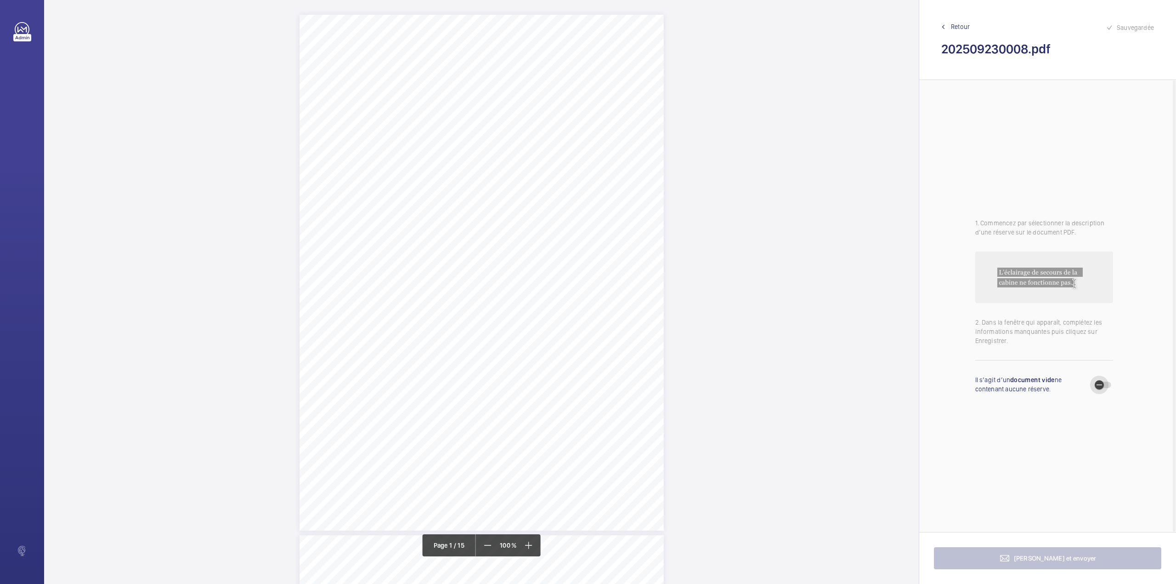
click at [1105, 389] on span "button" at bounding box center [1099, 384] width 18 height 18
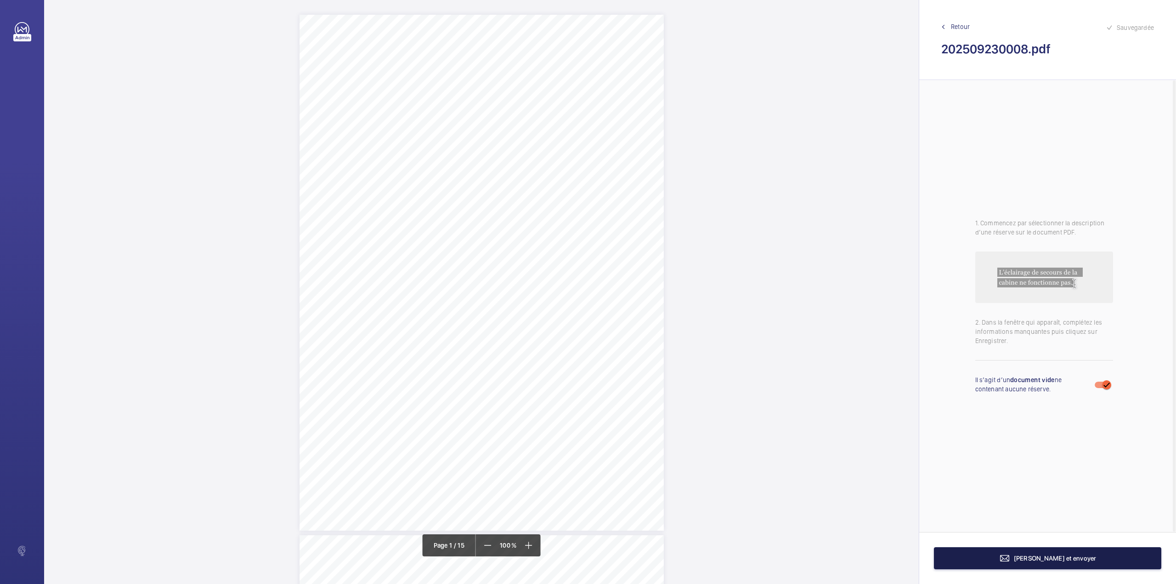
click at [1010, 561] on mat-icon at bounding box center [1004, 557] width 11 height 11
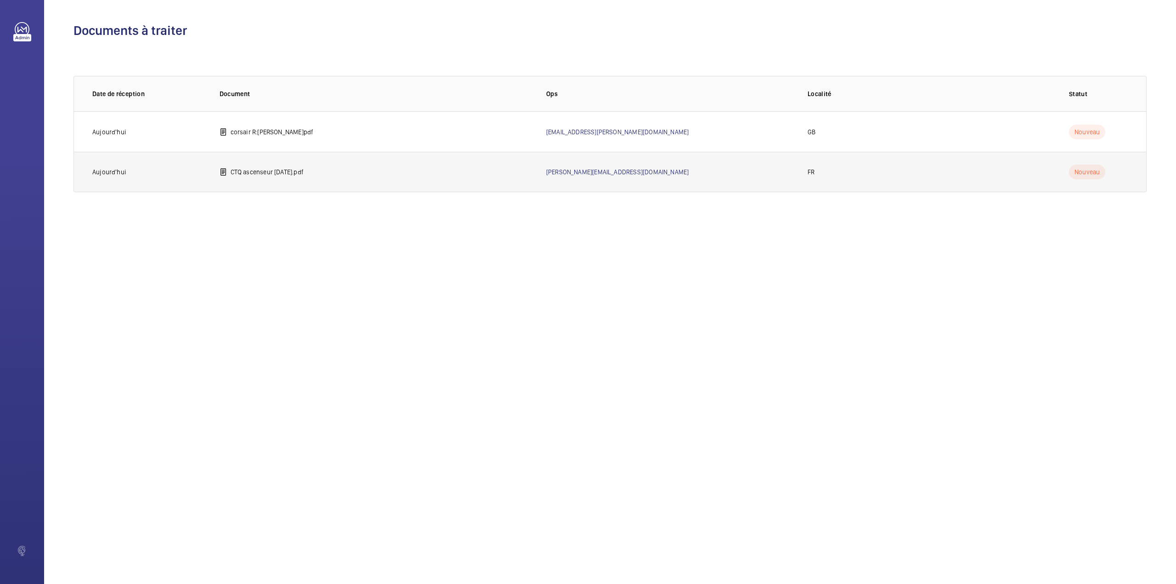
click at [265, 175] on p "CTQ ascenseur 28.02.2025.pdf" at bounding box center [267, 171] width 73 height 9
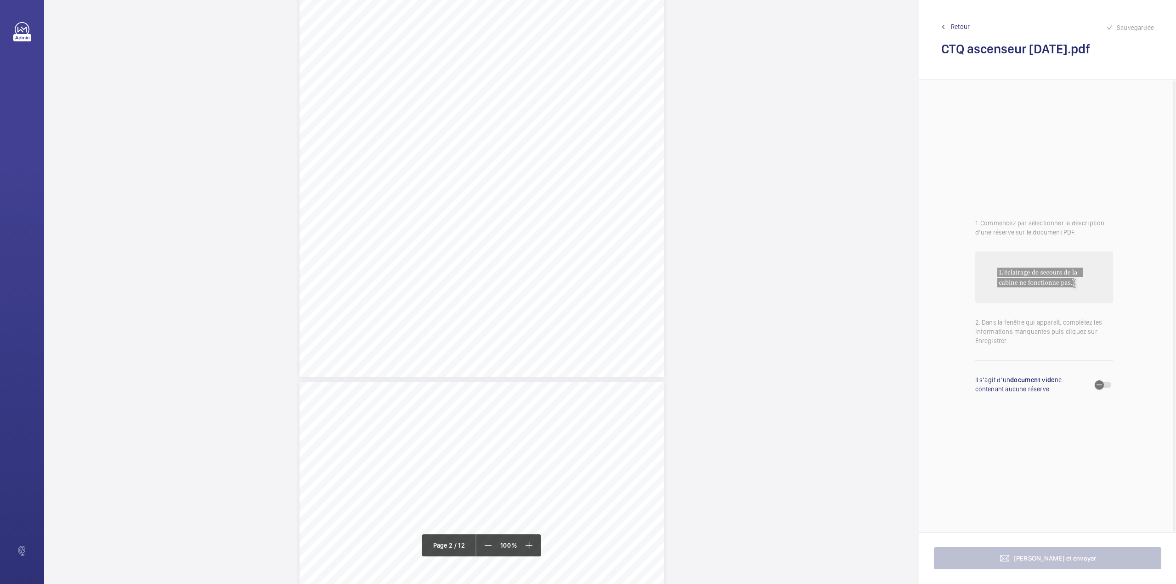
scroll to position [612, 0]
click at [452, 263] on span "qui présentent un danger pour la sécurité des personnes, et indiquant l'état de…" at bounding box center [487, 263] width 281 height 7
click at [482, 195] on button "Annuler" at bounding box center [492, 198] width 51 height 22
click at [386, 227] on span "9 – Récapitulatif des observations et anomalies auxquelles il doit être remédié…" at bounding box center [481, 225] width 295 height 7
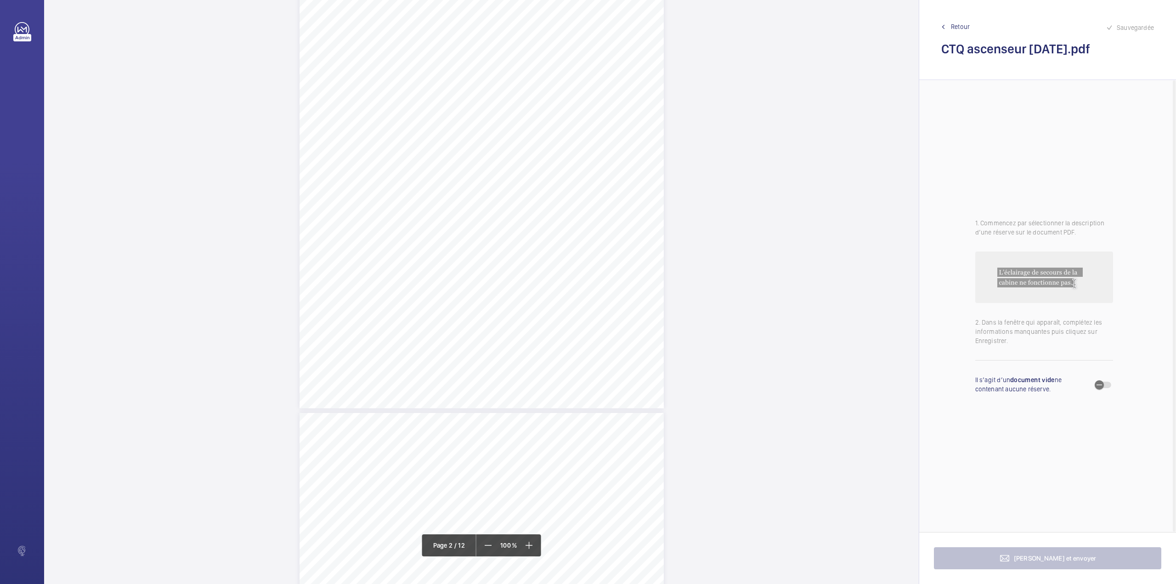
scroll to position [637, 0]
click at [443, 193] on button "Annuler" at bounding box center [426, 198] width 51 height 22
drag, startPoint x: 355, startPoint y: 165, endPoint x: 414, endPoint y: 165, distance: 59.3
click at [414, 165] on span "Présence de corps gras" at bounding box center [386, 165] width 61 height 7
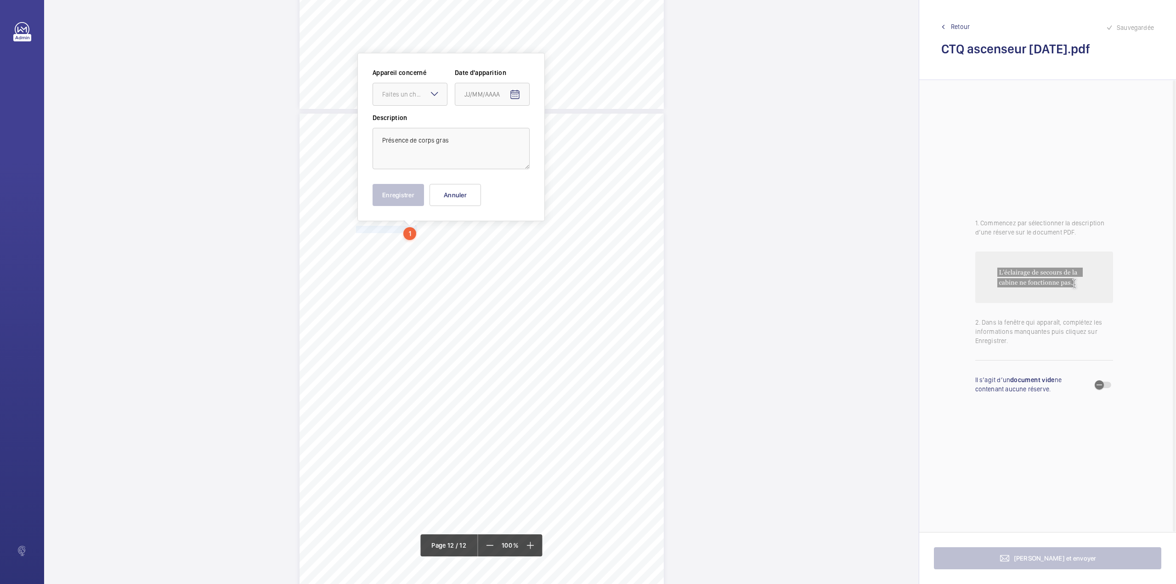
scroll to position [5620, 0]
click at [450, 197] on button "Annuler" at bounding box center [455, 198] width 51 height 22
drag, startPoint x: 355, startPoint y: 167, endPoint x: 414, endPoint y: 166, distance: 59.3
click at [414, 166] on span "Présence de corps gras" at bounding box center [386, 165] width 61 height 7
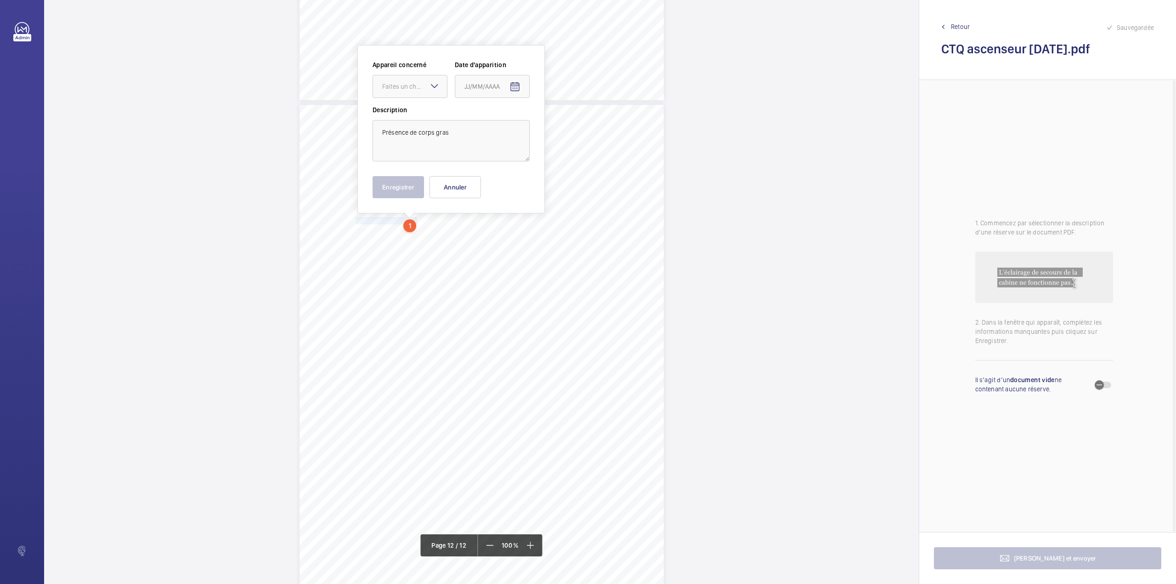
scroll to position [5621, 0]
click at [420, 102] on div at bounding box center [410, 97] width 74 height 22
click at [423, 128] on span "85425701" at bounding box center [410, 124] width 56 height 9
click at [512, 99] on mat-icon "Open calendar" at bounding box center [515, 97] width 11 height 11
click at [565, 136] on span "Previous month" at bounding box center [561, 134] width 18 height 18
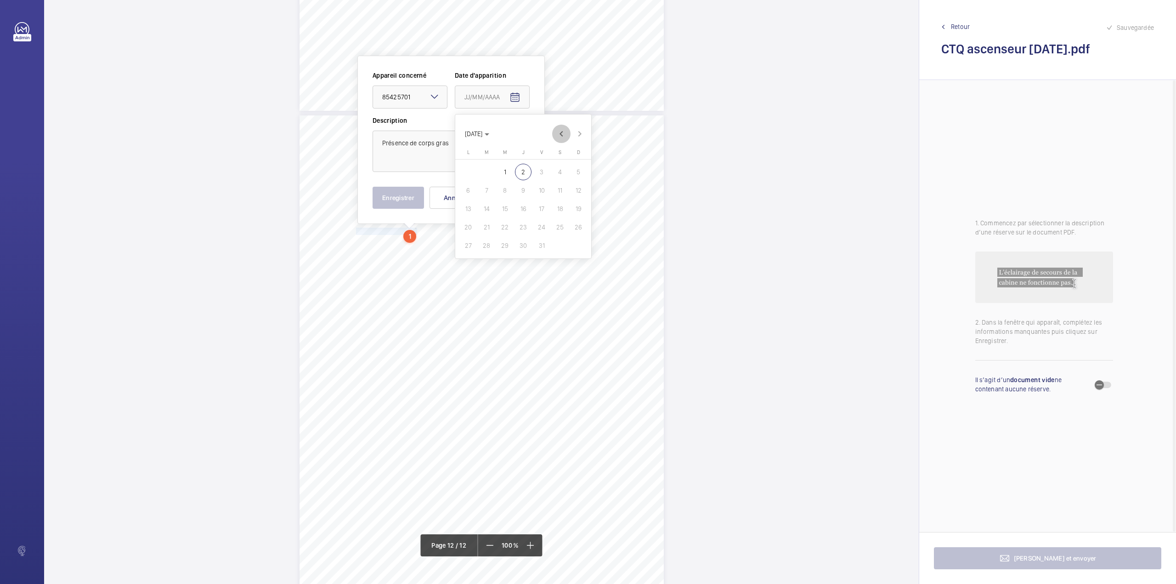
click at [565, 136] on span "Previous month" at bounding box center [561, 134] width 18 height 18
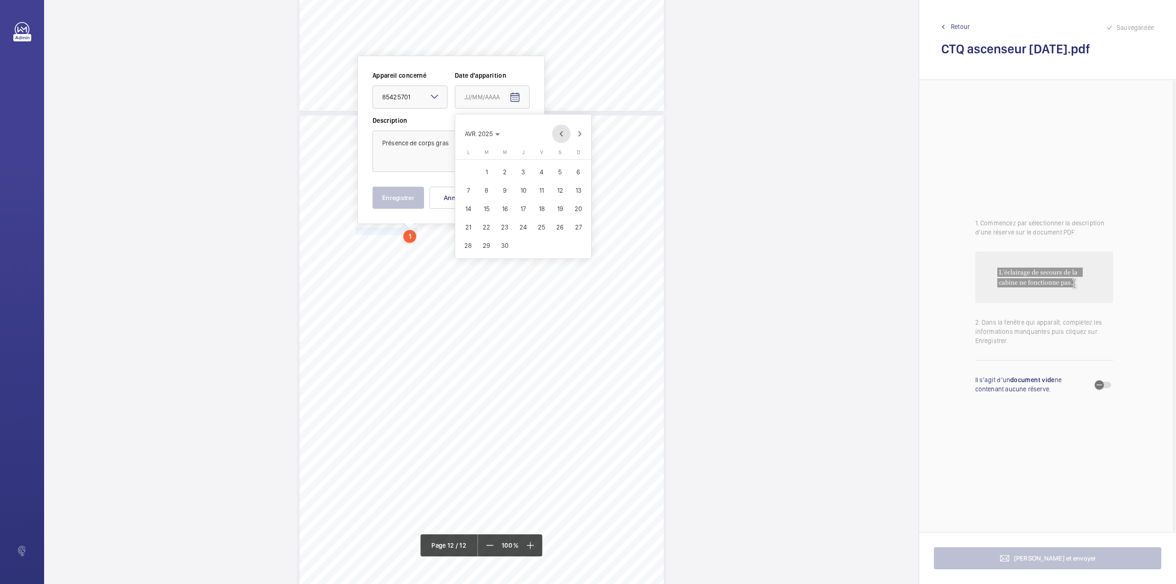
click at [565, 136] on span "Previous month" at bounding box center [561, 134] width 18 height 18
click at [541, 243] on span "28" at bounding box center [541, 245] width 17 height 17
type input "28/02/2025"
click at [399, 198] on button "Enregistrer" at bounding box center [398, 198] width 51 height 22
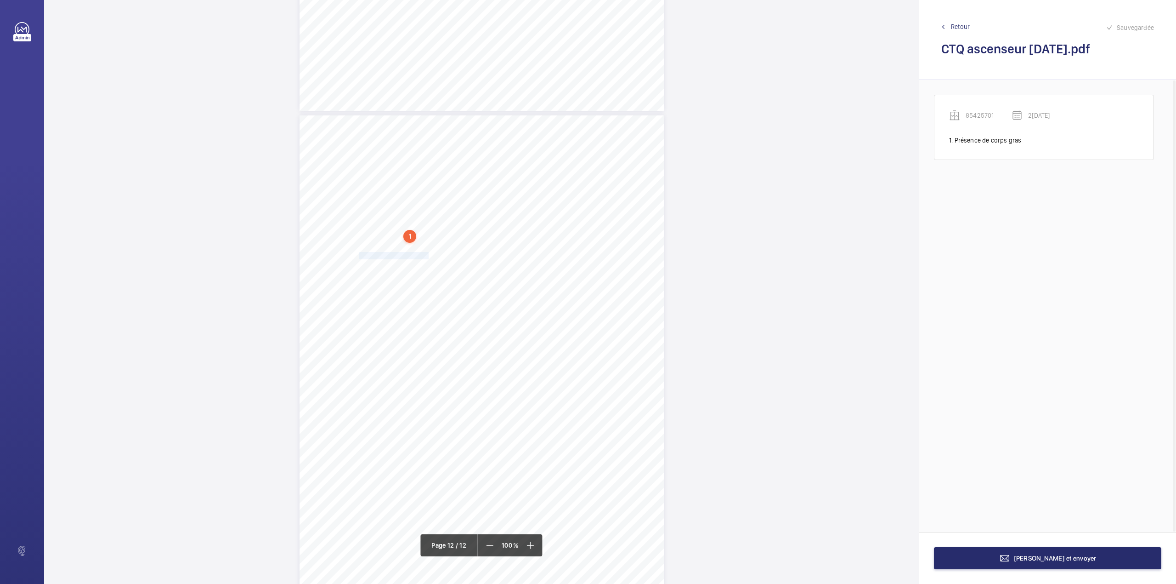
drag, startPoint x: 357, startPoint y: 256, endPoint x: 427, endPoint y: 256, distance: 70.8
click at [427, 256] on span "Le pêne carré est inopérant" at bounding box center [392, 255] width 73 height 7
click at [430, 101] on div "Faites un choix" at bounding box center [427, 96] width 65 height 9
click at [393, 144] on textarea "e pêne carré est inopérant" at bounding box center [464, 150] width 157 height 41
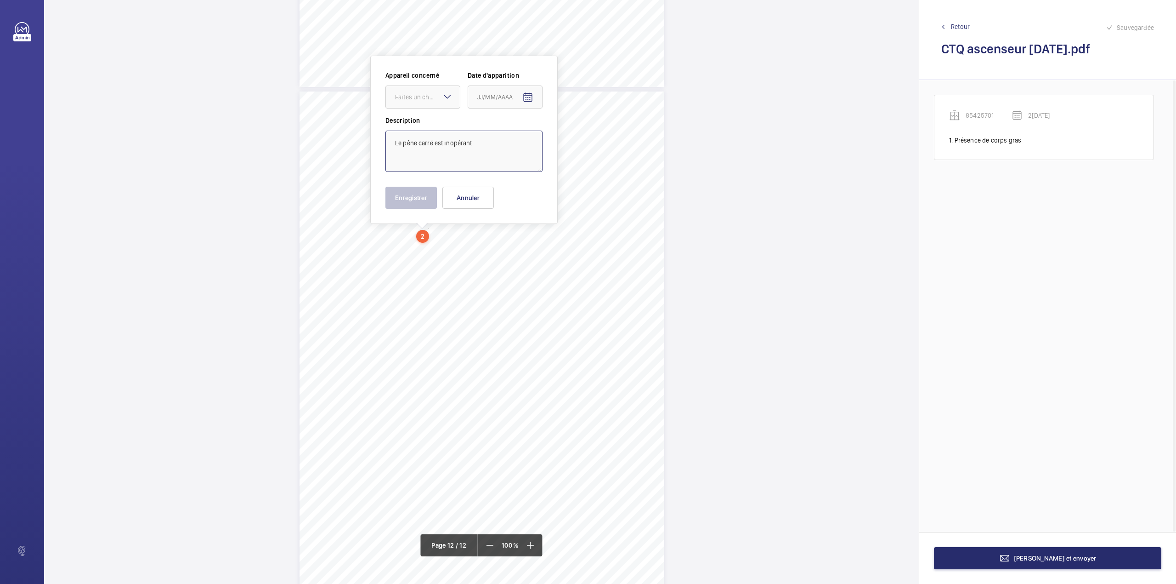
drag, startPoint x: 425, startPoint y: 96, endPoint x: 427, endPoint y: 108, distance: 12.5
click at [425, 98] on div "Faites un choix" at bounding box center [427, 96] width 65 height 9
click at [429, 129] on span "85425701" at bounding box center [423, 124] width 56 height 9
type textarea "Le pêne carré est inopérant"
click at [530, 94] on mat-icon "Open calendar" at bounding box center [527, 97] width 11 height 11
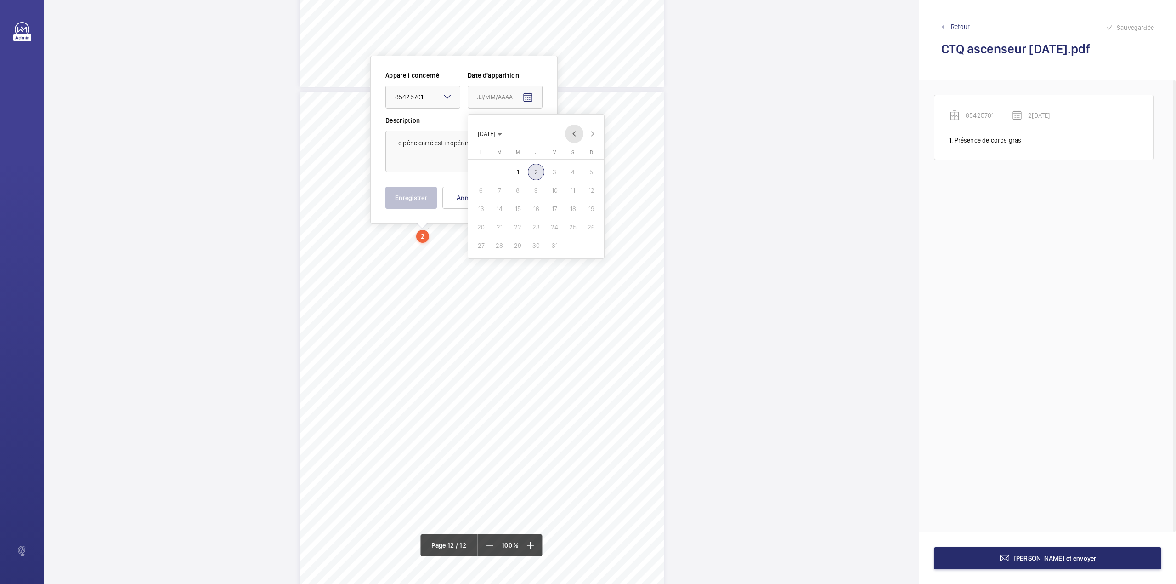
click at [574, 135] on span "Previous month" at bounding box center [574, 134] width 18 height 18
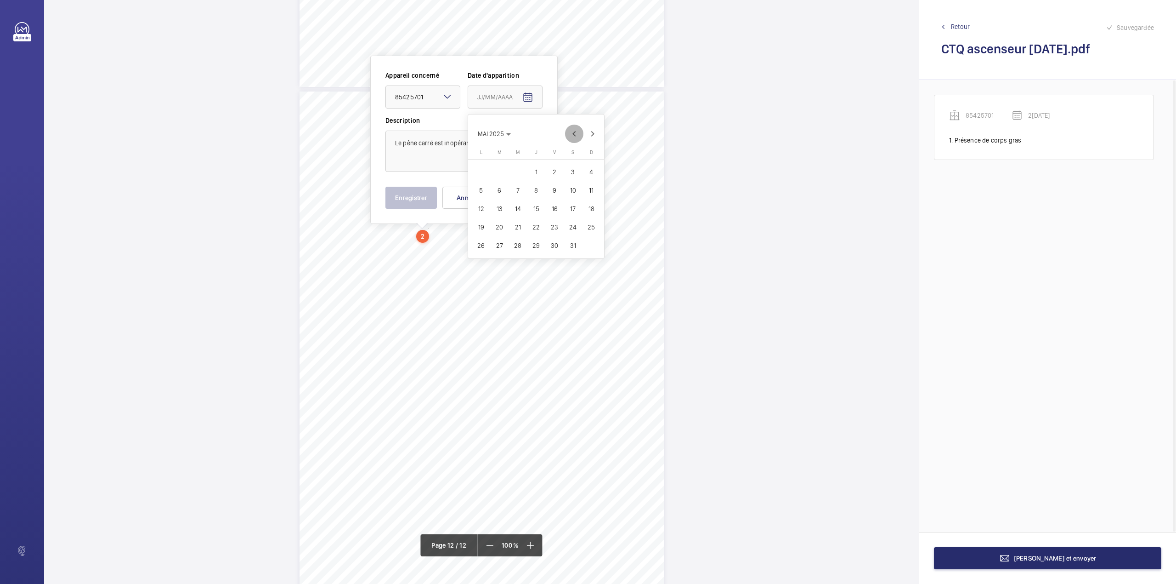
click at [574, 135] on span "Previous month" at bounding box center [574, 134] width 18 height 18
click at [593, 132] on span "Next month" at bounding box center [593, 134] width 18 height 18
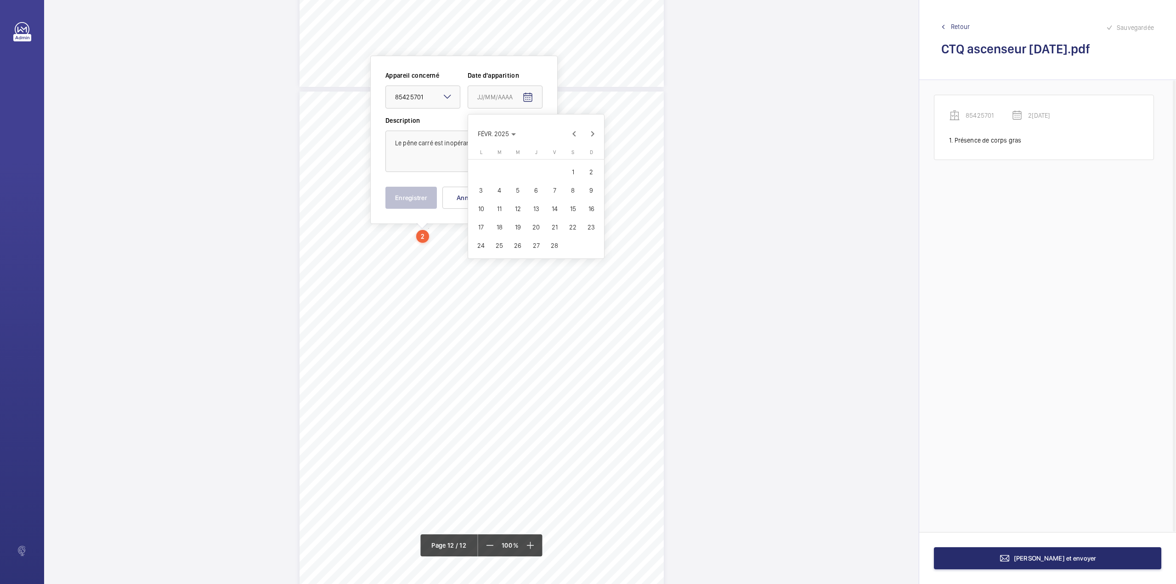
click at [557, 247] on span "28" at bounding box center [554, 245] width 17 height 17
type input "28/02/2025"
click at [407, 198] on button "Enregistrer" at bounding box center [411, 198] width 51 height 22
drag, startPoint x: 356, startPoint y: 256, endPoint x: 550, endPoint y: 257, distance: 194.8
click at [550, 257] on span "Les éléments présents sur le toit de cabine ne sont pas fixés correctement" at bounding box center [454, 256] width 196 height 7
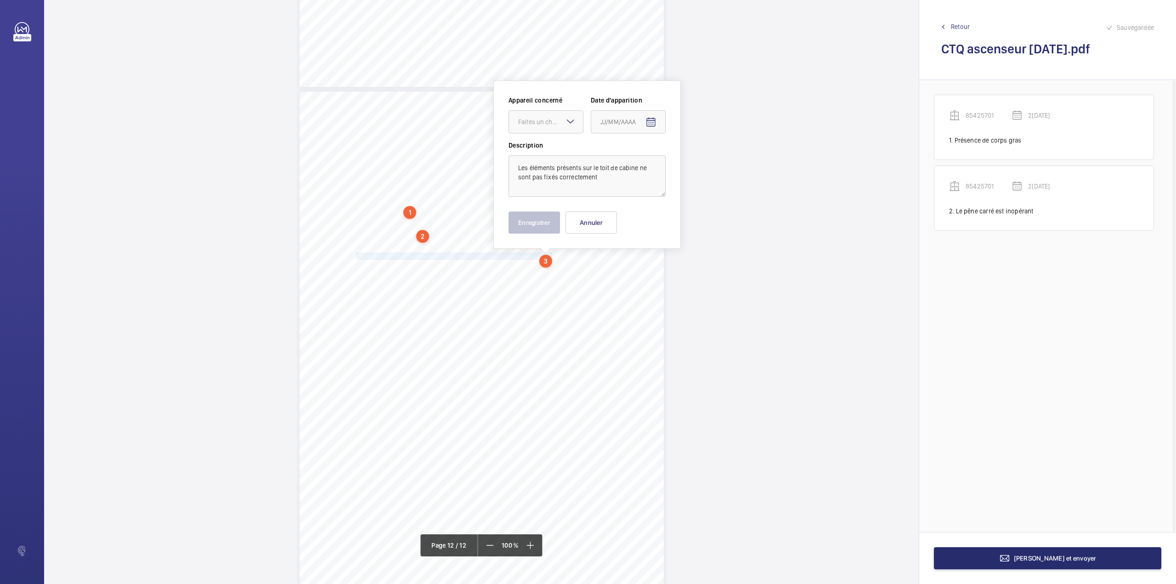
scroll to position [5669, 0]
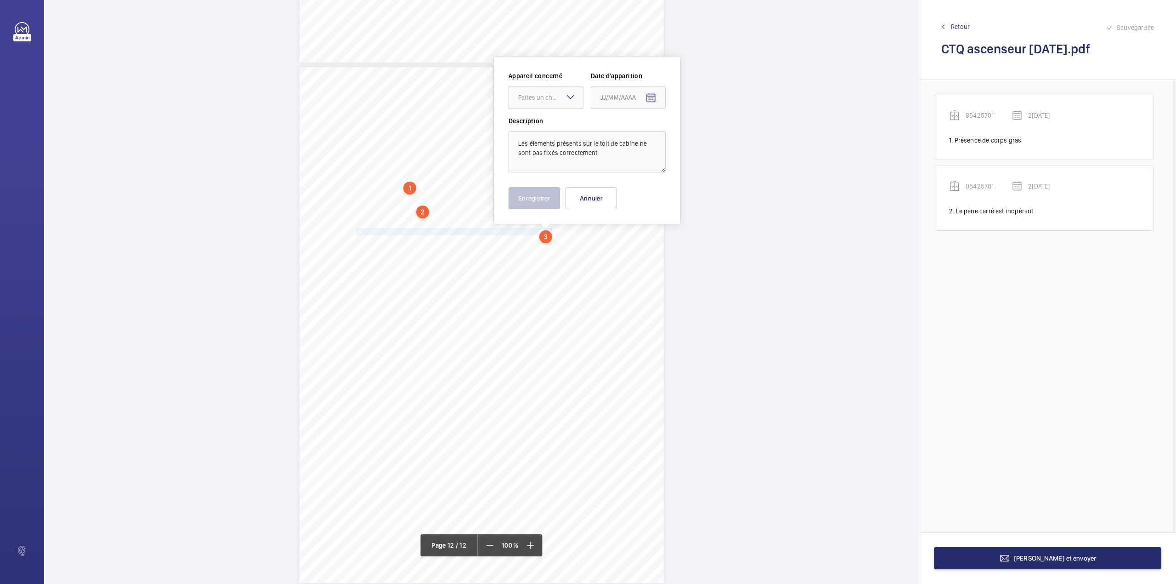
drag, startPoint x: 558, startPoint y: 94, endPoint x: 557, endPoint y: 105, distance: 11.1
click at [557, 96] on div "Faites un choix" at bounding box center [550, 97] width 65 height 9
click at [555, 125] on span "85425701" at bounding box center [546, 125] width 56 height 9
click at [647, 98] on mat-icon "Open calendar" at bounding box center [651, 97] width 11 height 11
click at [698, 137] on span "Previous month" at bounding box center [697, 134] width 18 height 18
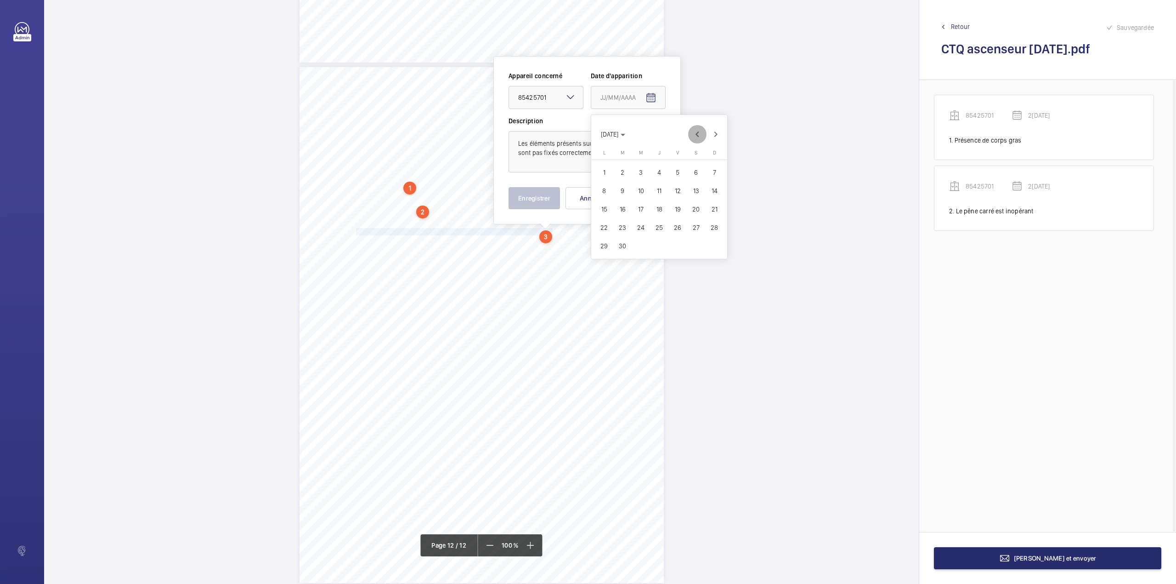
click at [698, 137] on span "Previous month" at bounding box center [697, 134] width 18 height 18
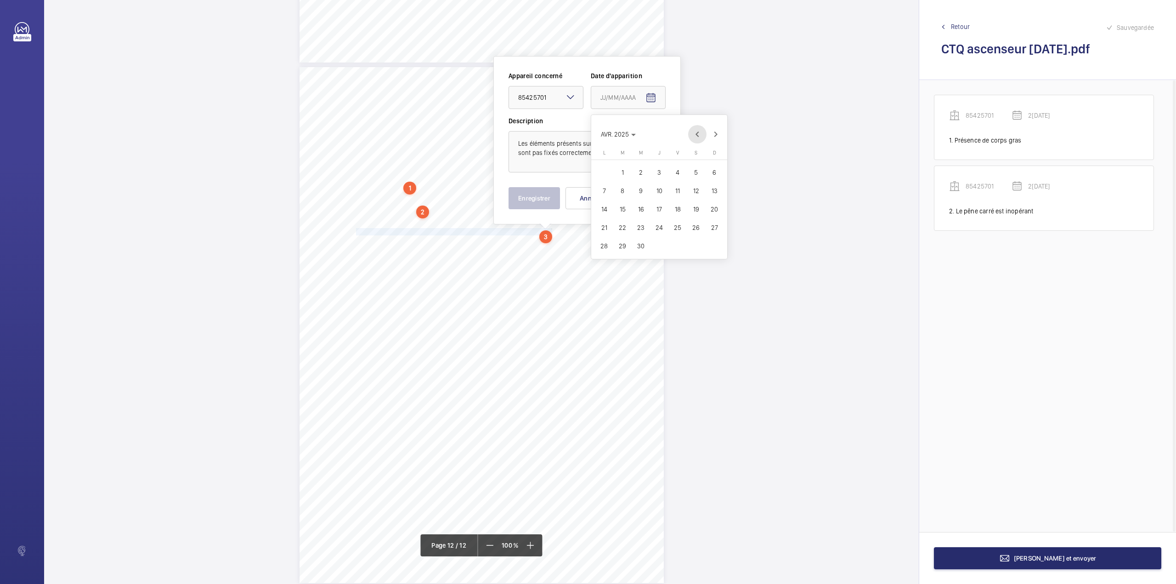
click at [698, 137] on span "Previous month" at bounding box center [697, 134] width 18 height 18
click at [679, 245] on span "28" at bounding box center [677, 246] width 17 height 17
type input "28/02/2025"
click at [523, 195] on button "Enregistrer" at bounding box center [534, 198] width 51 height 22
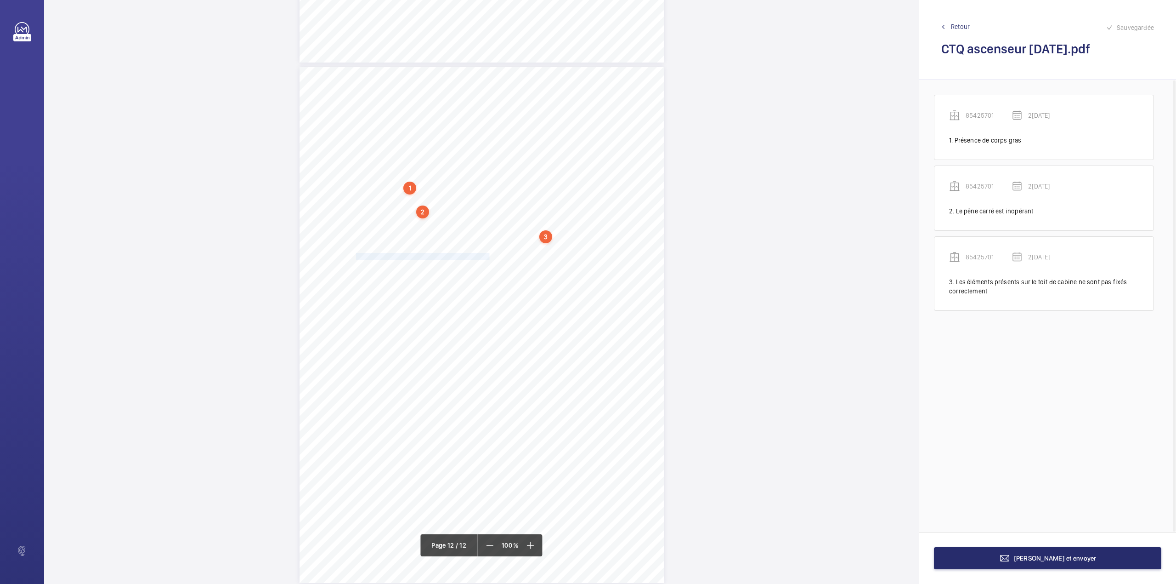
drag, startPoint x: 355, startPoint y: 256, endPoint x: 488, endPoint y: 257, distance: 132.8
click at [488, 257] on span "Le boitier d'inspection n'est pas fixé correctement" at bounding box center [423, 256] width 134 height 7
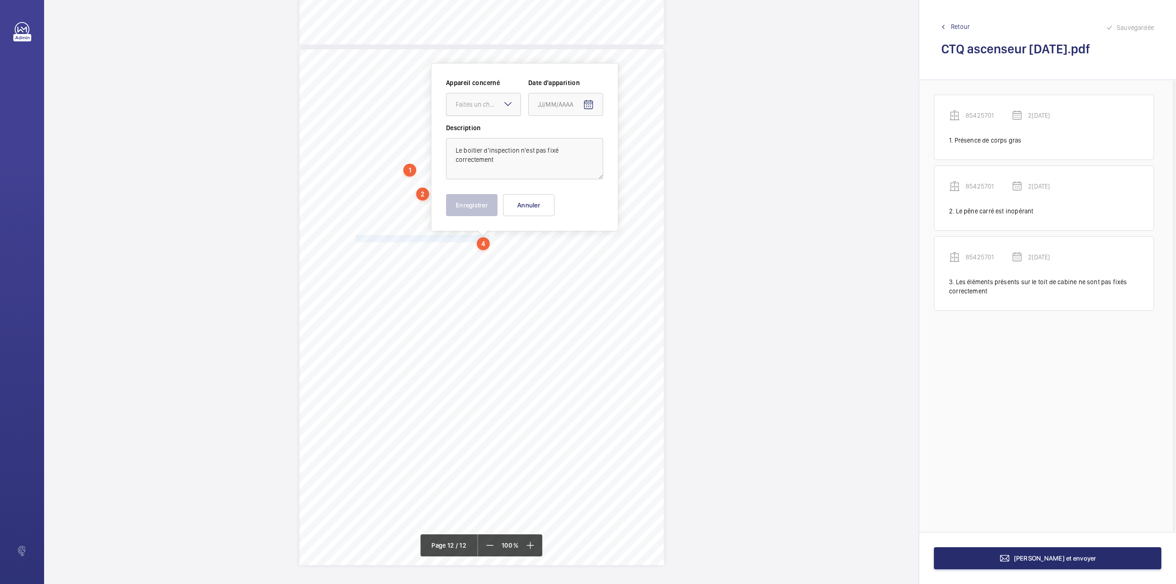
click at [488, 108] on div "Faites un choix" at bounding box center [488, 104] width 65 height 9
click at [488, 135] on span "85425701" at bounding box center [484, 132] width 56 height 9
click at [594, 107] on mat-icon "Open calendar" at bounding box center [588, 104] width 11 height 11
click at [638, 142] on span "Previous month" at bounding box center [635, 141] width 18 height 18
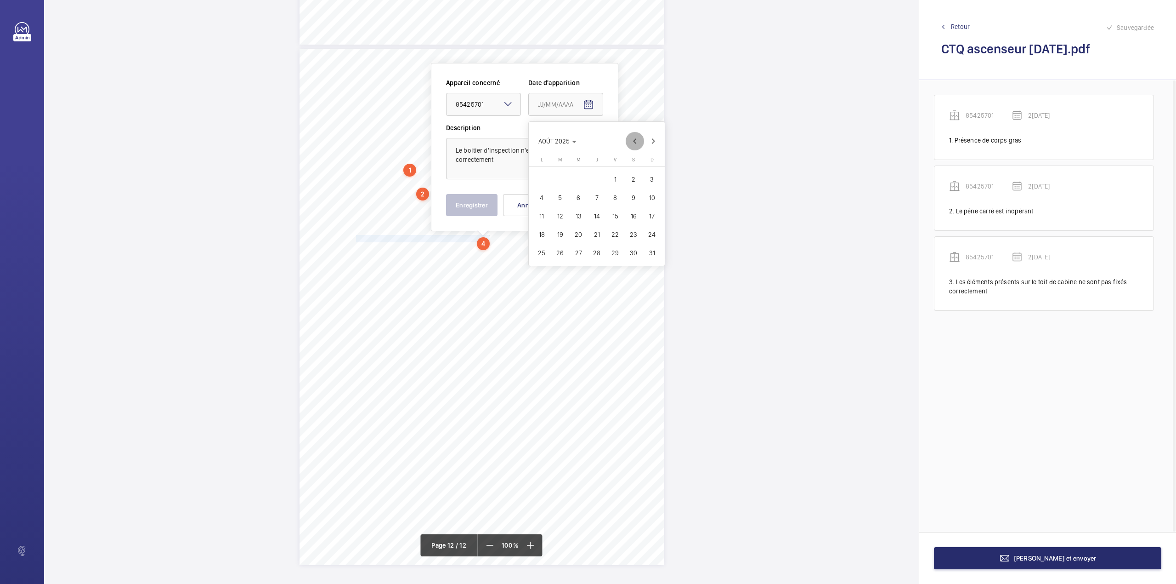
click at [638, 142] on span "Previous month" at bounding box center [635, 141] width 18 height 18
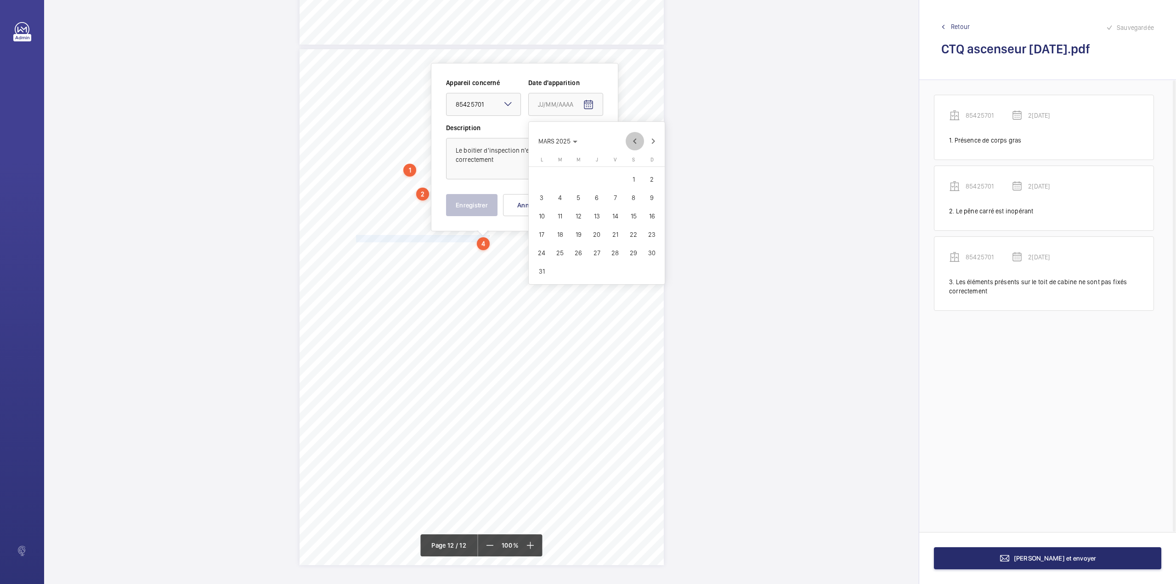
click at [634, 143] on span "Previous month" at bounding box center [635, 141] width 18 height 18
click at [618, 250] on span "28" at bounding box center [615, 252] width 17 height 17
type input "28/02/2025"
click at [478, 203] on button "Enregistrer" at bounding box center [471, 205] width 51 height 22
drag, startPoint x: 357, startPoint y: 248, endPoint x: 456, endPoint y: 248, distance: 99.2
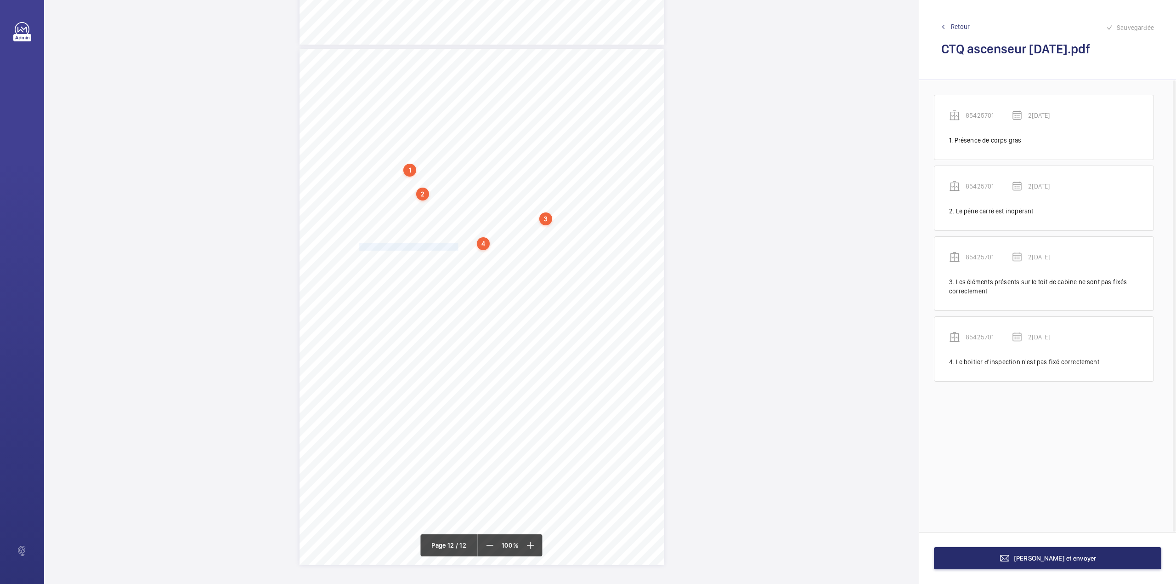
click at [456, 248] on span "Le mode inspection ne fonctionne pas" at bounding box center [407, 247] width 102 height 7
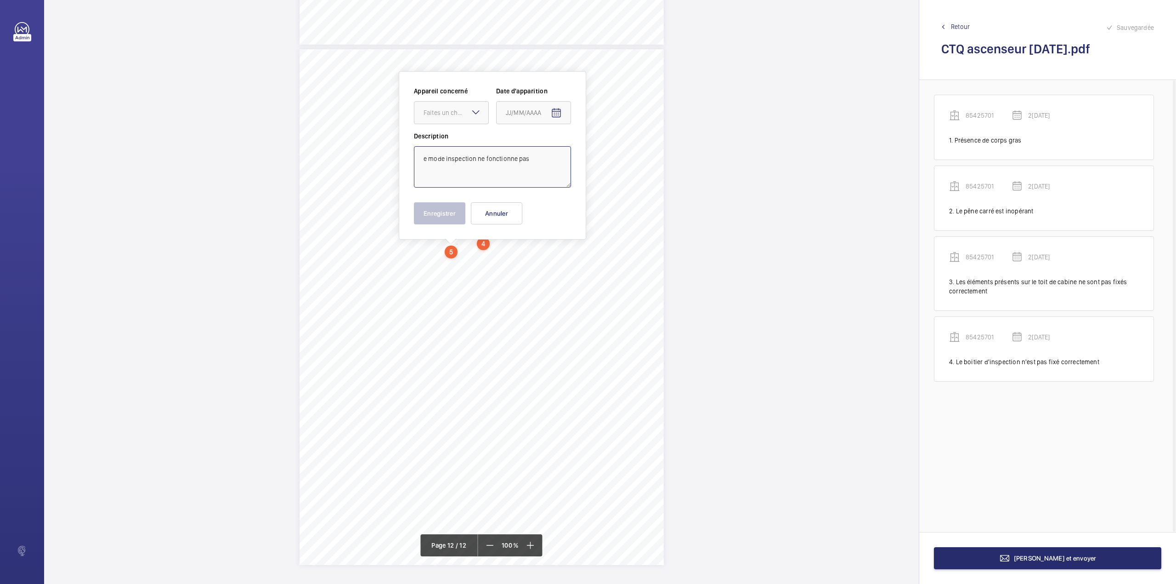
click at [421, 155] on textarea "e mode inspection ne fonctionne pas" at bounding box center [492, 166] width 157 height 41
drag, startPoint x: 467, startPoint y: 113, endPoint x: 463, endPoint y: 135, distance: 22.9
click at [467, 112] on div "Faites un choix" at bounding box center [456, 112] width 65 height 9
click at [463, 135] on div "85425701" at bounding box center [451, 141] width 74 height 22
type textarea "Le mode inspection ne fonctionne pas"
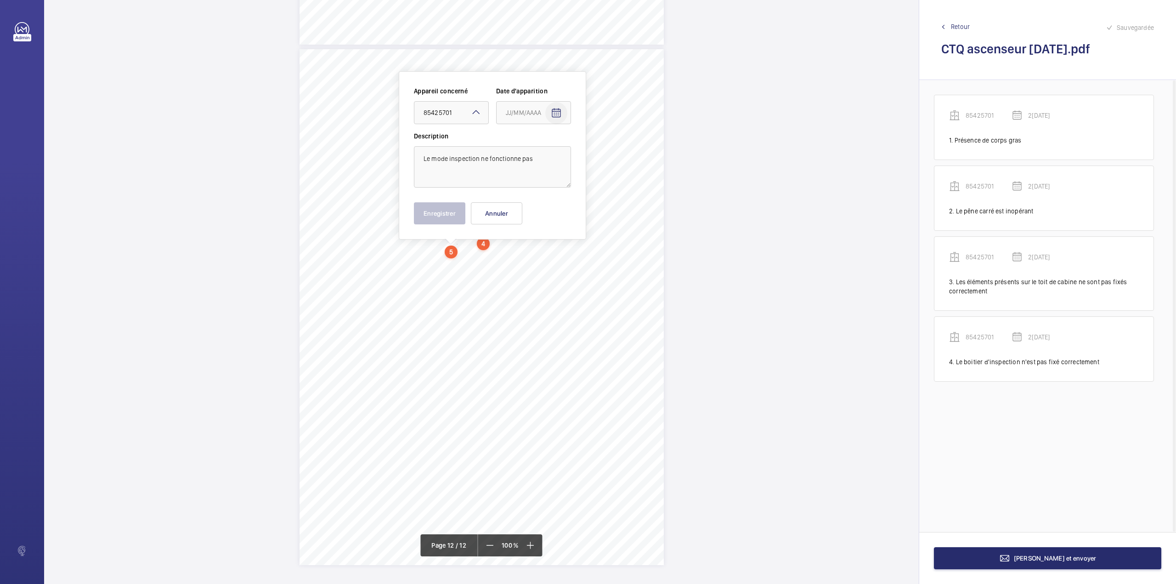
click at [550, 113] on span "Open calendar" at bounding box center [556, 113] width 22 height 22
click at [605, 153] on span "Previous month" at bounding box center [603, 149] width 18 height 18
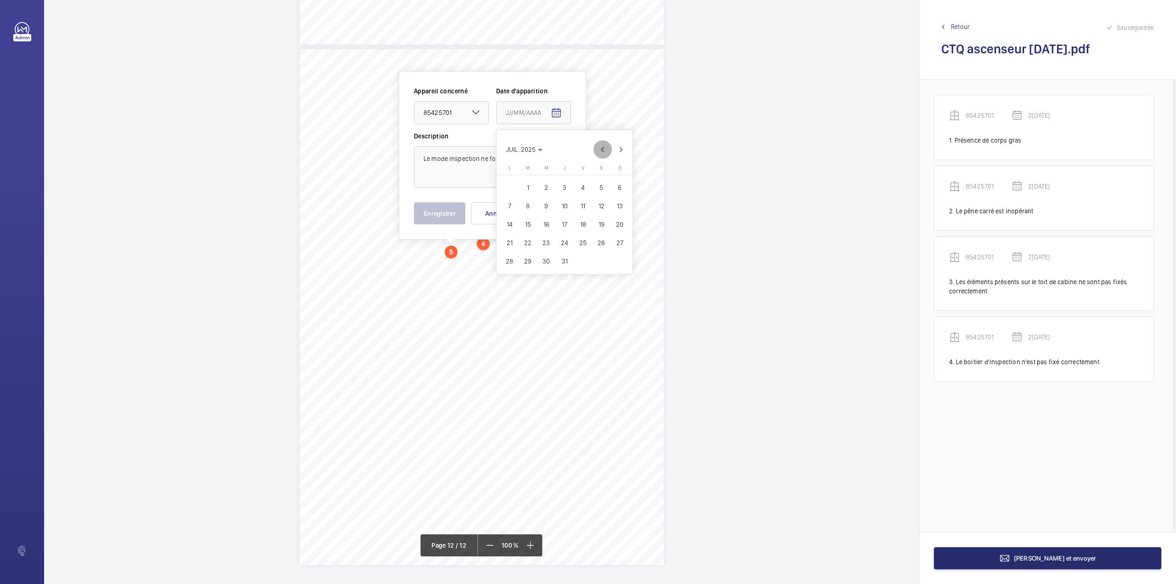
click at [605, 153] on span "Previous month" at bounding box center [603, 149] width 18 height 18
click at [579, 261] on span "28" at bounding box center [583, 261] width 17 height 17
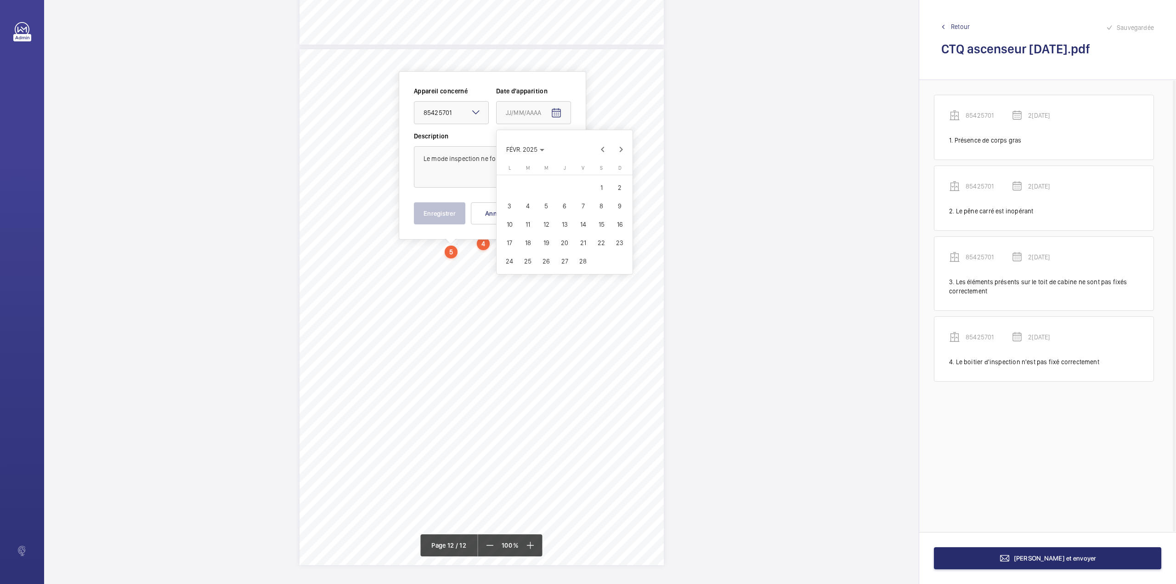
type input "28/02/2025"
click at [442, 220] on button "Enregistrer" at bounding box center [439, 213] width 51 height 22
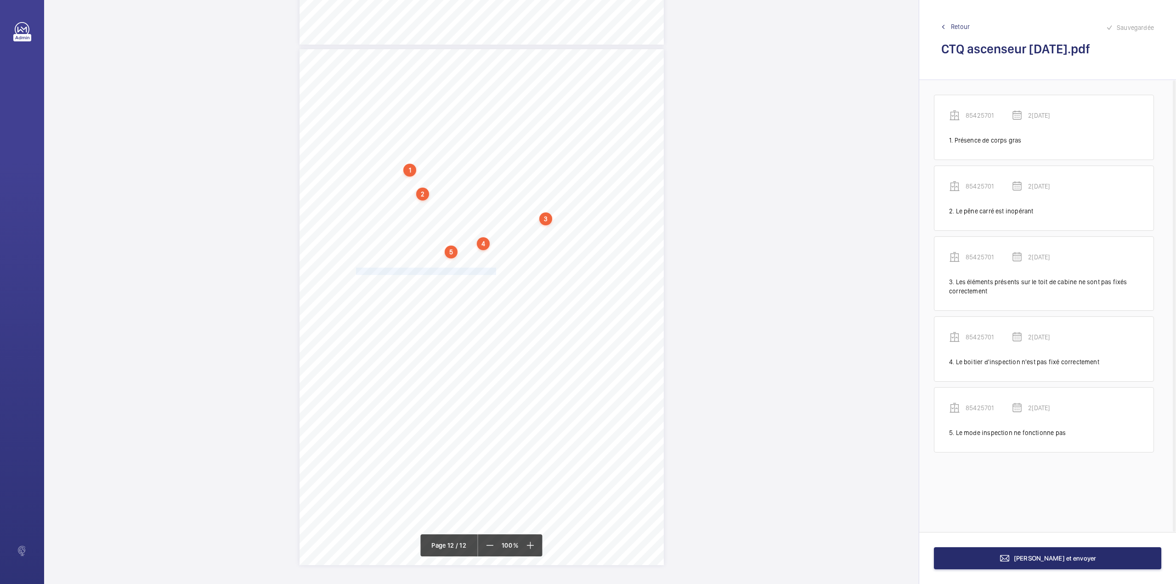
drag, startPoint x: 356, startPoint y: 272, endPoint x: 495, endPoint y: 271, distance: 139.2
click at [495, 271] on span "Les gueuses ne sont pas verrouillées mécaniquement" at bounding box center [427, 271] width 142 height 7
click at [524, 194] on textarea "Les gueuses ne sont pas verrouillées mécaniquemen" at bounding box center [531, 189] width 157 height 41
click at [500, 140] on div at bounding box center [491, 136] width 74 height 22
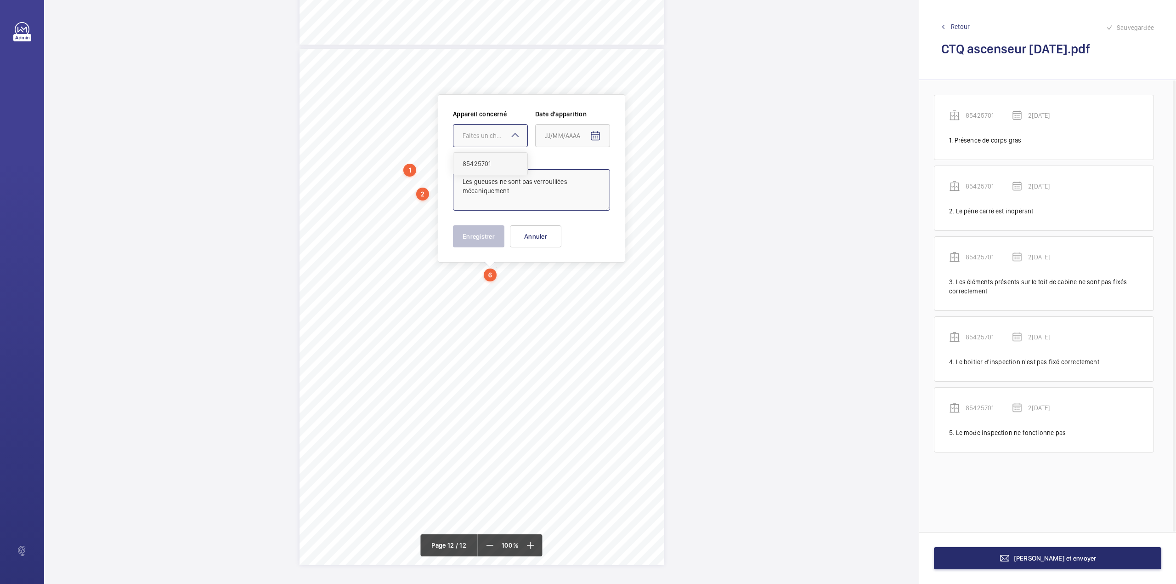
click at [498, 156] on div "85425701" at bounding box center [491, 164] width 74 height 22
type textarea "Les gueuses ne sont pas verrouillées mécaniquement"
click at [596, 135] on mat-icon "Open calendar" at bounding box center [595, 135] width 11 height 11
click at [643, 176] on span "Previous month" at bounding box center [642, 172] width 18 height 18
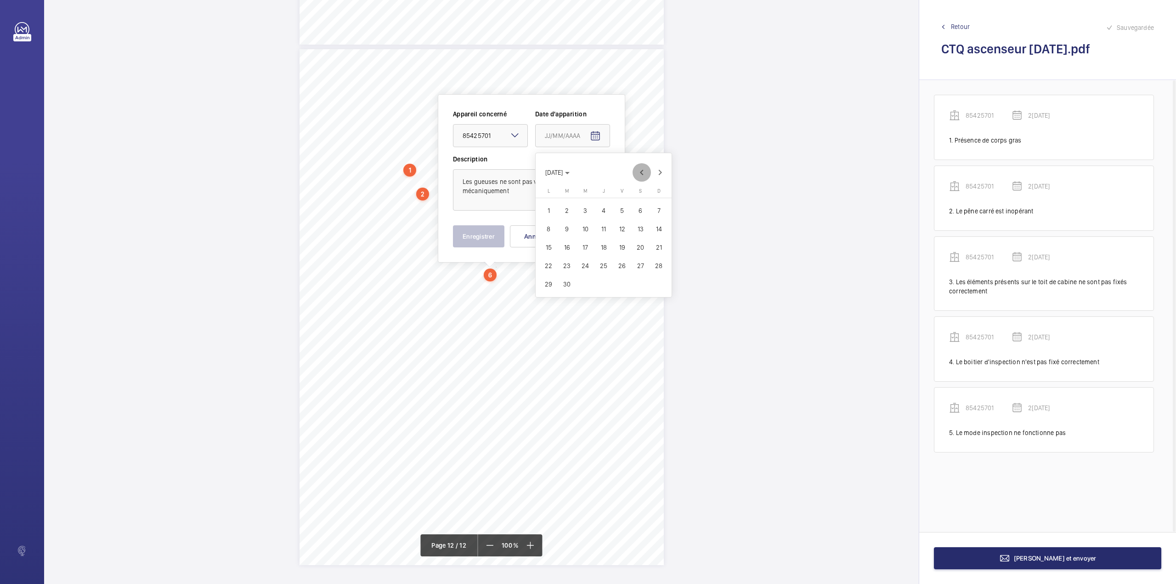
click at [643, 176] on span "Previous month" at bounding box center [642, 172] width 18 height 18
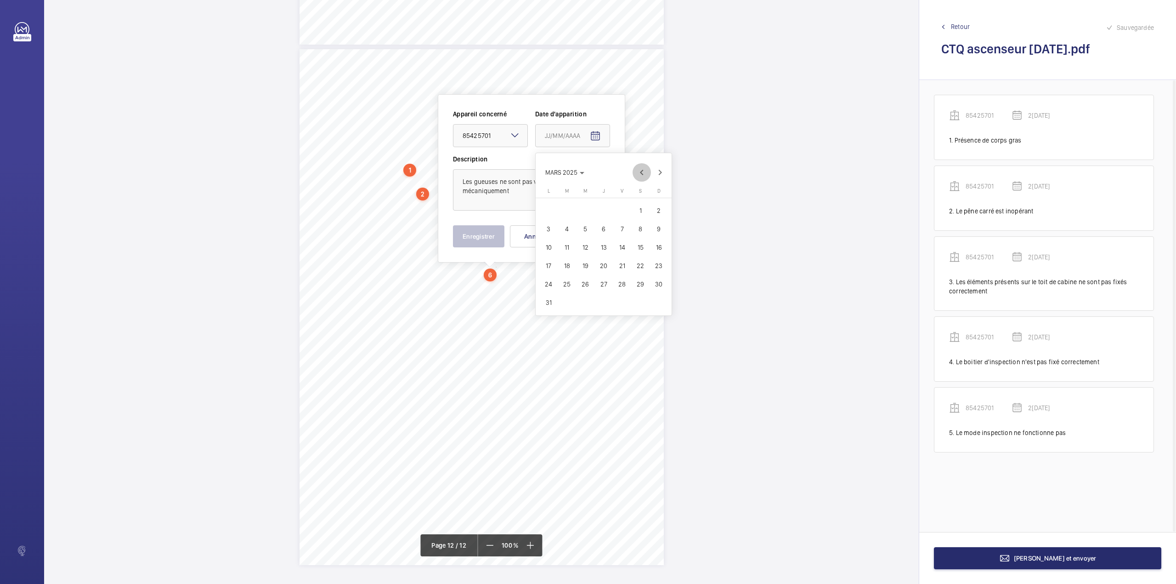
click at [643, 176] on span "Previous month" at bounding box center [642, 172] width 18 height 18
click at [624, 284] on span "28" at bounding box center [622, 284] width 17 height 17
type input "28/02/2025"
click at [481, 236] on button "Enregistrer" at bounding box center [478, 236] width 51 height 22
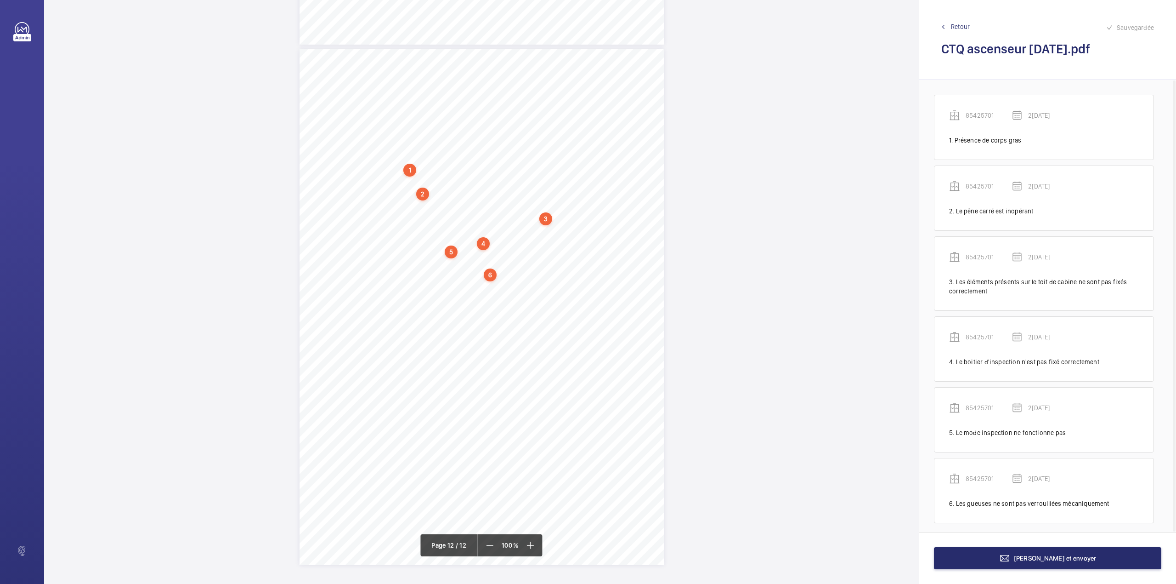
scroll to position [8, 0]
drag, startPoint x: 355, startPoint y: 296, endPoint x: 480, endPoint y: 295, distance: 125.4
click at [480, 295] on div "11 Place des ETATS UNIS - 92120 MONTROUGE, Ascenseur n°85425701 9 – Récapitulat…" at bounding box center [482, 307] width 364 height 516
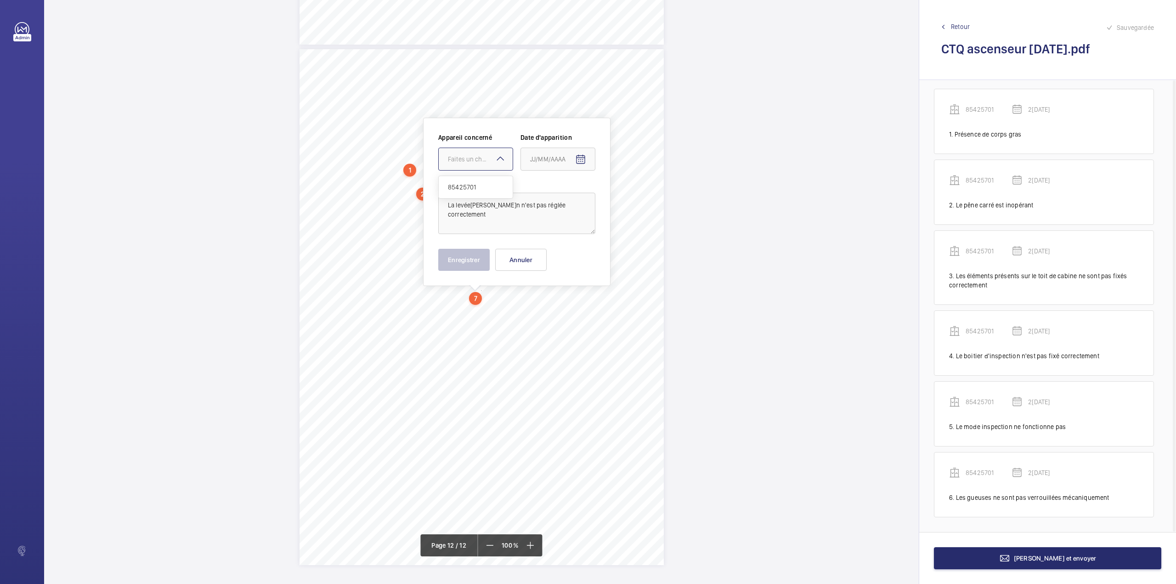
click at [471, 155] on div "Faites un choix" at bounding box center [480, 158] width 65 height 9
click at [473, 187] on span "85425701" at bounding box center [476, 186] width 56 height 9
click at [574, 159] on span "Open calendar" at bounding box center [581, 159] width 22 height 22
click at [632, 193] on span "Previous month" at bounding box center [627, 196] width 18 height 18
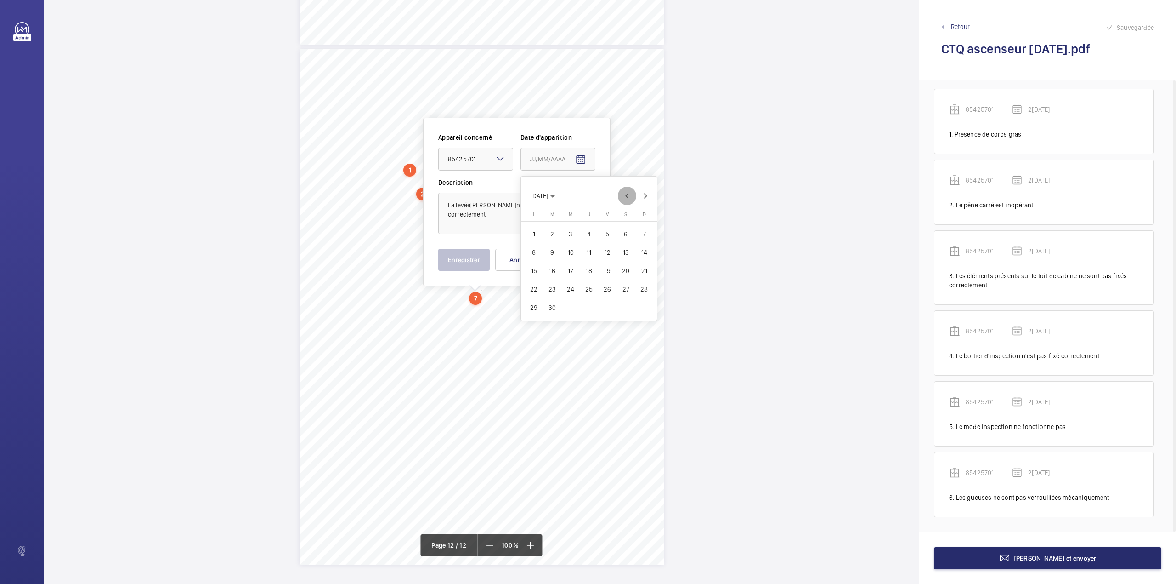
click at [632, 193] on span "Previous month" at bounding box center [627, 196] width 18 height 18
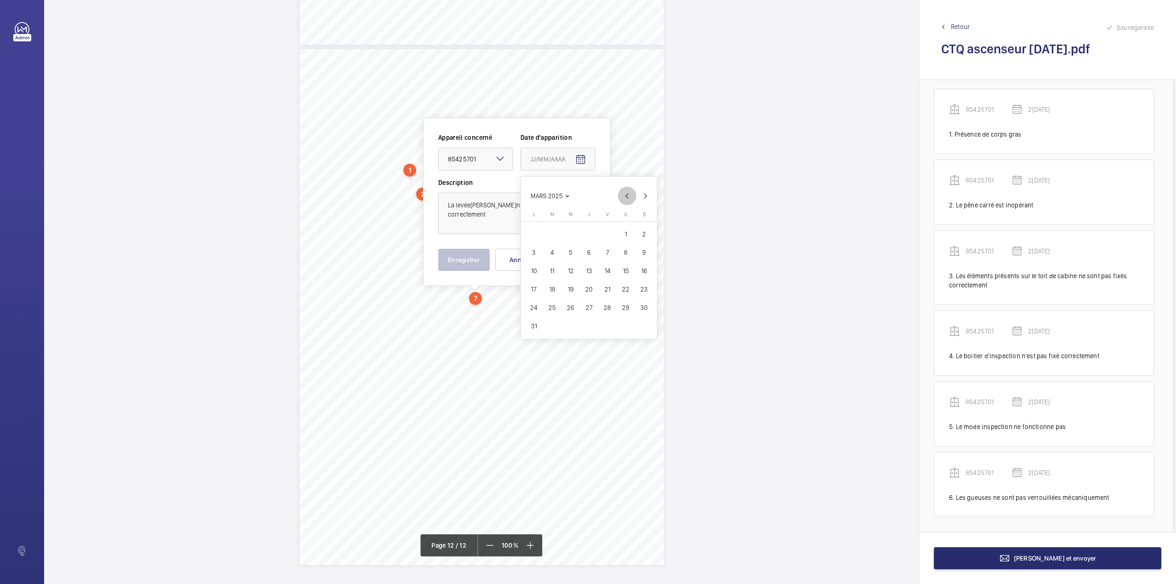
click at [632, 193] on span "Previous month" at bounding box center [627, 196] width 18 height 18
click at [609, 305] on span "28" at bounding box center [607, 307] width 17 height 17
type input "28/02/2025"
click at [458, 260] on button "Enregistrer" at bounding box center [463, 260] width 51 height 22
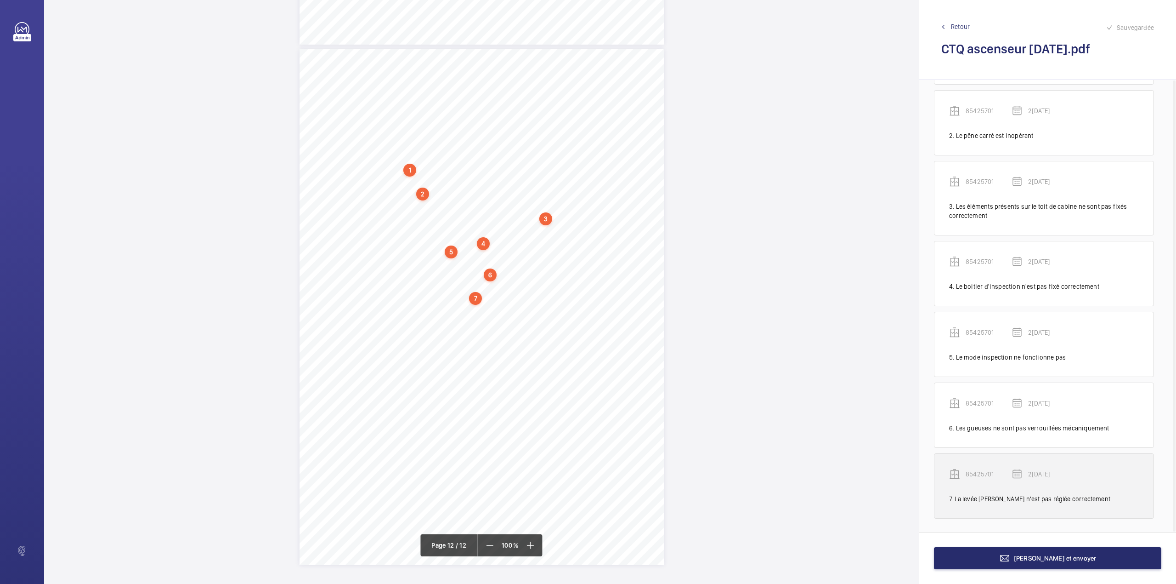
scroll to position [79, 0]
click at [982, 467] on div "85425701" at bounding box center [980, 472] width 62 height 11
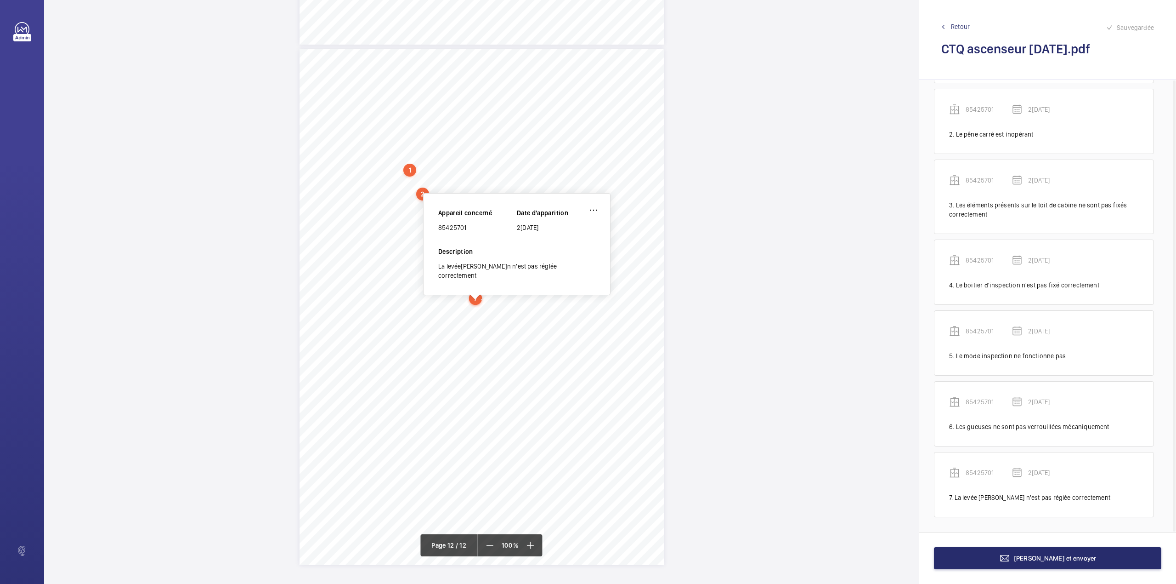
drag, startPoint x: 438, startPoint y: 230, endPoint x: 486, endPoint y: 233, distance: 47.4
click at [486, 233] on div "Appareil concerné 85425701 Date d'apparition 28/02/2025" at bounding box center [516, 227] width 157 height 39
click at [1009, 561] on button "Terminer et envoyer" at bounding box center [1047, 558] width 227 height 22
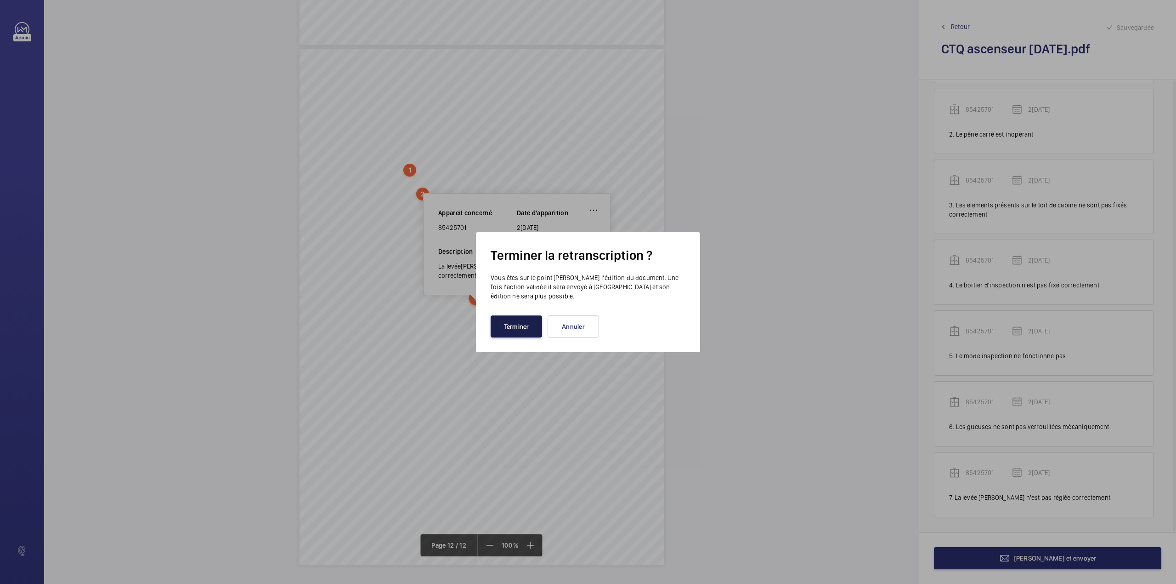
click at [525, 323] on button "Terminer" at bounding box center [516, 326] width 51 height 22
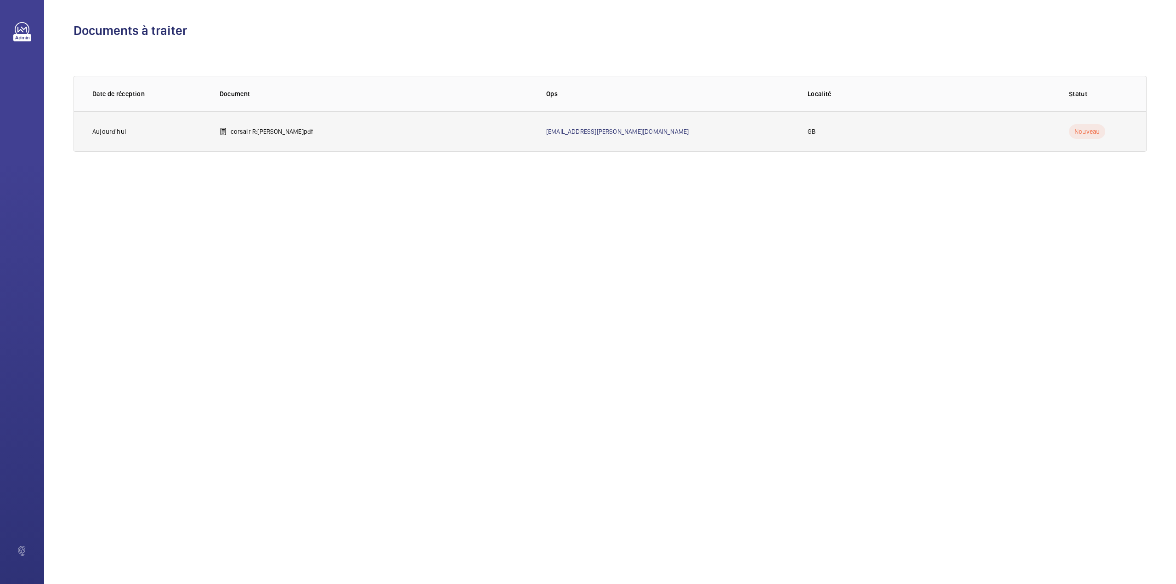
click at [247, 138] on td "corsair R:H.pdf" at bounding box center [368, 131] width 327 height 40
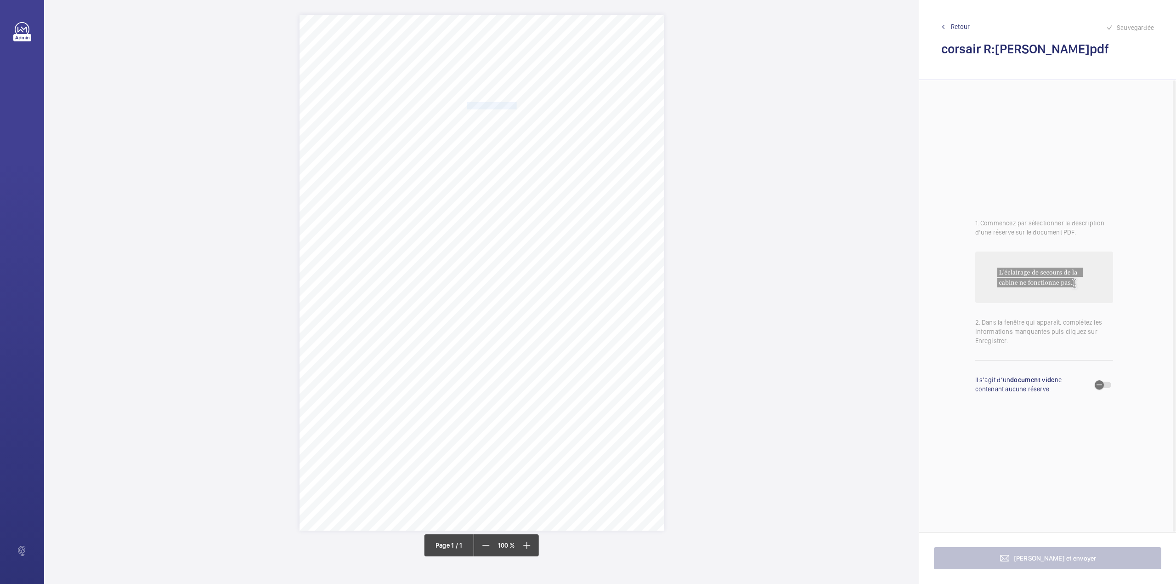
drag, startPoint x: 468, startPoint y: 105, endPoint x: 516, endPoint y: 105, distance: 48.7
click at [516, 105] on span "Notting Hill Genesis" at bounding box center [492, 105] width 50 height 6
drag, startPoint x: 561, startPoint y: 263, endPoint x: 499, endPoint y: 142, distance: 136.5
click at [561, 263] on button "Annuler" at bounding box center [557, 266] width 51 height 22
drag, startPoint x: 468, startPoint y: 114, endPoint x: 572, endPoint y: 113, distance: 104.3
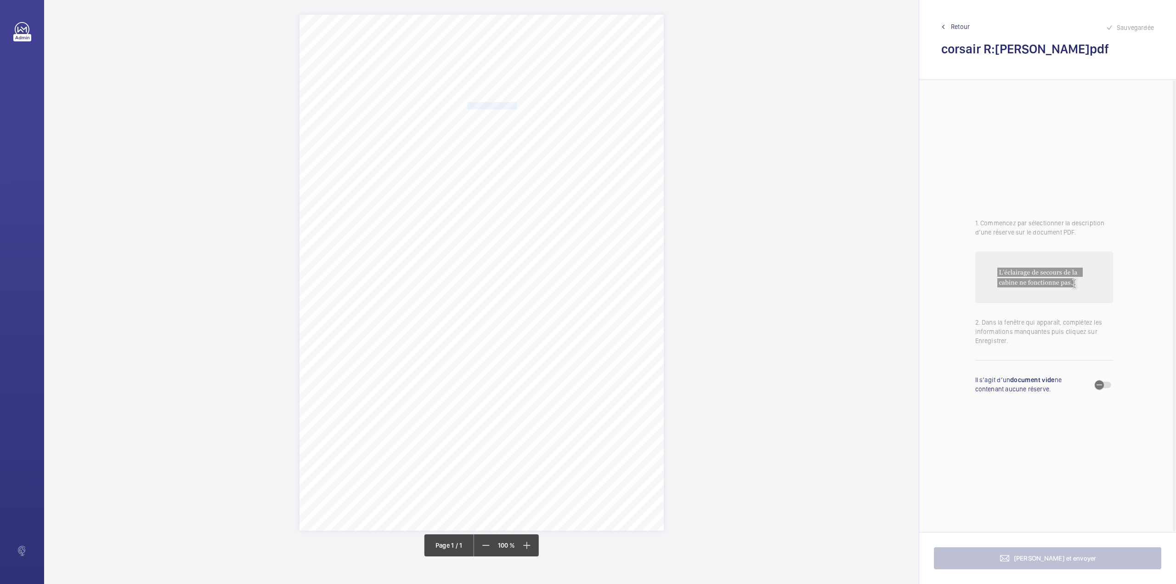
click at [524, 113] on span "Corsair House Henley Cross 13 SE3 9RZ" at bounding box center [495, 116] width 57 height 6
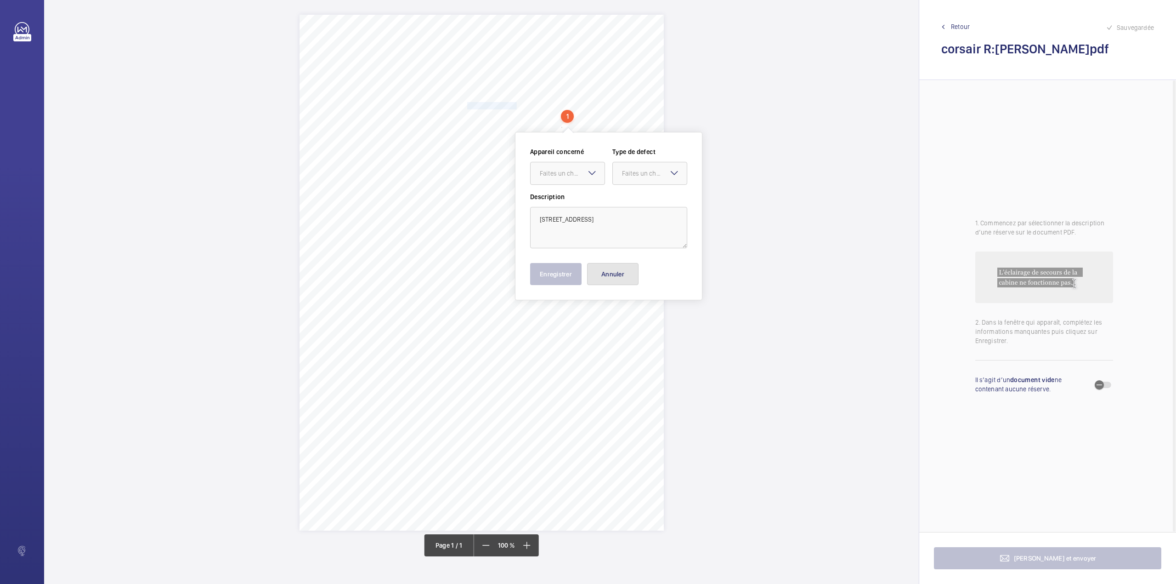
click at [620, 278] on button "Annuler" at bounding box center [612, 274] width 51 height 22
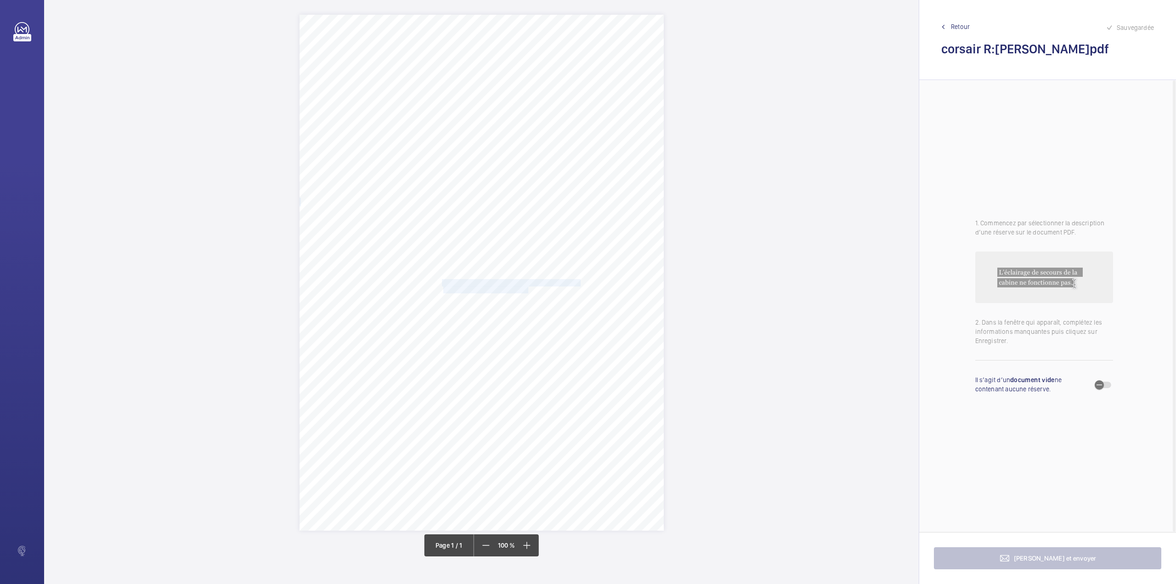
drag, startPoint x: 443, startPoint y: 282, endPoint x: 528, endPoint y: 291, distance: 85.1
click at [528, 291] on div "Signed: Lifting Operations and Lifting Equipment Regulations 1998 Report of Tho…" at bounding box center [482, 273] width 364 height 516
drag, startPoint x: 528, startPoint y: 155, endPoint x: 525, endPoint y: 166, distance: 11.0
click at [526, 158] on div "Faites un choix" at bounding box center [528, 155] width 65 height 9
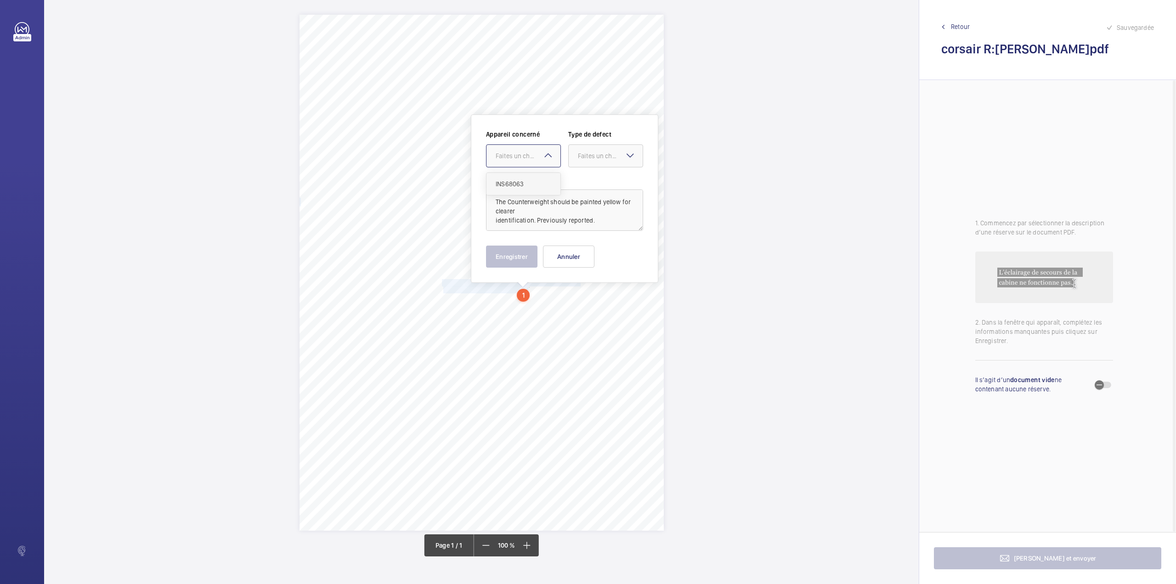
click at [526, 182] on span "INS68063" at bounding box center [524, 183] width 56 height 9
click at [608, 159] on div "Faites un choix" at bounding box center [610, 155] width 65 height 9
click at [602, 178] on div "Standard" at bounding box center [606, 184] width 74 height 23
click at [526, 252] on button "Enregistrer" at bounding box center [511, 256] width 51 height 22
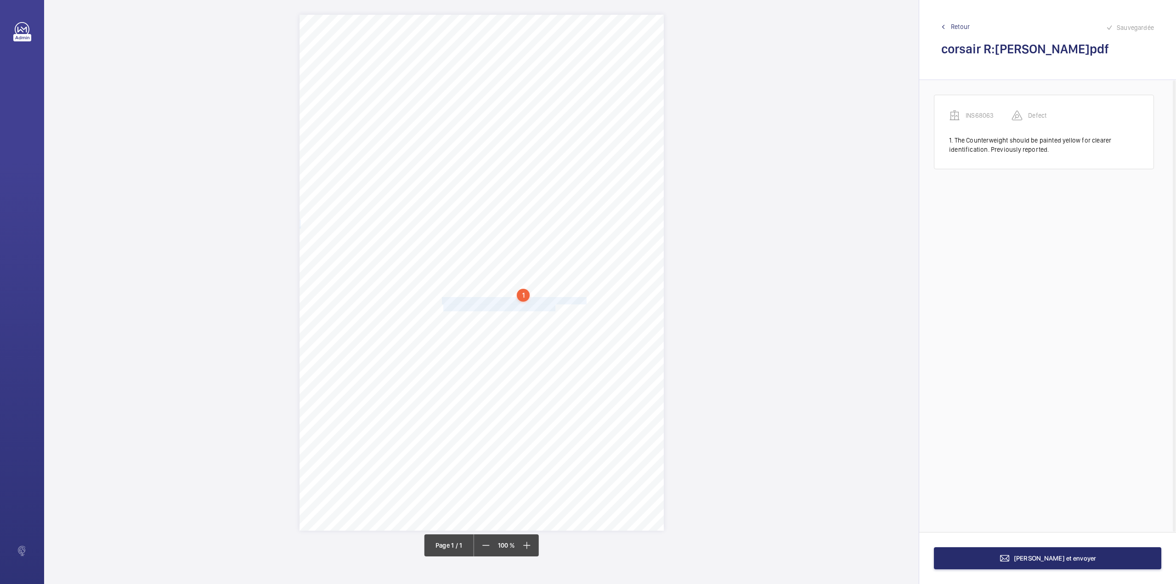
drag, startPoint x: 443, startPoint y: 298, endPoint x: 556, endPoint y: 309, distance: 112.7
click at [556, 309] on div "Signed: Lifting Operations and Lifting Equipment Regulations 1998 Report of Tho…" at bounding box center [482, 273] width 364 height 516
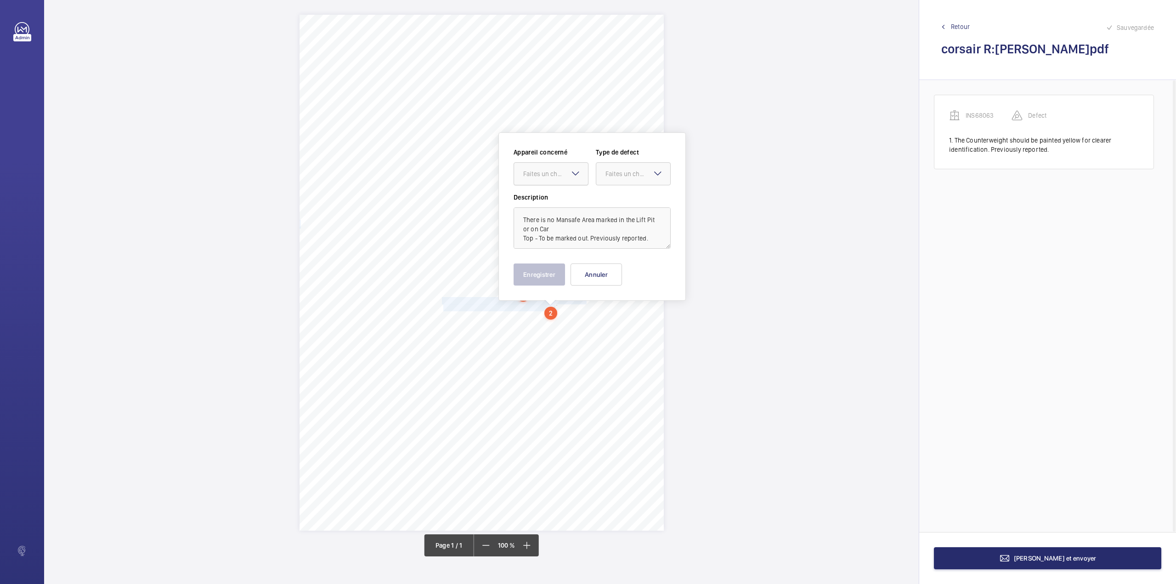
click at [543, 174] on div "Faites un choix" at bounding box center [555, 173] width 65 height 9
drag, startPoint x: 548, startPoint y: 204, endPoint x: 580, endPoint y: 203, distance: 31.7
click at [552, 204] on span "INS68063" at bounding box center [551, 201] width 56 height 9
click at [631, 179] on div at bounding box center [633, 174] width 74 height 22
click at [629, 197] on span "Standard" at bounding box center [634, 201] width 56 height 9
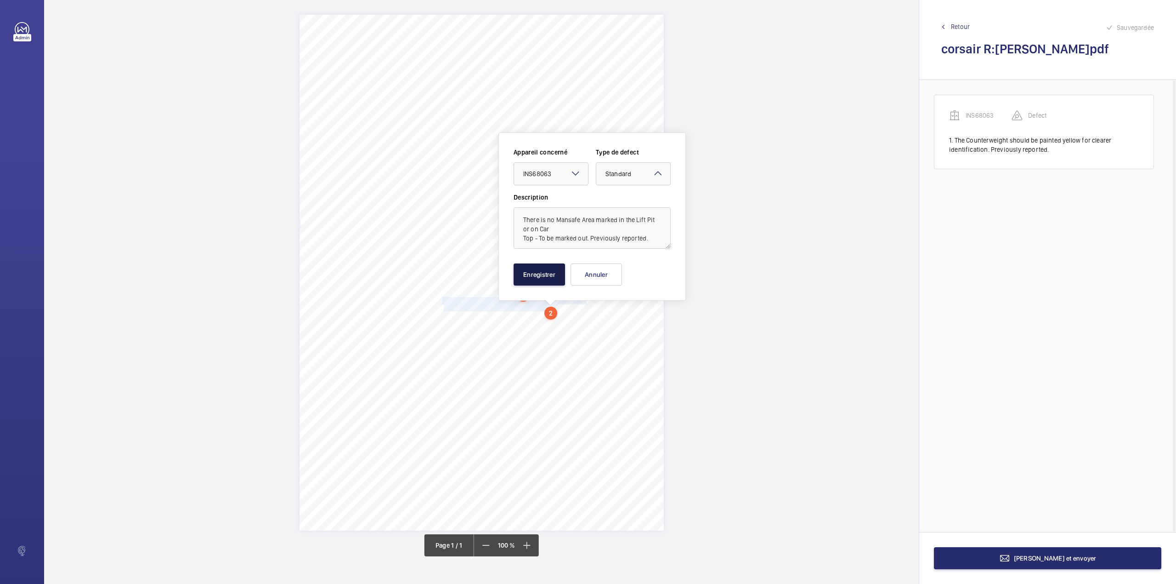
click at [540, 278] on button "Enregistrer" at bounding box center [539, 274] width 51 height 22
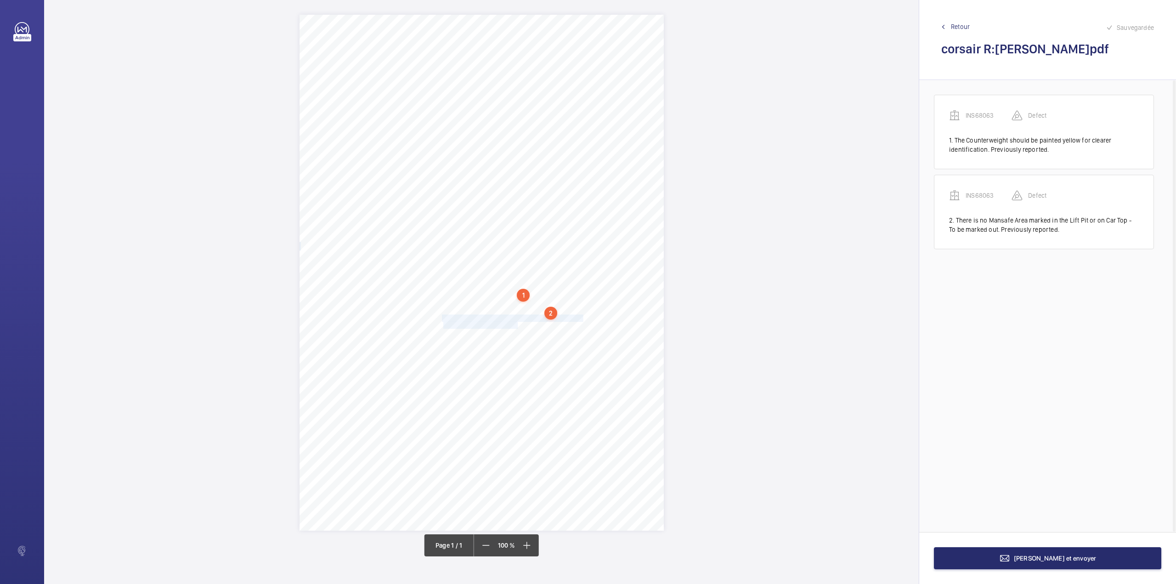
drag, startPoint x: 443, startPoint y: 317, endPoint x: 517, endPoint y: 323, distance: 74.8
click at [517, 323] on div "Signed: Lifting Operations and Lifting Equipment Regulations 1998 Report of Tho…" at bounding box center [482, 273] width 364 height 516
click at [524, 201] on div "Appareil concerné Faites un choix Type de defect Faites un choix" at bounding box center [554, 184] width 157 height 45
drag, startPoint x: 522, startPoint y: 188, endPoint x: 521, endPoint y: 208, distance: 19.8
click at [522, 188] on div "Faites un choix" at bounding box center [517, 187] width 65 height 9
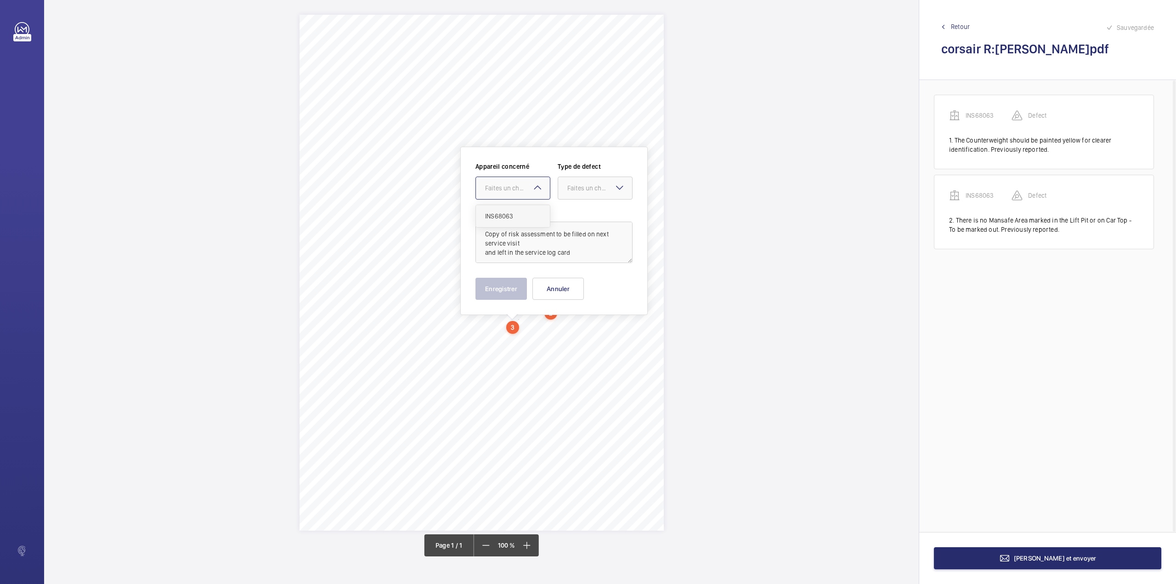
click at [521, 208] on div "INS68063" at bounding box center [513, 216] width 74 height 22
drag, startPoint x: 578, startPoint y: 192, endPoint x: 578, endPoint y: 198, distance: 5.5
click at [578, 193] on div "Faites un choix" at bounding box center [595, 187] width 74 height 9
click at [578, 213] on span "Standard" at bounding box center [595, 215] width 56 height 9
click at [571, 256] on textarea "Copy of risk assessment to be filled on next service visit and left in the serv…" at bounding box center [554, 241] width 157 height 41
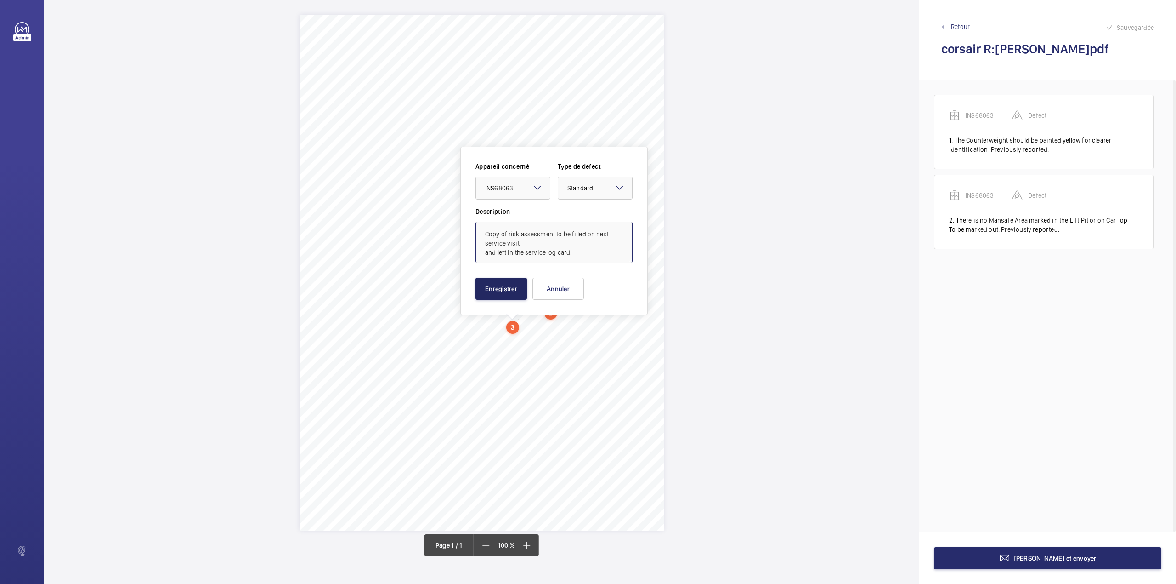
type textarea "Copy of risk assessment to be filled on next service visit and left in the serv…"
click at [518, 286] on button "Enregistrer" at bounding box center [501, 289] width 51 height 22
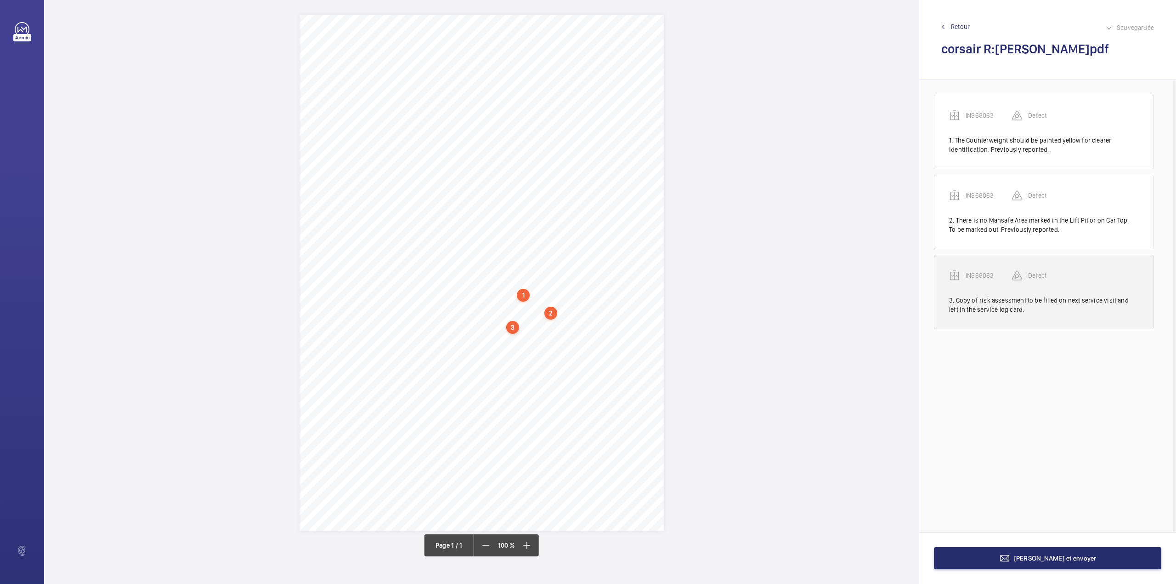
click at [976, 276] on p "INS68063" at bounding box center [989, 275] width 46 height 9
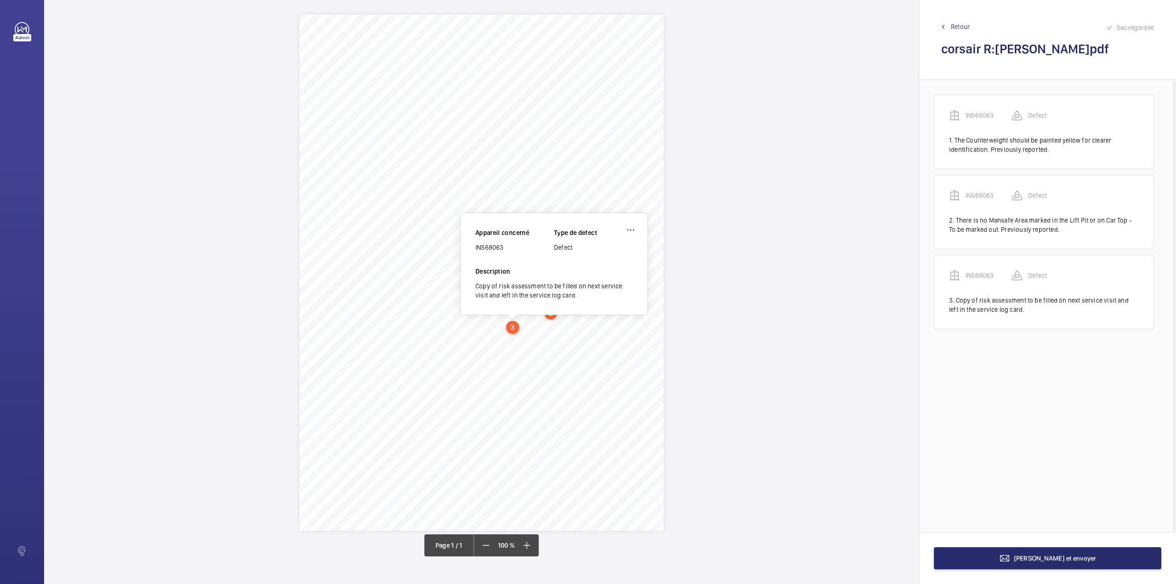
drag, startPoint x: 476, startPoint y: 249, endPoint x: 513, endPoint y: 252, distance: 36.9
click at [513, 252] on div "INS68063" at bounding box center [515, 247] width 79 height 9
click at [991, 559] on button "Terminer et envoyer" at bounding box center [1047, 558] width 227 height 22
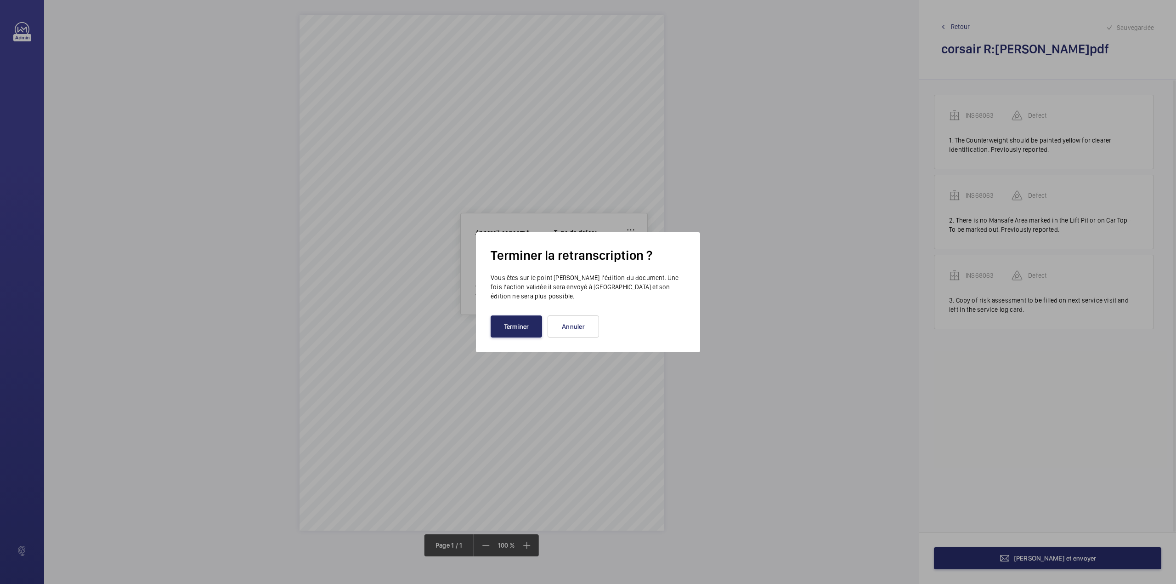
click at [523, 324] on button "Terminer" at bounding box center [516, 326] width 51 height 22
